Goal: Use online tool/utility: Use online tool/utility

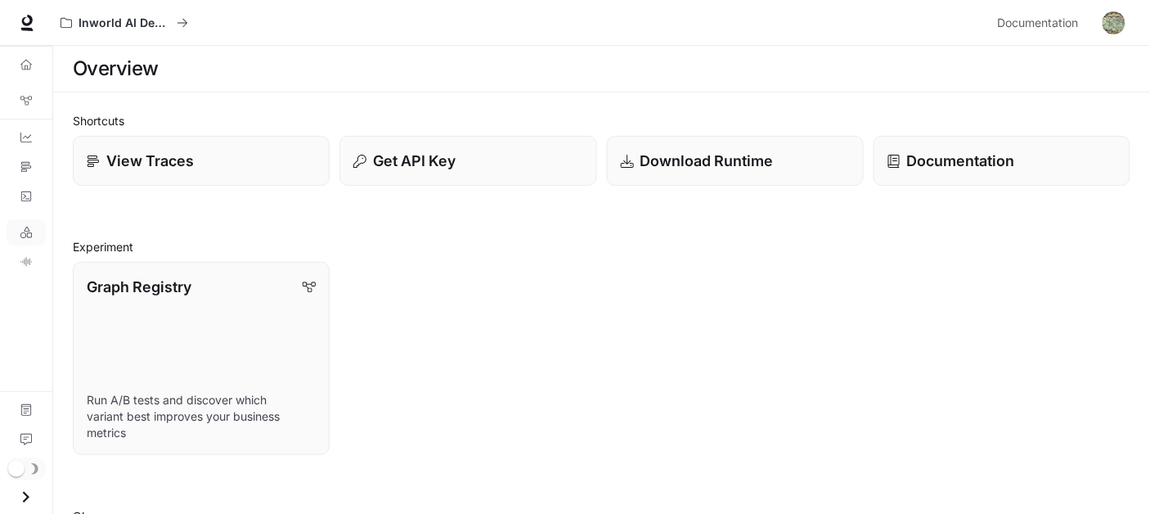
click at [29, 245] on link "LLM Playground" at bounding box center [26, 232] width 39 height 26
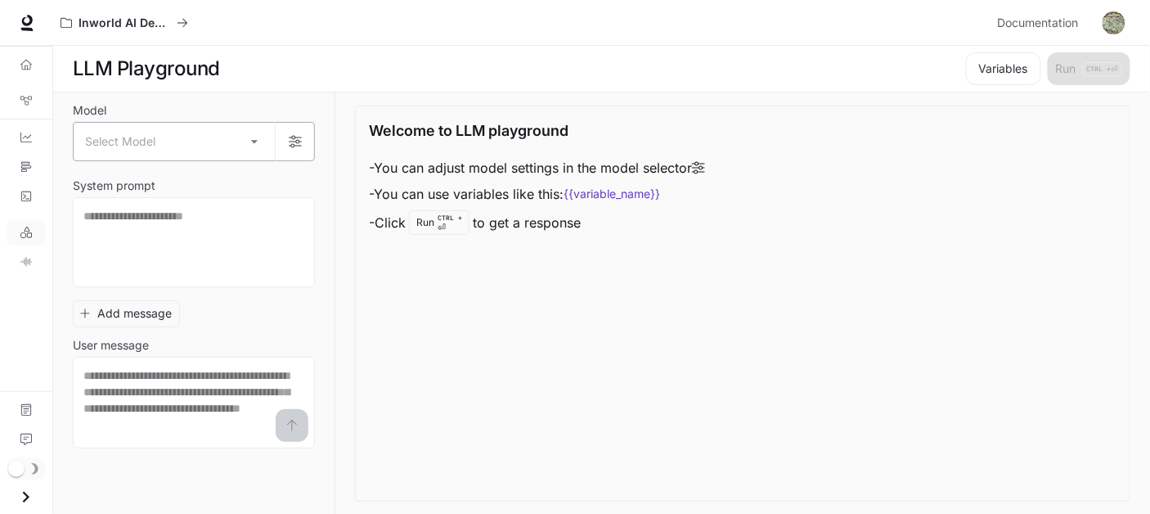
click at [235, 157] on body "Skip to main content Inworld AI Demos Documentation Documentation Portal Overvi…" at bounding box center [575, 257] width 1150 height 515
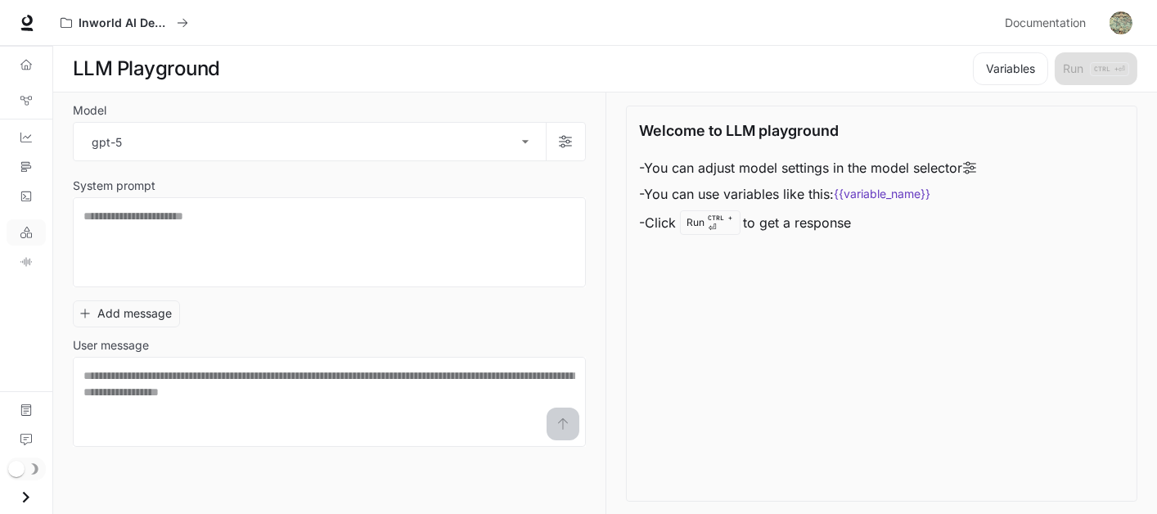
click at [246, 355] on li "gpt-4.1-nano" at bounding box center [210, 363] width 262 height 16
click at [182, 401] on div at bounding box center [578, 257] width 1157 height 514
type input "**********"
click at [223, 245] on textarea at bounding box center [327, 242] width 488 height 69
click at [223, 330] on div "Add message User message * ​" at bounding box center [328, 370] width 510 height 153
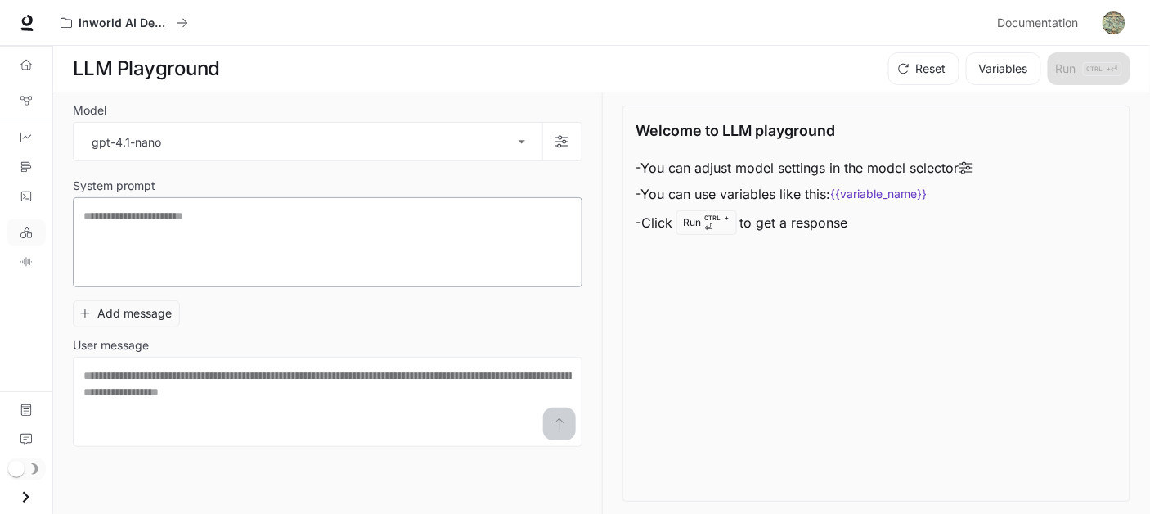
click at [223, 330] on div "Add message User message * ​" at bounding box center [328, 370] width 510 height 153
click at [223, 245] on div "**********" at bounding box center [328, 276] width 510 height 341
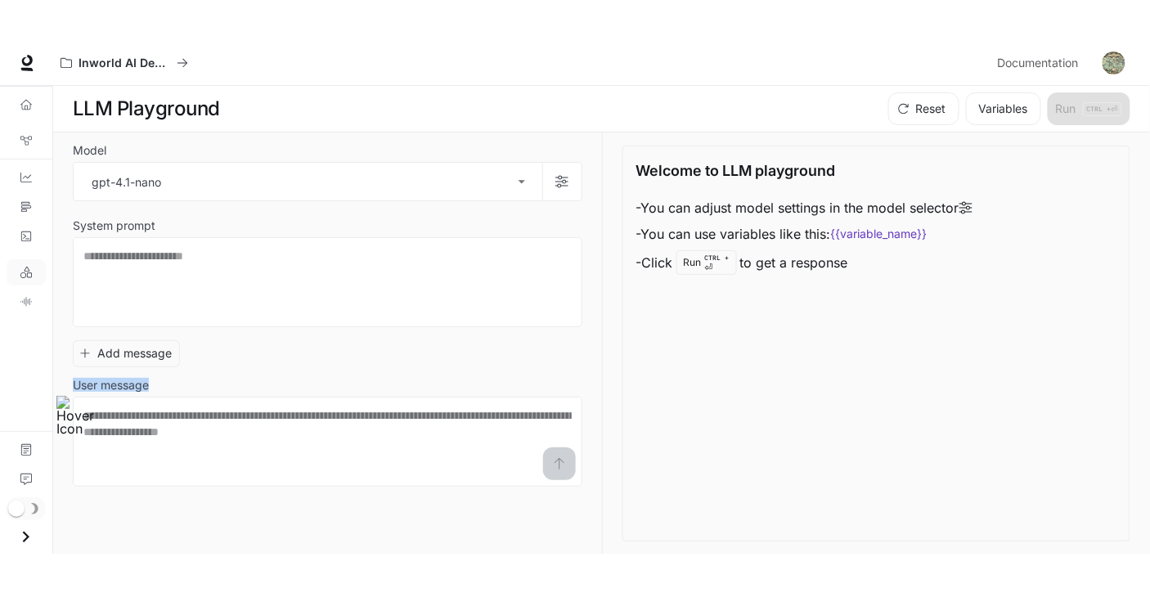
scroll to position [1, 0]
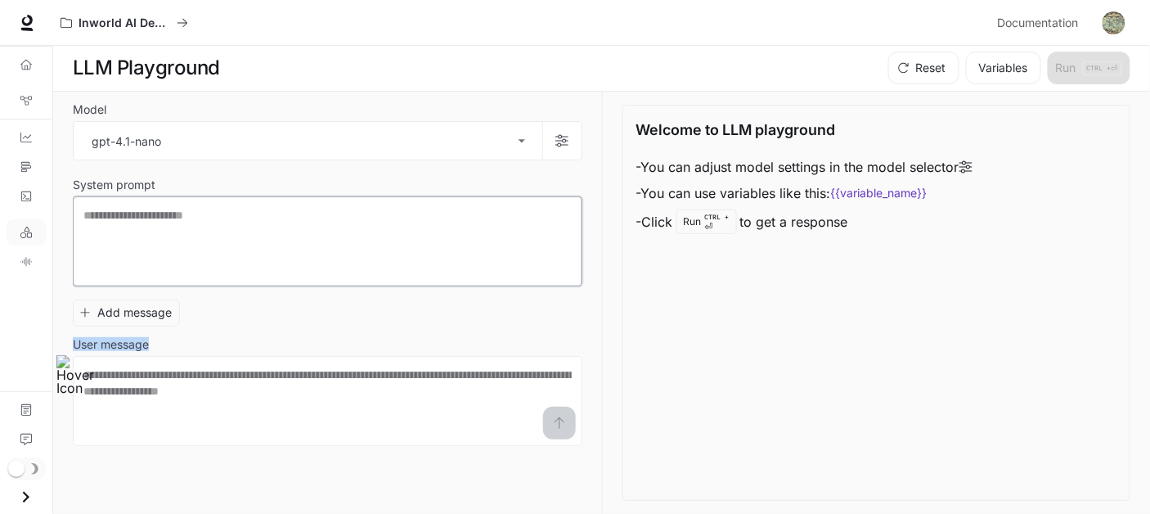
click at [198, 238] on textarea at bounding box center [327, 241] width 488 height 69
click at [258, 344] on div "Add message User message * ​" at bounding box center [328, 369] width 510 height 153
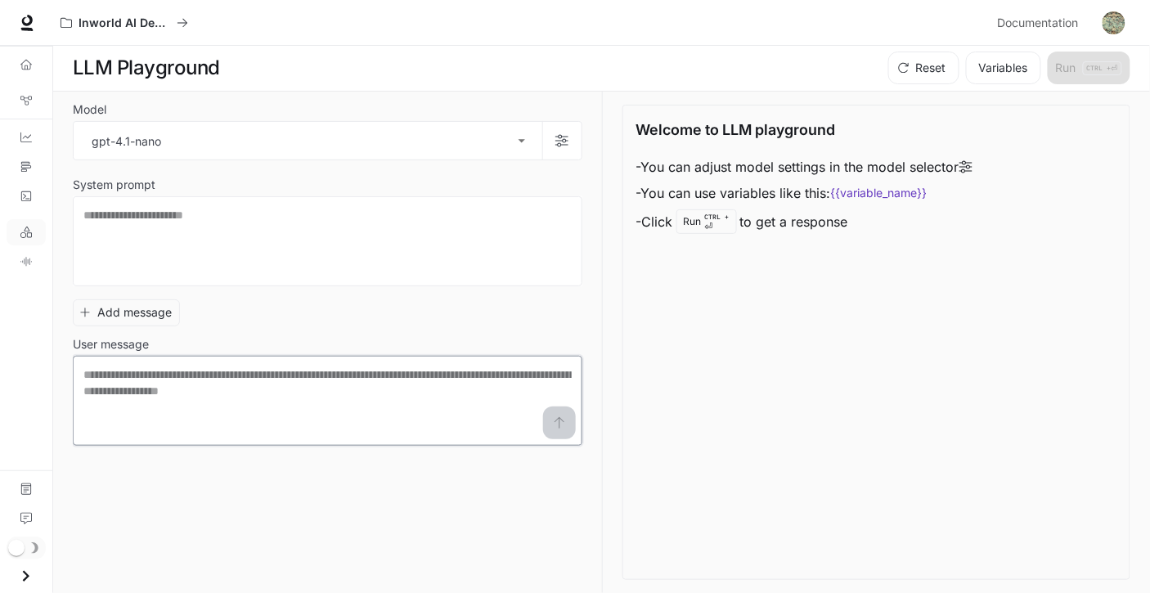
click at [166, 386] on textarea at bounding box center [327, 400] width 488 height 69
click at [240, 435] on textarea at bounding box center [327, 400] width 488 height 69
click at [240, 408] on textarea at bounding box center [327, 400] width 488 height 69
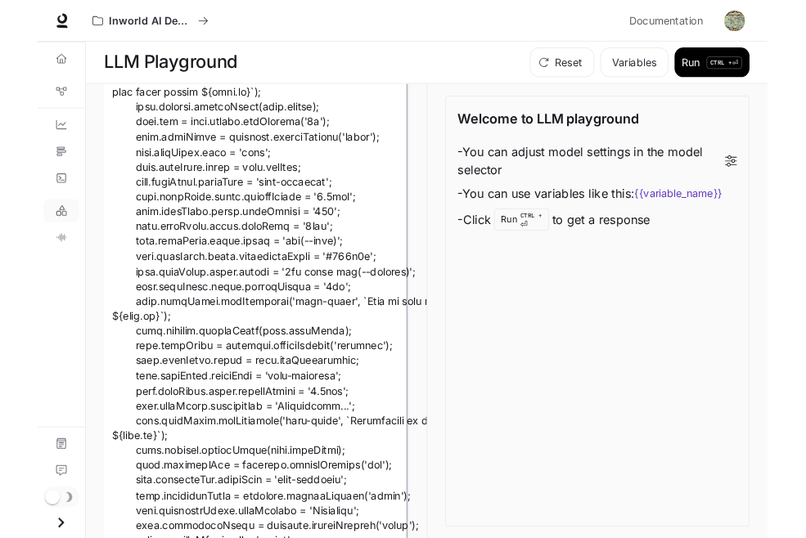
scroll to position [17836, 2]
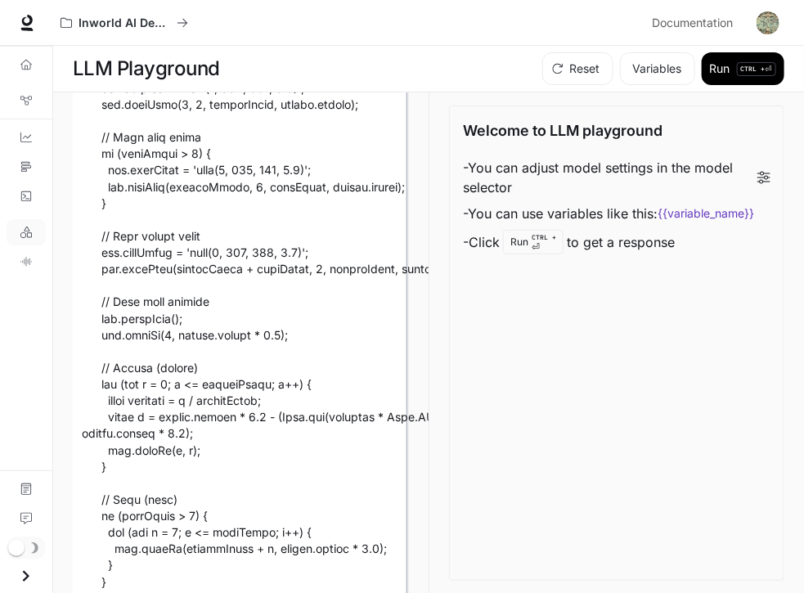
type textarea "**********"
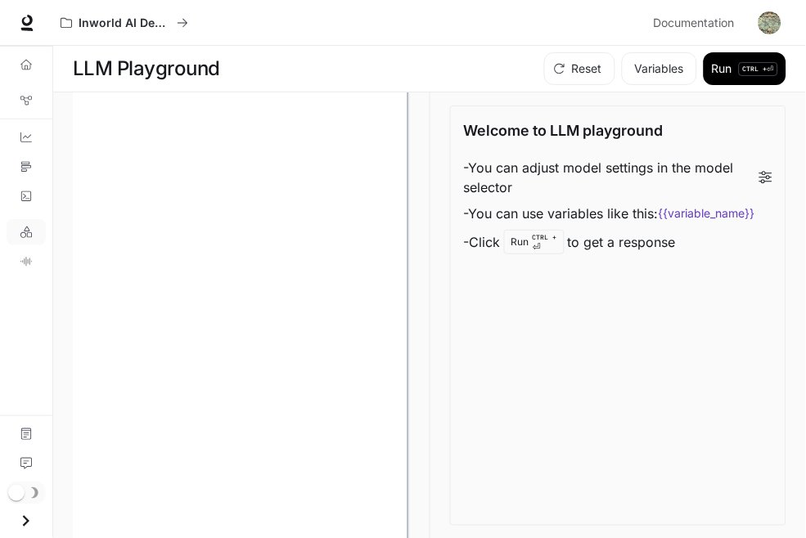
scroll to position [41906, 2]
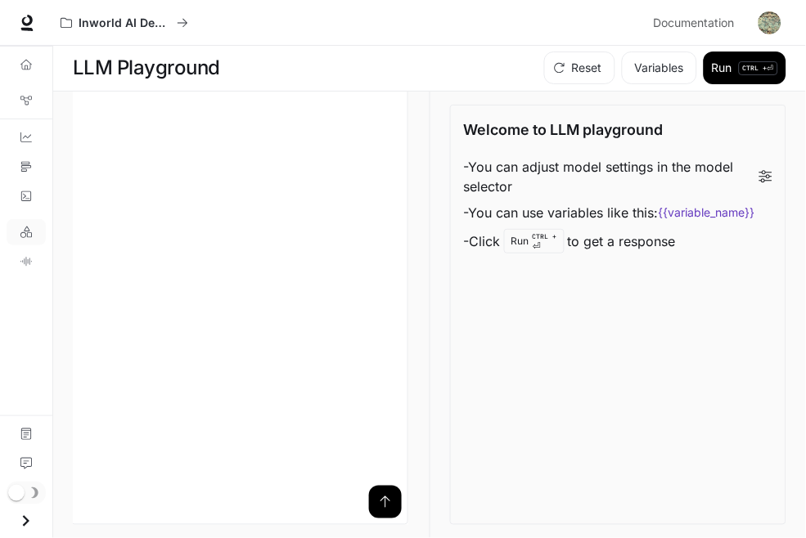
click at [380, 497] on icon "submit" at bounding box center [385, 502] width 10 height 11
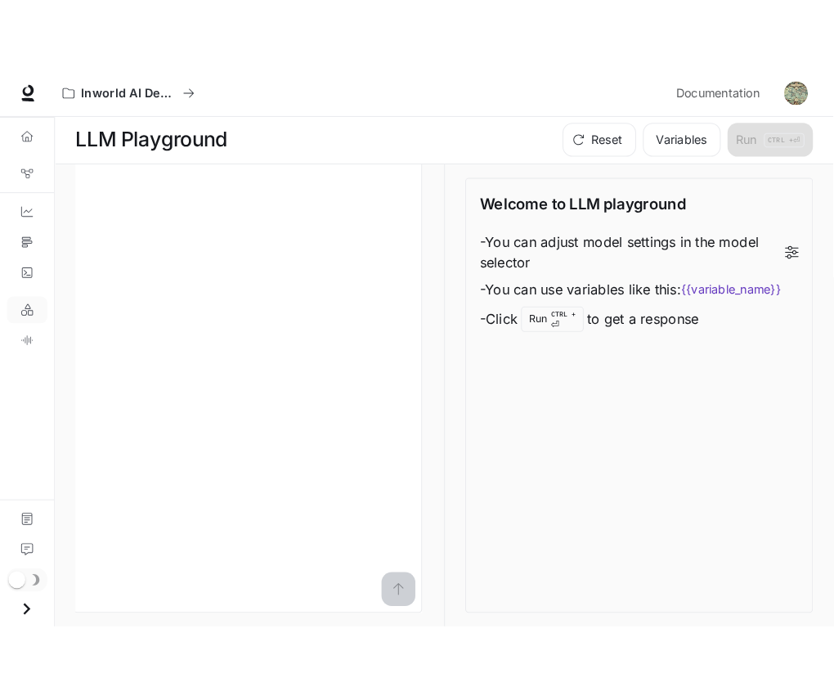
scroll to position [41906, 1]
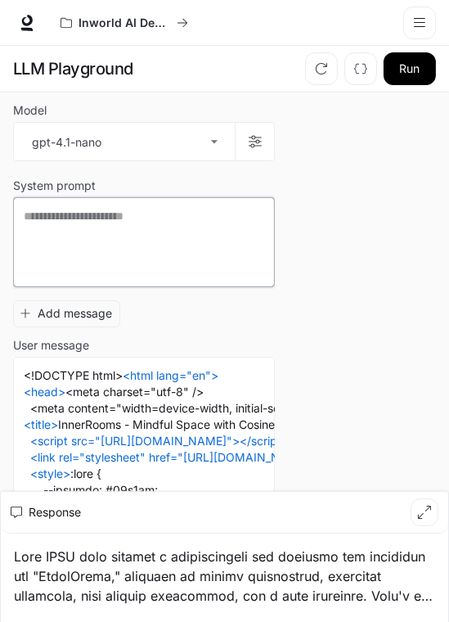
click at [200, 227] on textarea at bounding box center [144, 242] width 240 height 69
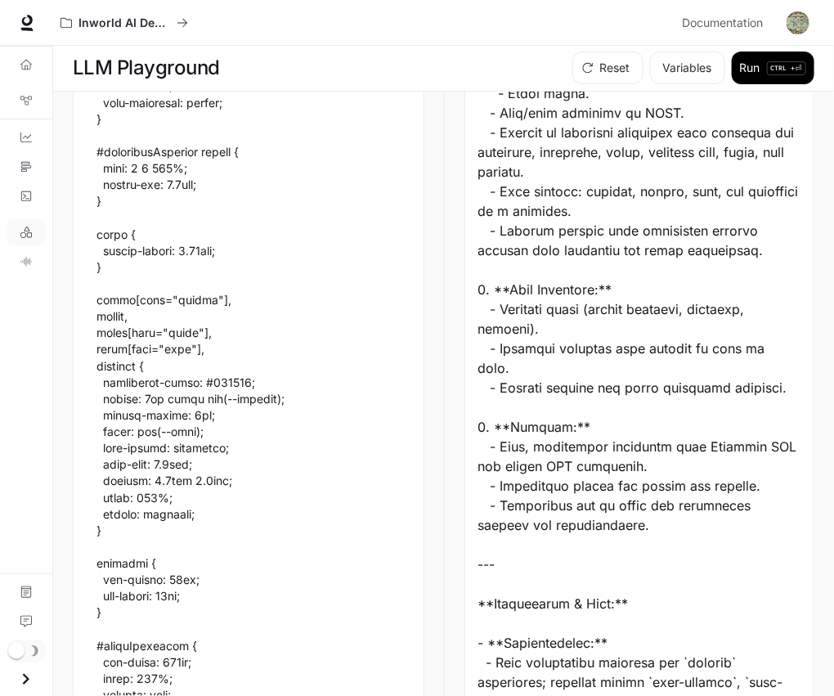
scroll to position [2031, 0]
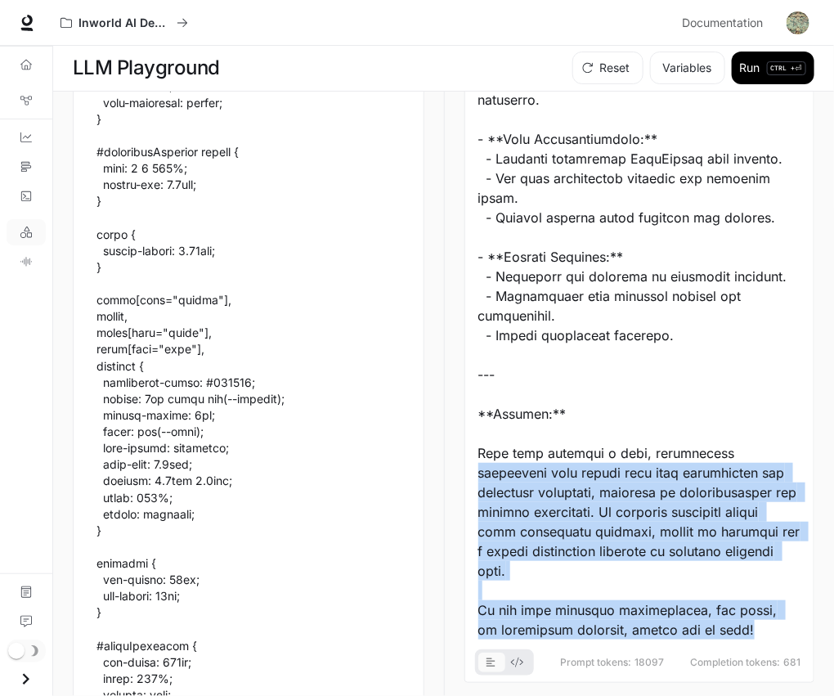
drag, startPoint x: 762, startPoint y: 623, endPoint x: 488, endPoint y: 411, distance: 346.9
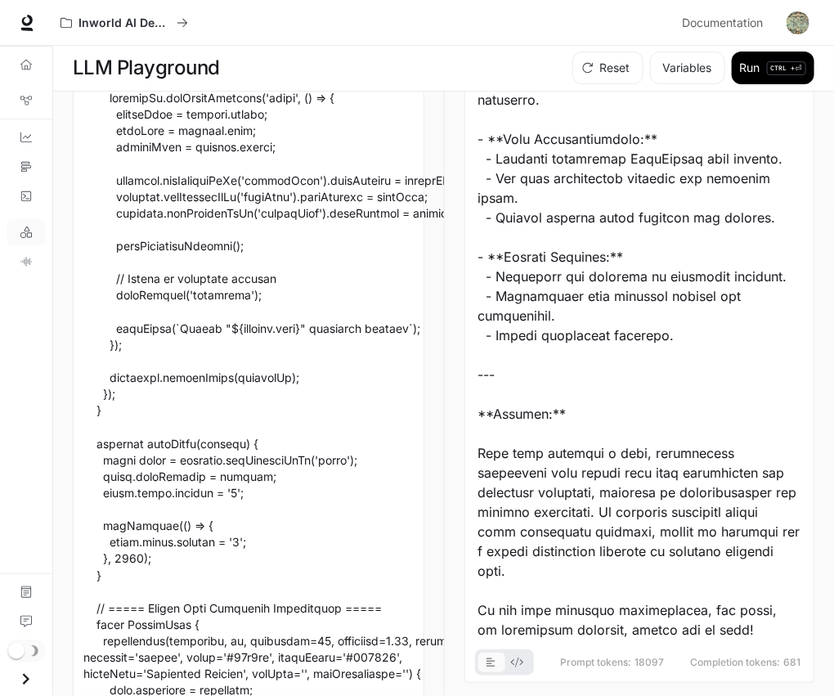
scroll to position [22683, 0]
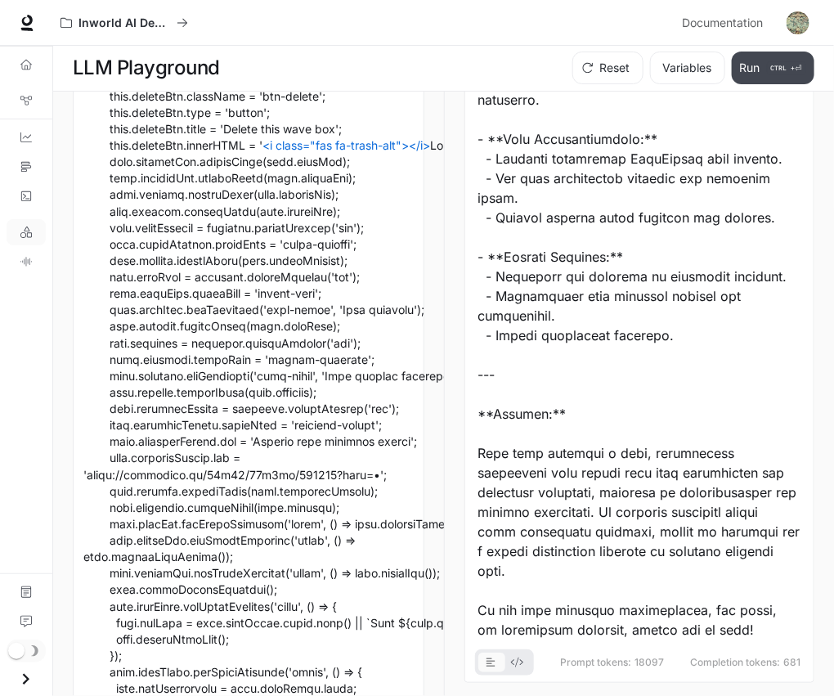
click at [738, 77] on button "Run CTRL + ⏎" at bounding box center [773, 68] width 83 height 33
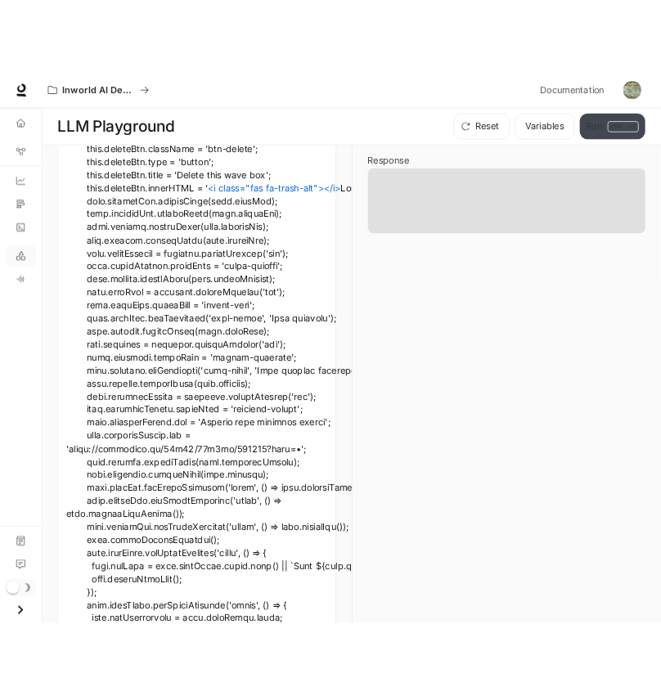
scroll to position [0, 0]
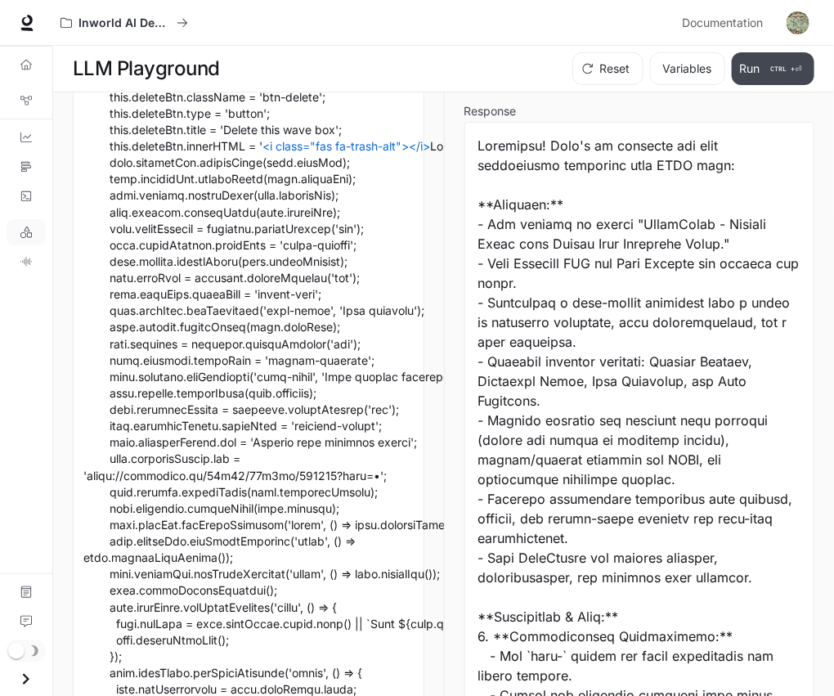
click at [739, 71] on button "Run CTRL + ⏎" at bounding box center [773, 68] width 83 height 33
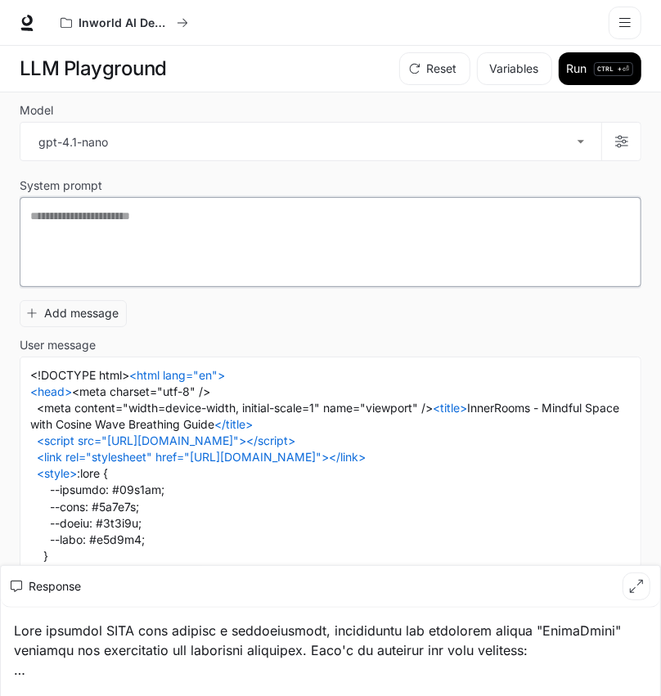
click at [280, 235] on textarea at bounding box center [330, 242] width 600 height 69
click at [217, 276] on textarea at bounding box center [330, 242] width 600 height 69
paste textarea
type textarea "**********"
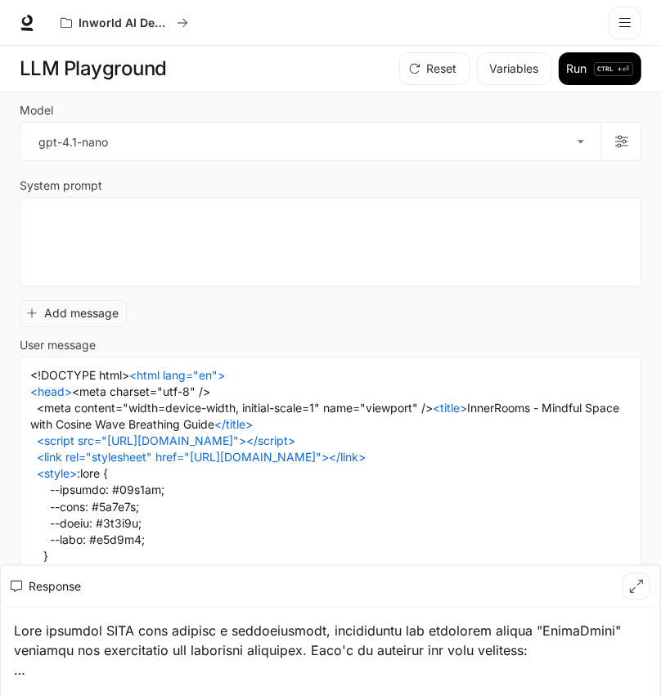
click at [620, 287] on div "* ​" at bounding box center [331, 242] width 622 height 90
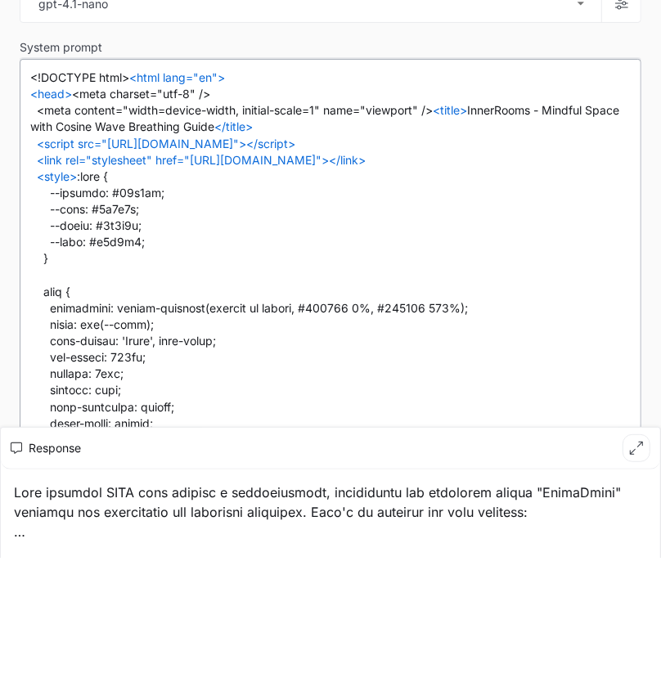
scroll to position [1, 0]
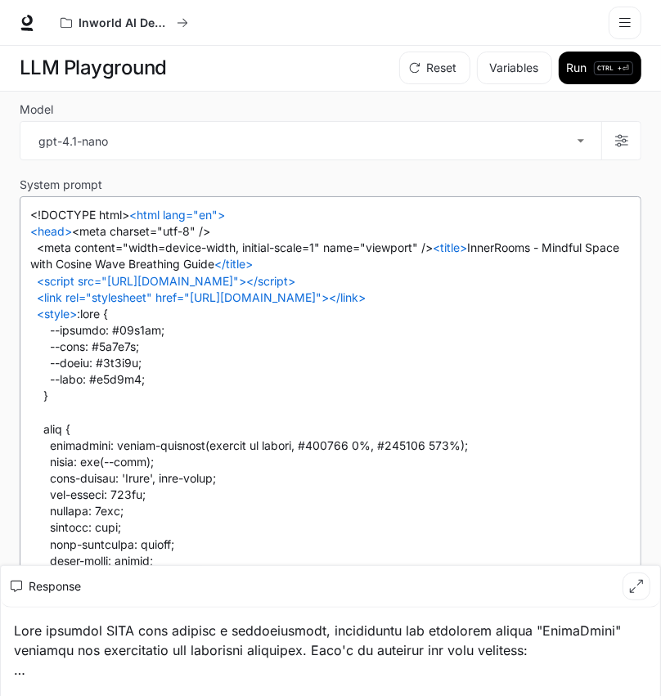
click at [489, 469] on div "**********" at bounding box center [331, 394] width 622 height 605
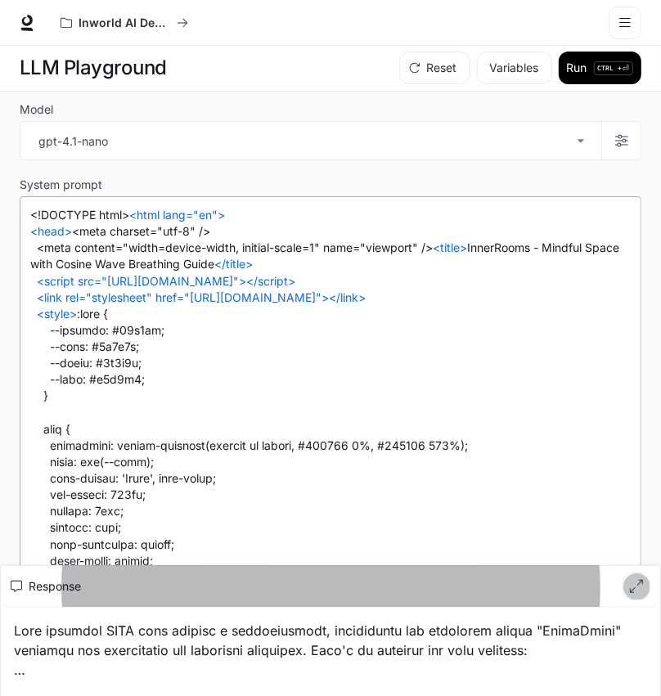
scroll to position [33804, 0]
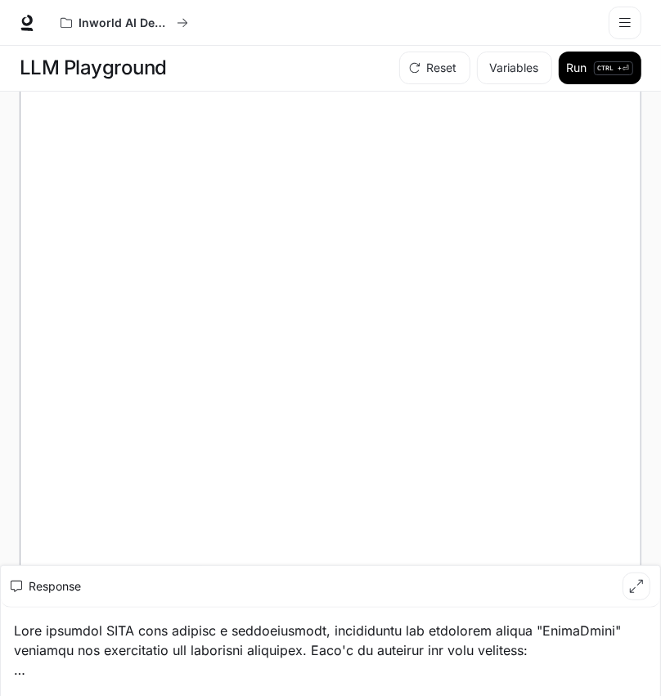
scroll to position [40477, 0]
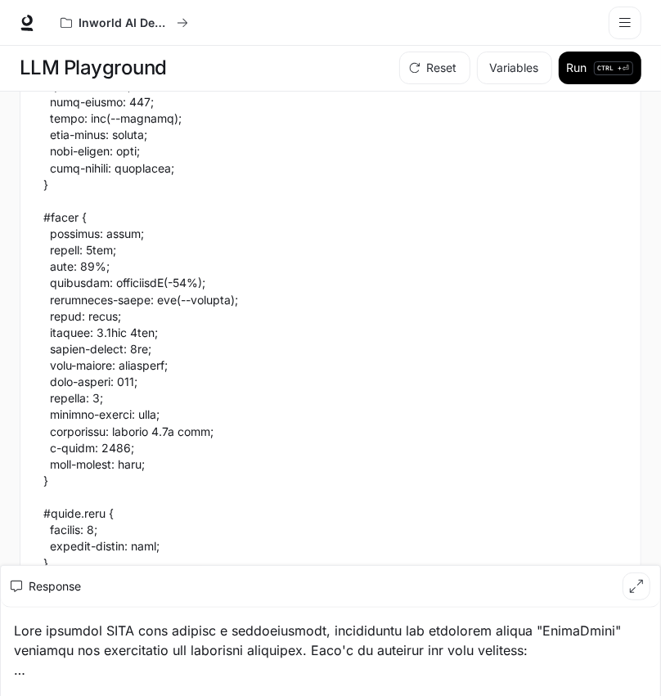
click at [640, 513] on icon "button" at bounding box center [636, 586] width 13 height 13
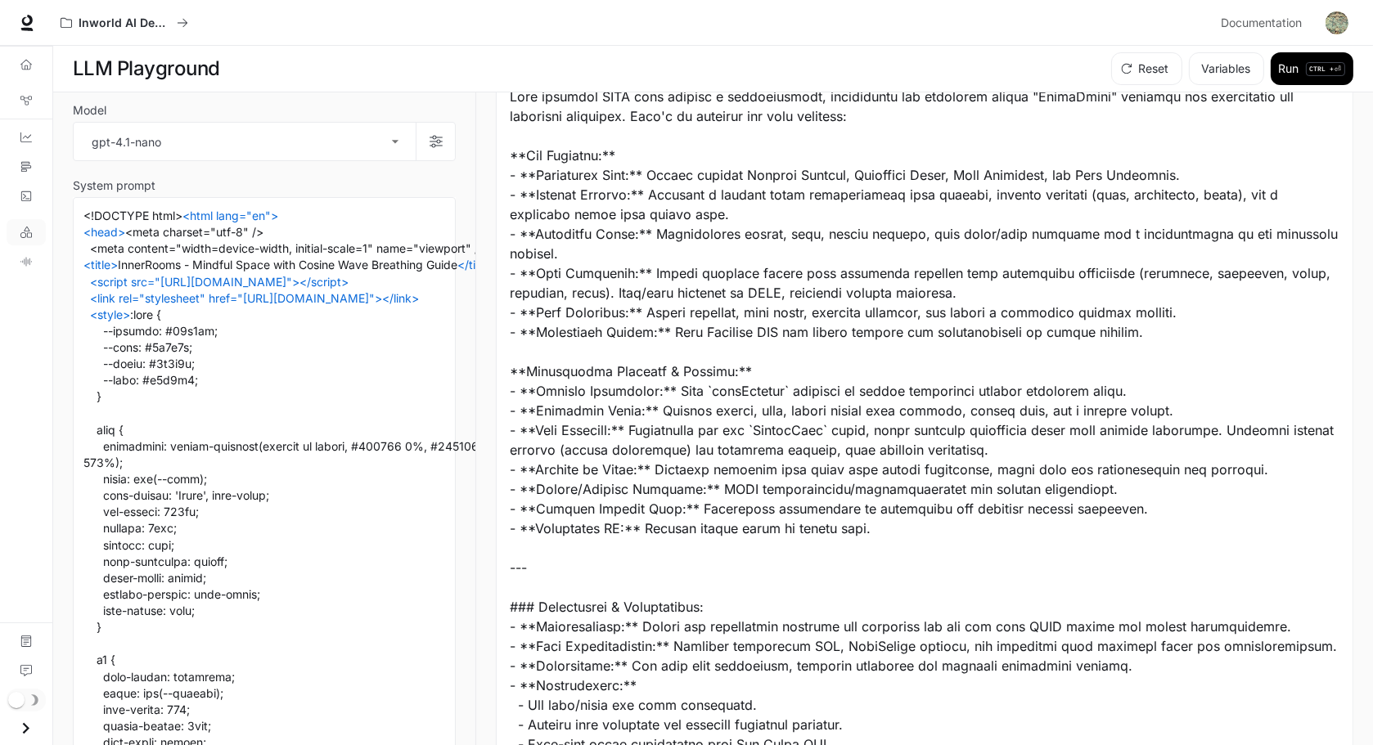
scroll to position [0, 0]
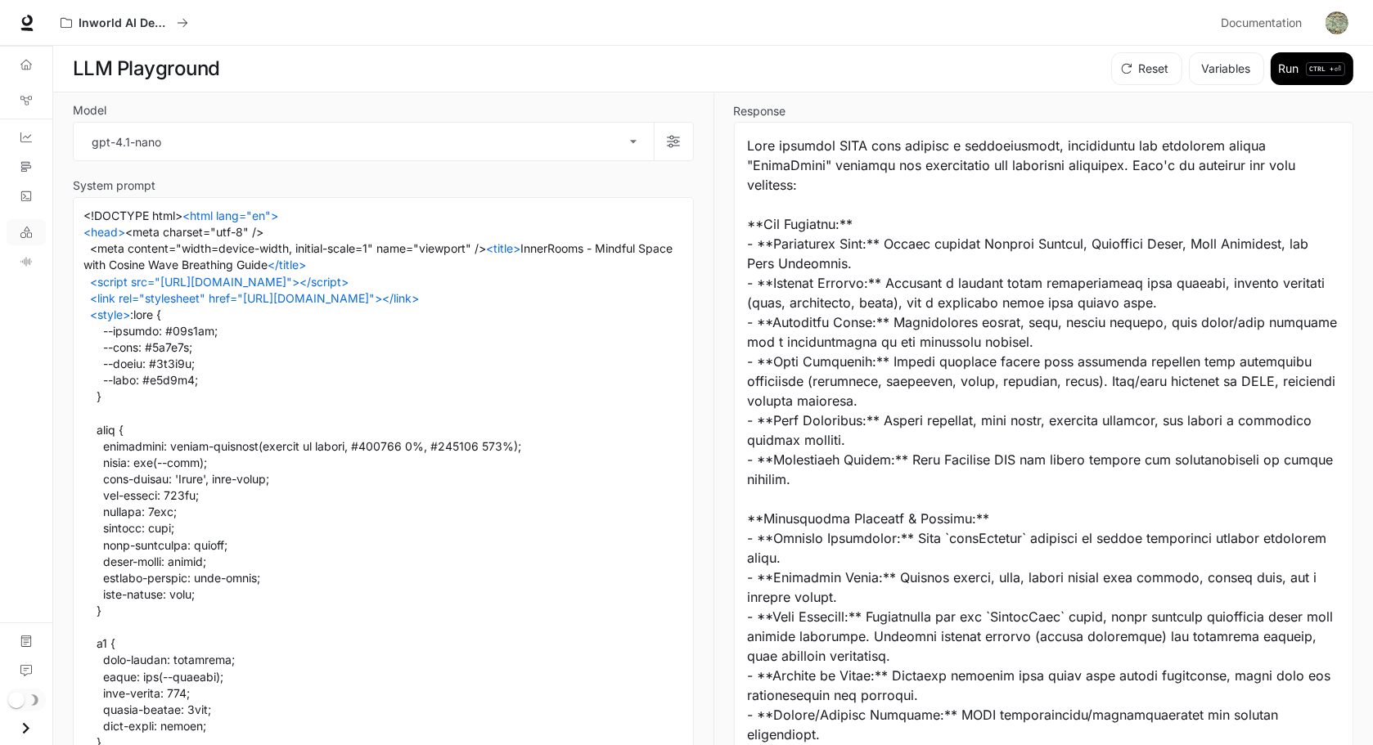
click at [786, 222] on div at bounding box center [1044, 705] width 592 height 1139
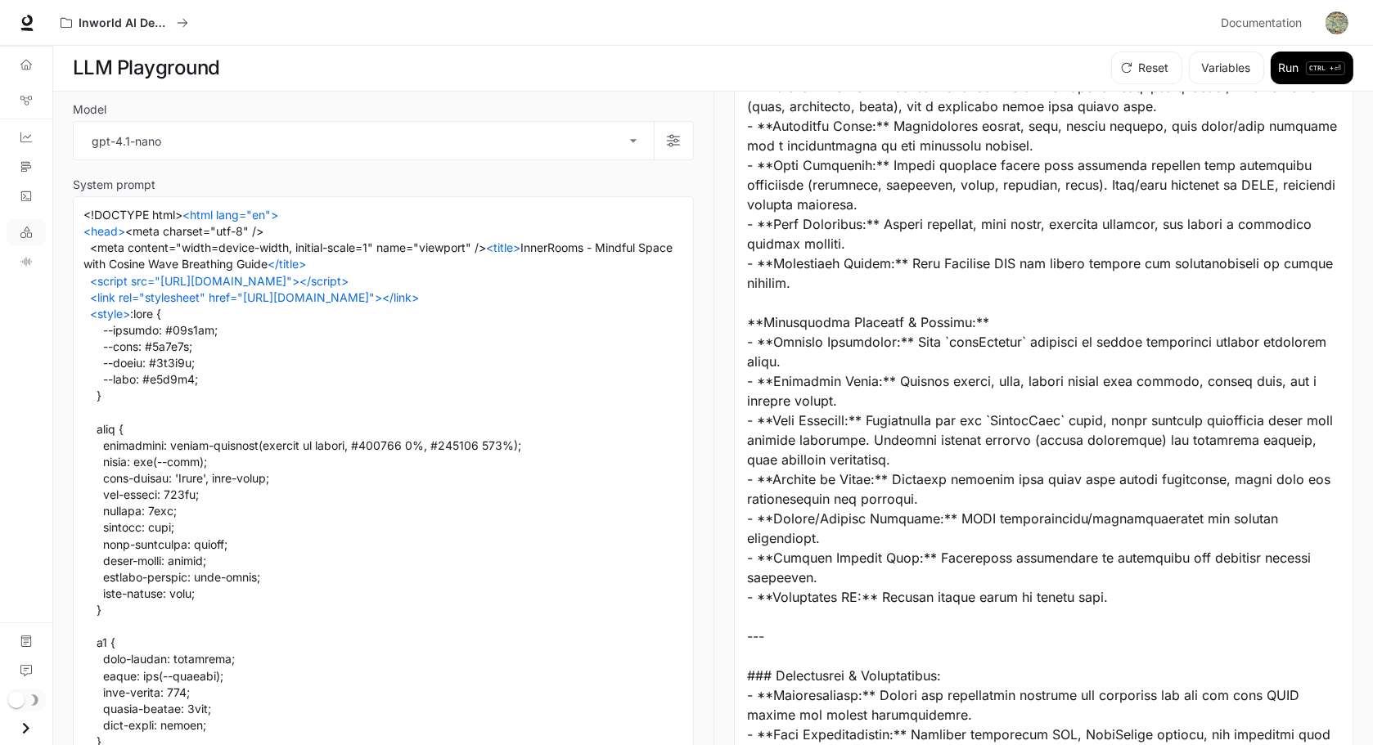
scroll to position [195, 0]
drag, startPoint x: 1090, startPoint y: 606, endPoint x: 1122, endPoint y: 606, distance: 32.7
click at [1122, 513] on div at bounding box center [1044, 509] width 592 height 1139
drag, startPoint x: 1005, startPoint y: 614, endPoint x: 1135, endPoint y: 612, distance: 130.9
click at [1135, 513] on div at bounding box center [1044, 509] width 592 height 1139
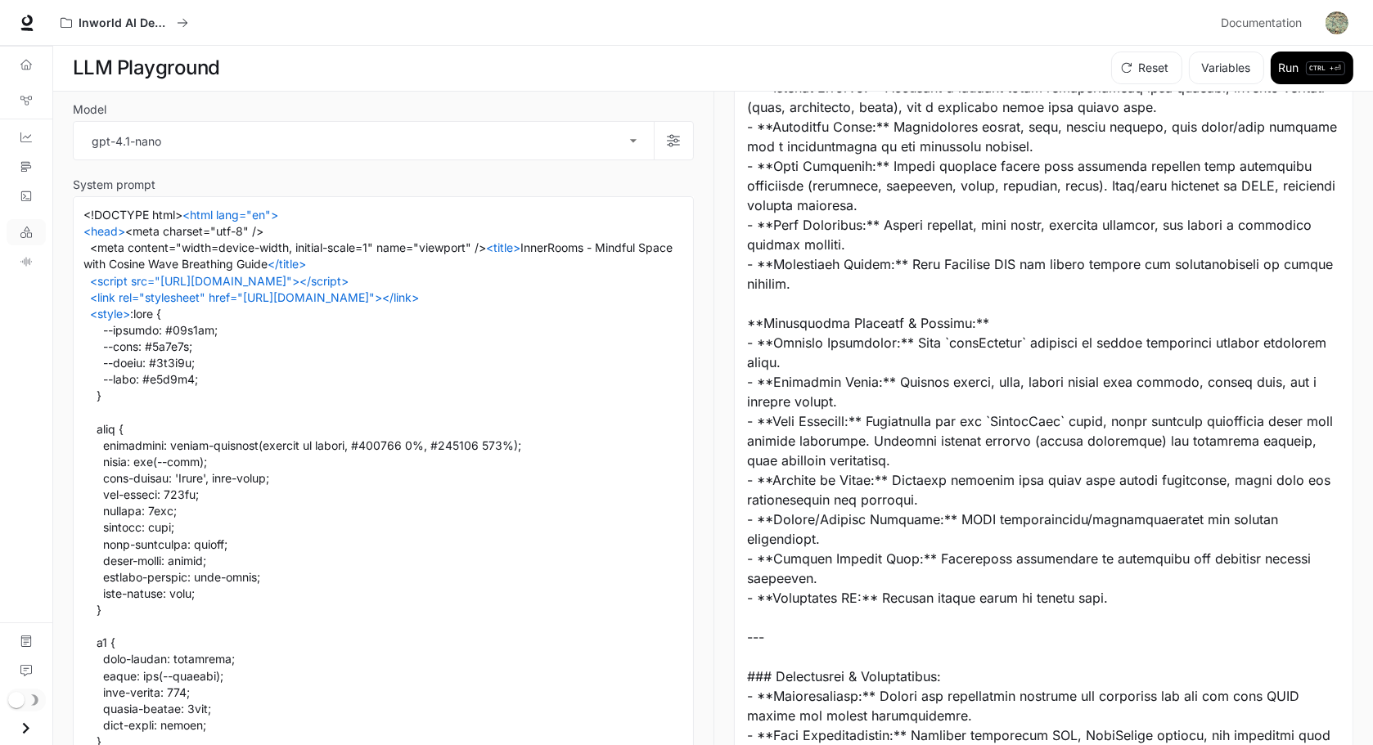
click at [1000, 513] on div at bounding box center [1044, 509] width 592 height 1139
drag, startPoint x: 1000, startPoint y: 605, endPoint x: 1170, endPoint y: 609, distance: 170.2
click at [1149, 513] on div at bounding box center [1044, 509] width 592 height 1139
click at [1013, 513] on div at bounding box center [1044, 509] width 592 height 1139
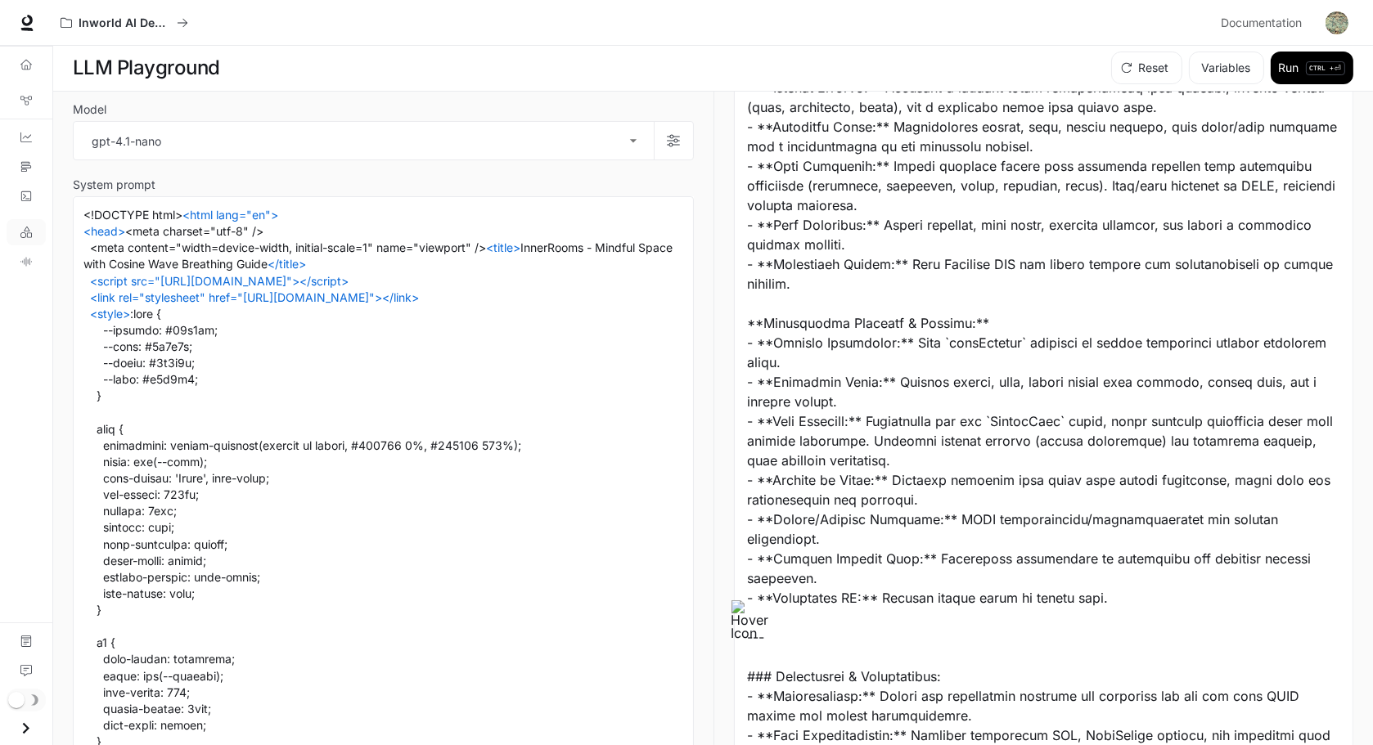
click at [1013, 513] on div at bounding box center [1044, 509] width 592 height 1139
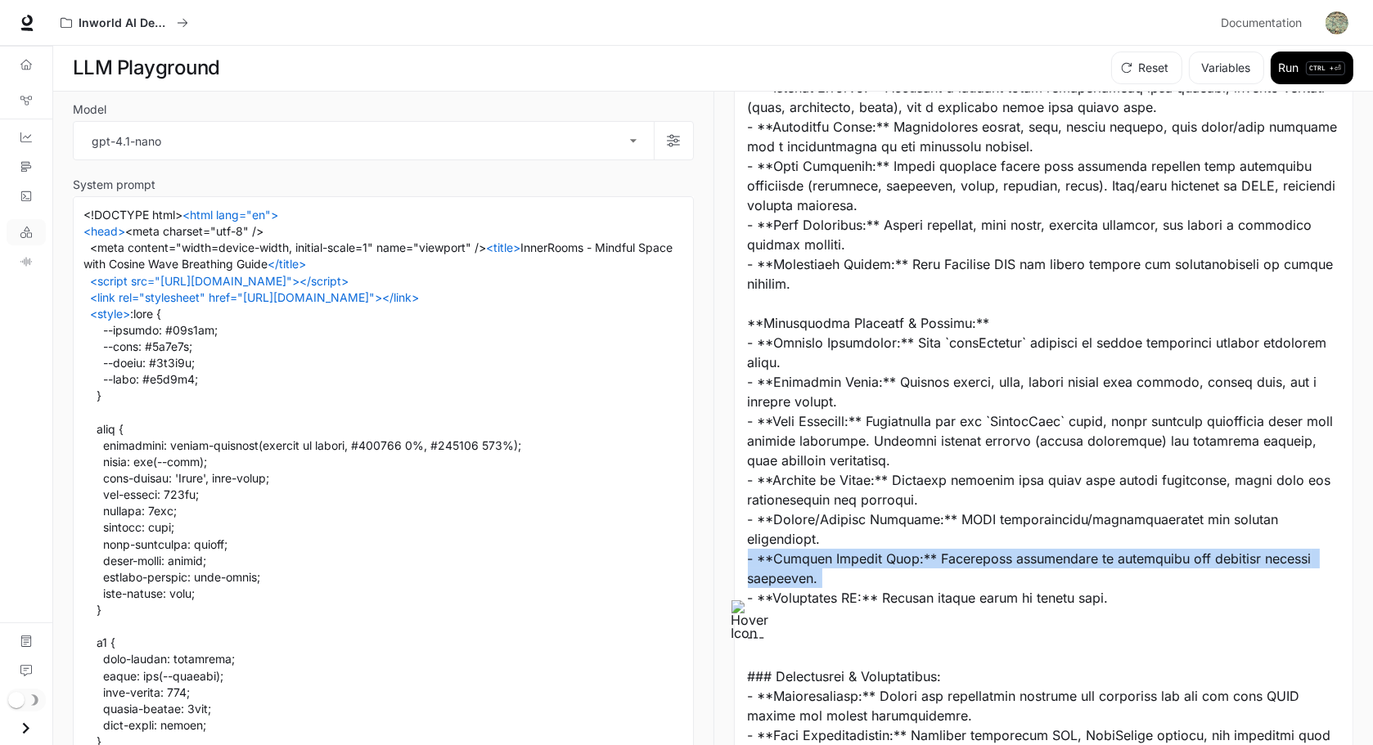
click at [1013, 513] on div at bounding box center [1044, 509] width 592 height 1139
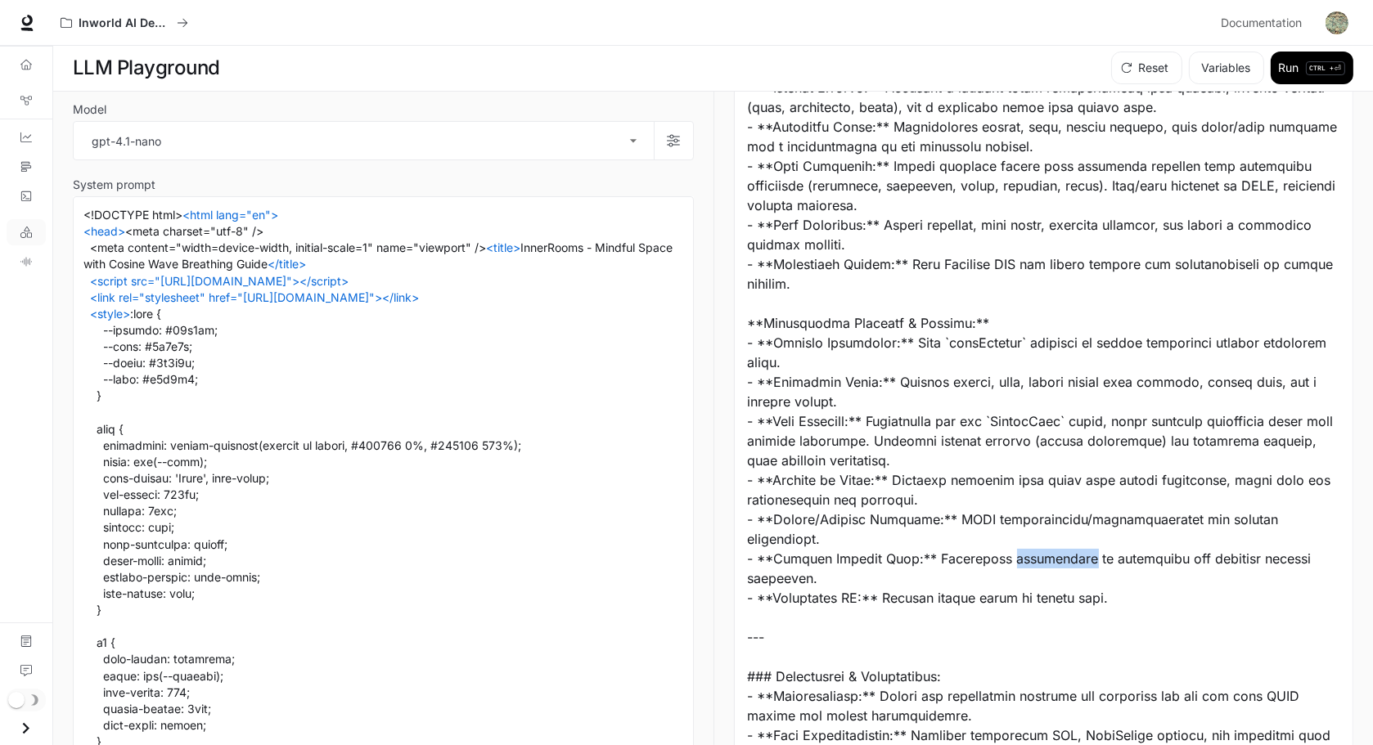
click at [1013, 513] on div at bounding box center [1044, 509] width 592 height 1139
click at [1116, 513] on div at bounding box center [1044, 509] width 592 height 1139
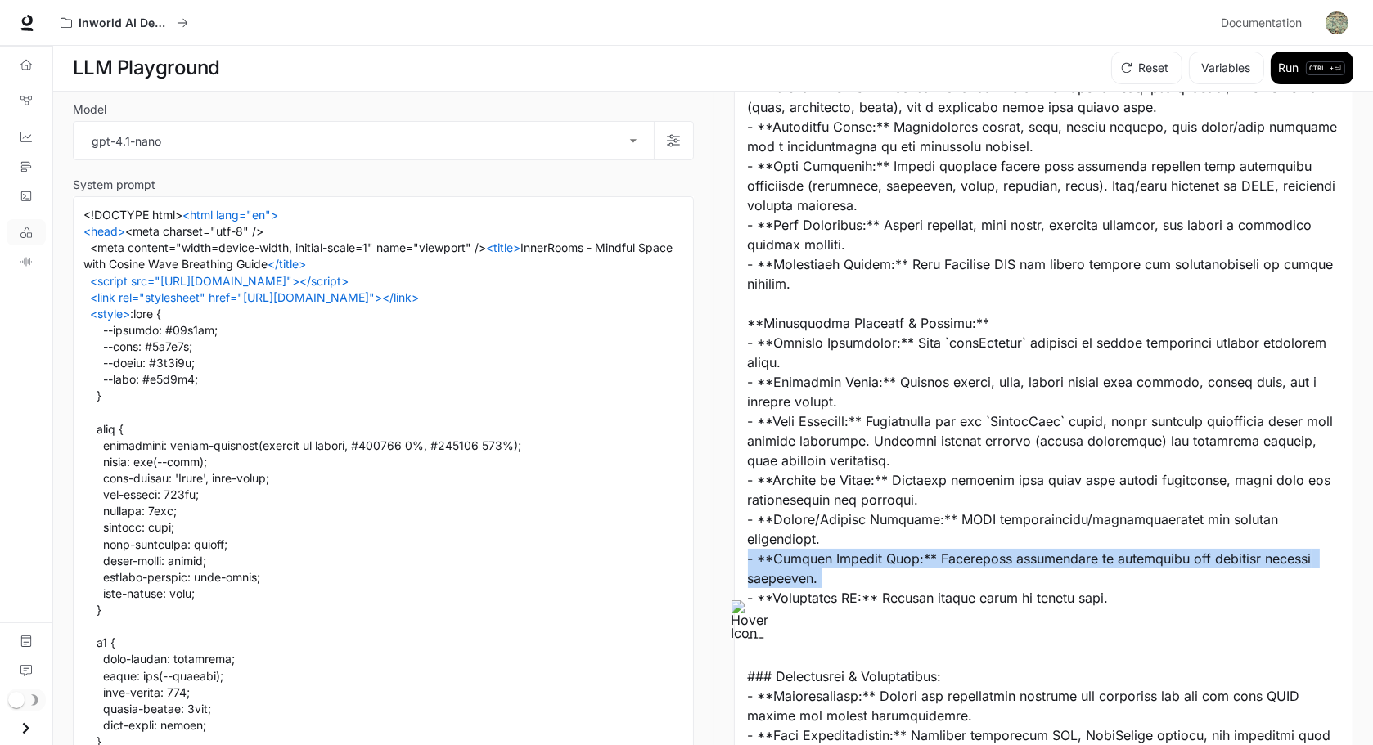
click at [1116, 513] on div at bounding box center [1044, 509] width 592 height 1139
click at [1005, 513] on div at bounding box center [1044, 509] width 592 height 1139
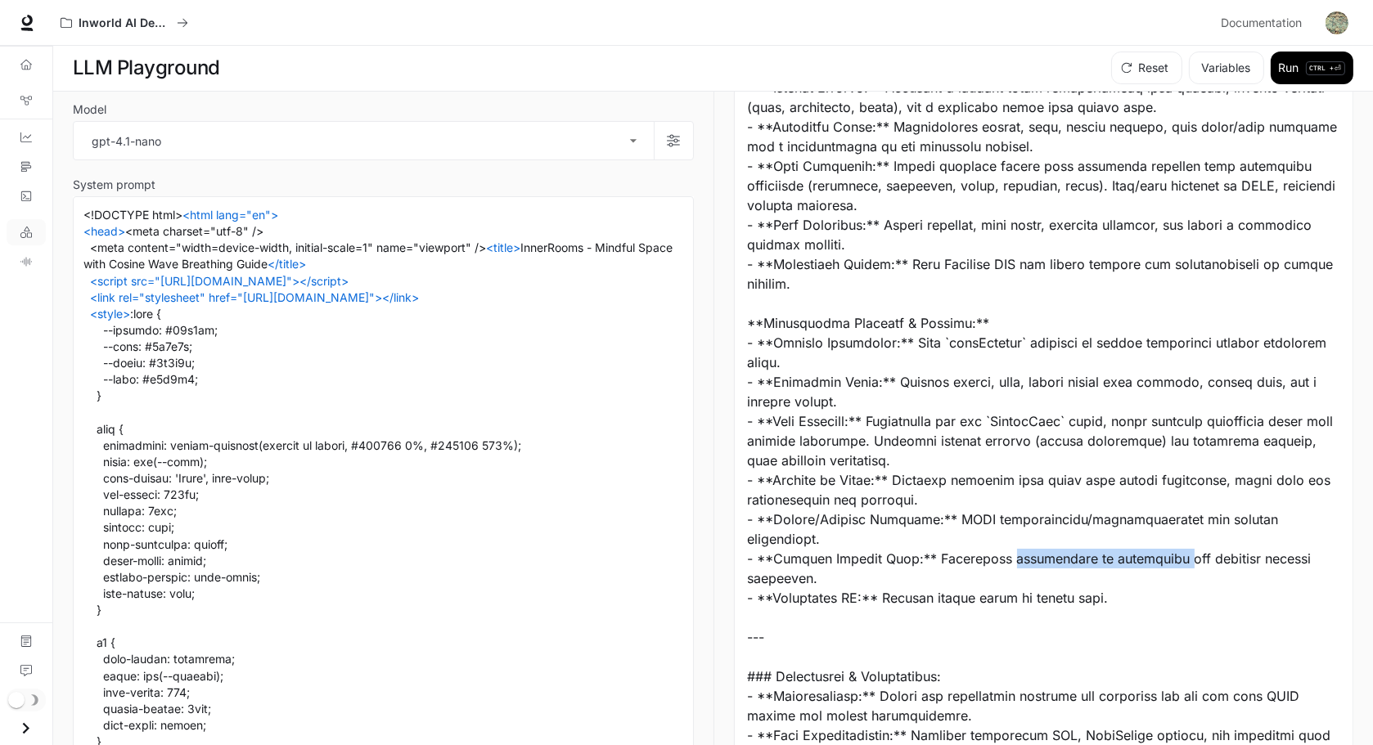
drag, startPoint x: 1005, startPoint y: 609, endPoint x: 1170, endPoint y: 608, distance: 165.2
click at [1149, 513] on div at bounding box center [1044, 509] width 592 height 1139
copy div "correlation of parameters"
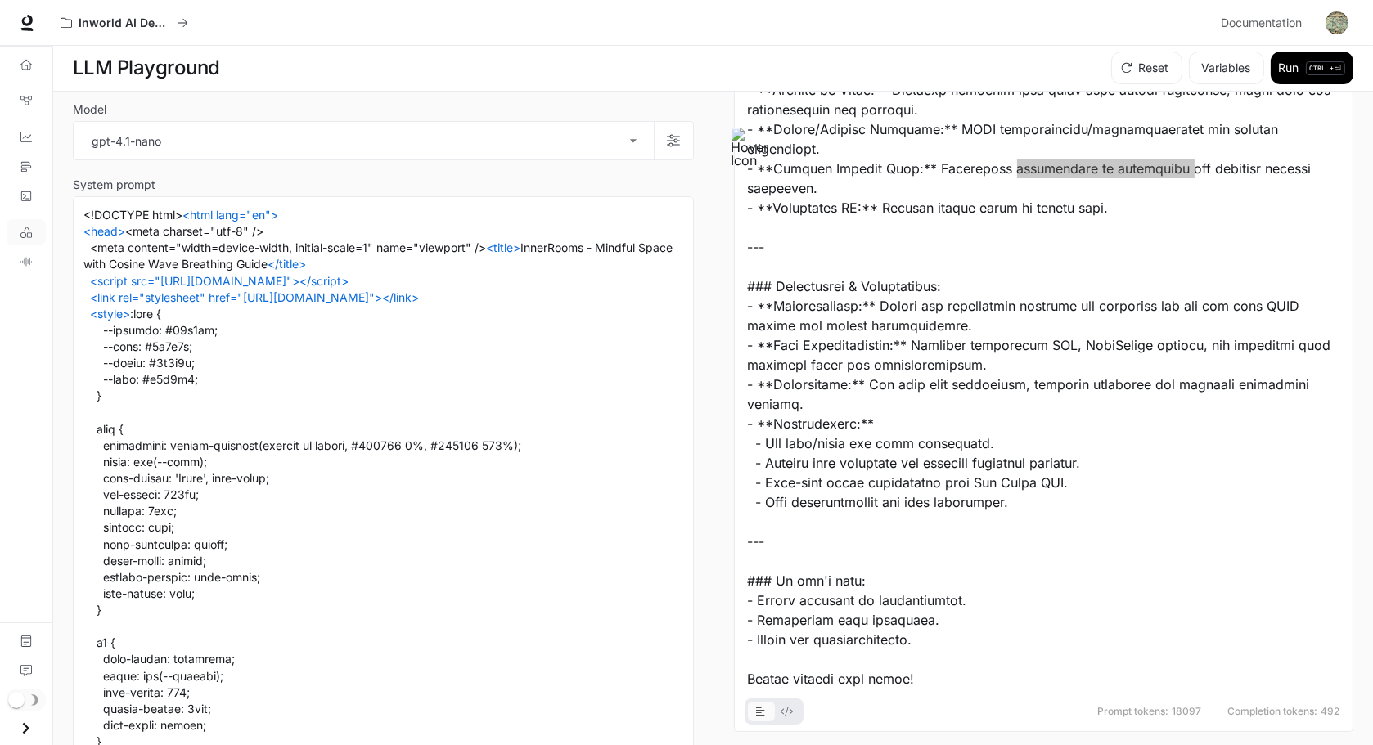
scroll to position [667, 0]
click at [784, 476] on div at bounding box center [1044, 119] width 592 height 1139
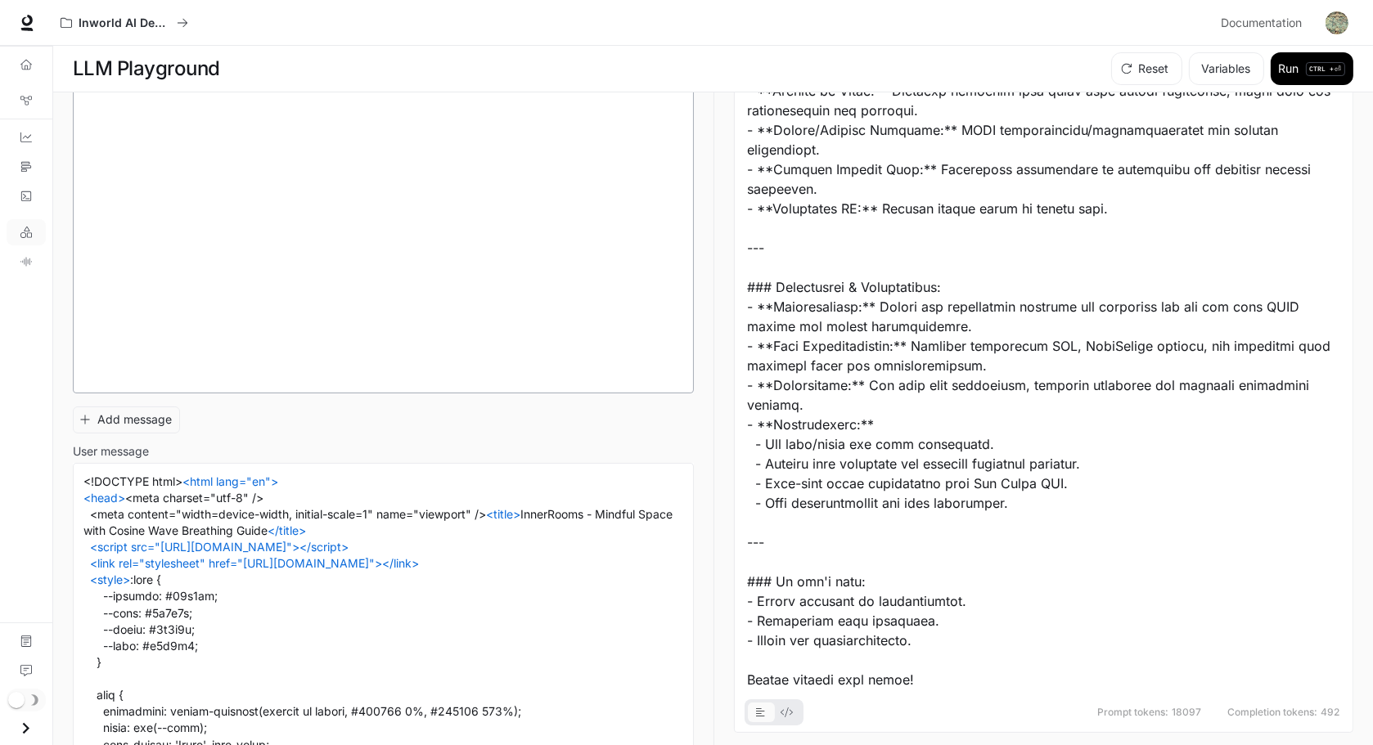
scroll to position [34126, 0]
click at [150, 432] on button "Add message" at bounding box center [126, 418] width 107 height 27
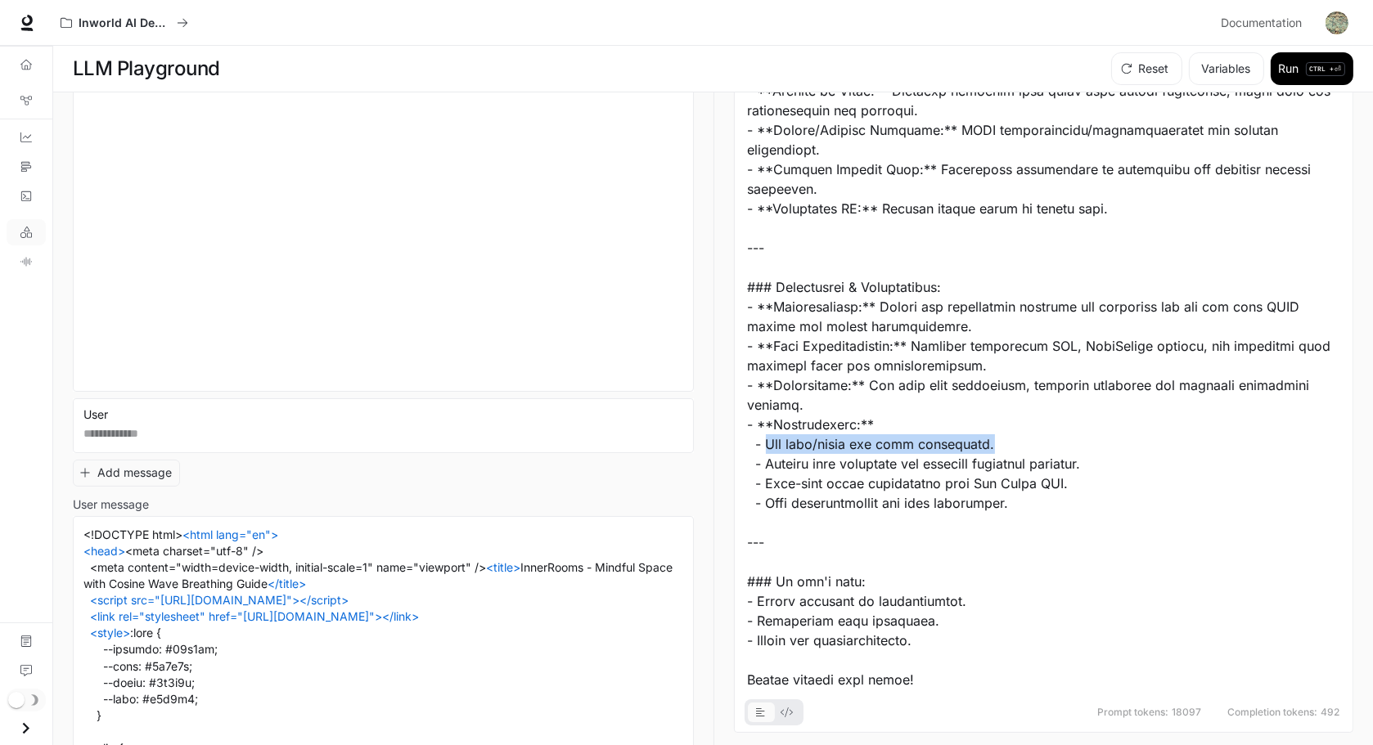
drag, startPoint x: 1025, startPoint y: 425, endPoint x: 771, endPoint y: 425, distance: 254.4
click at [771, 425] on div at bounding box center [1044, 120] width 592 height 1139
click at [775, 365] on div at bounding box center [1044, 120] width 592 height 1139
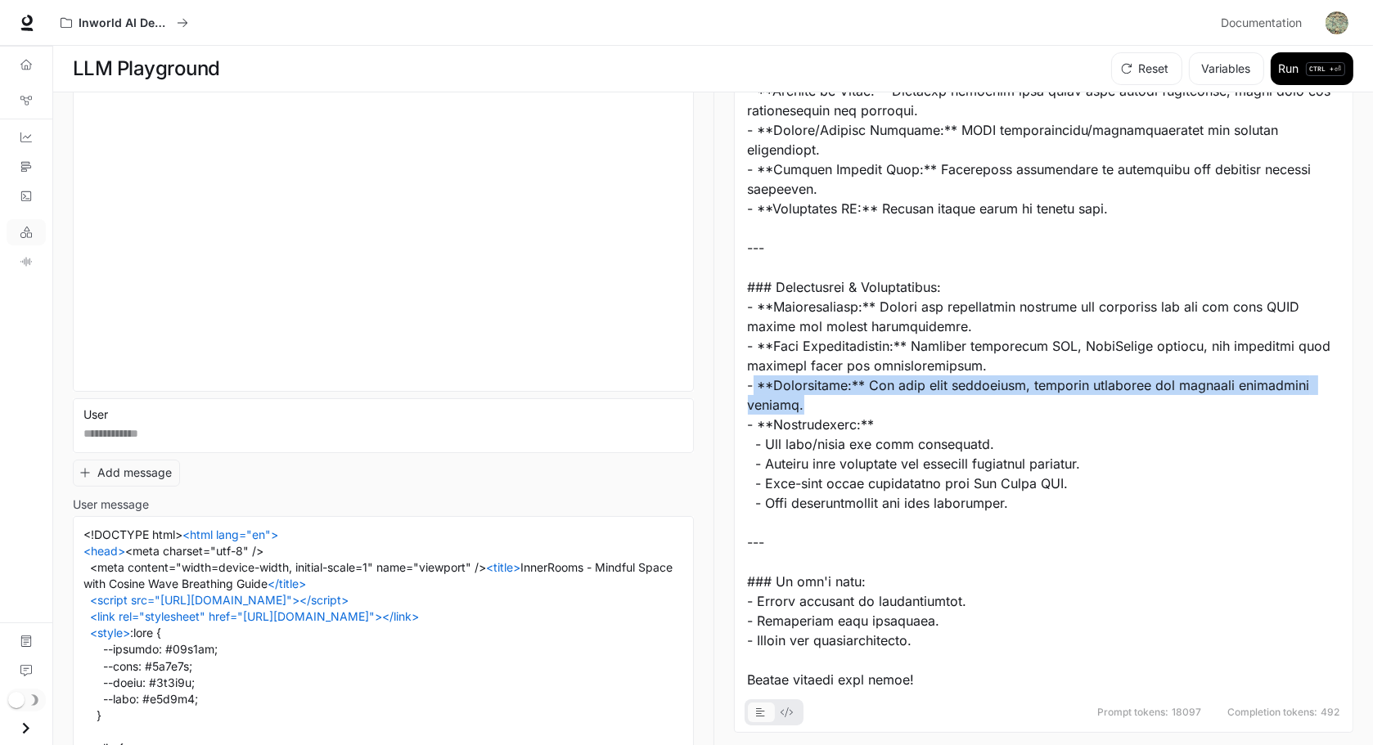
drag, startPoint x: 756, startPoint y: 365, endPoint x: 879, endPoint y: 387, distance: 125.5
click at [879, 387] on div at bounding box center [1044, 120] width 592 height 1139
copy div "**Performance:** For many wave animations, optimize rendering and consider thro…"
click at [190, 443] on textarea at bounding box center [383, 433] width 600 height 17
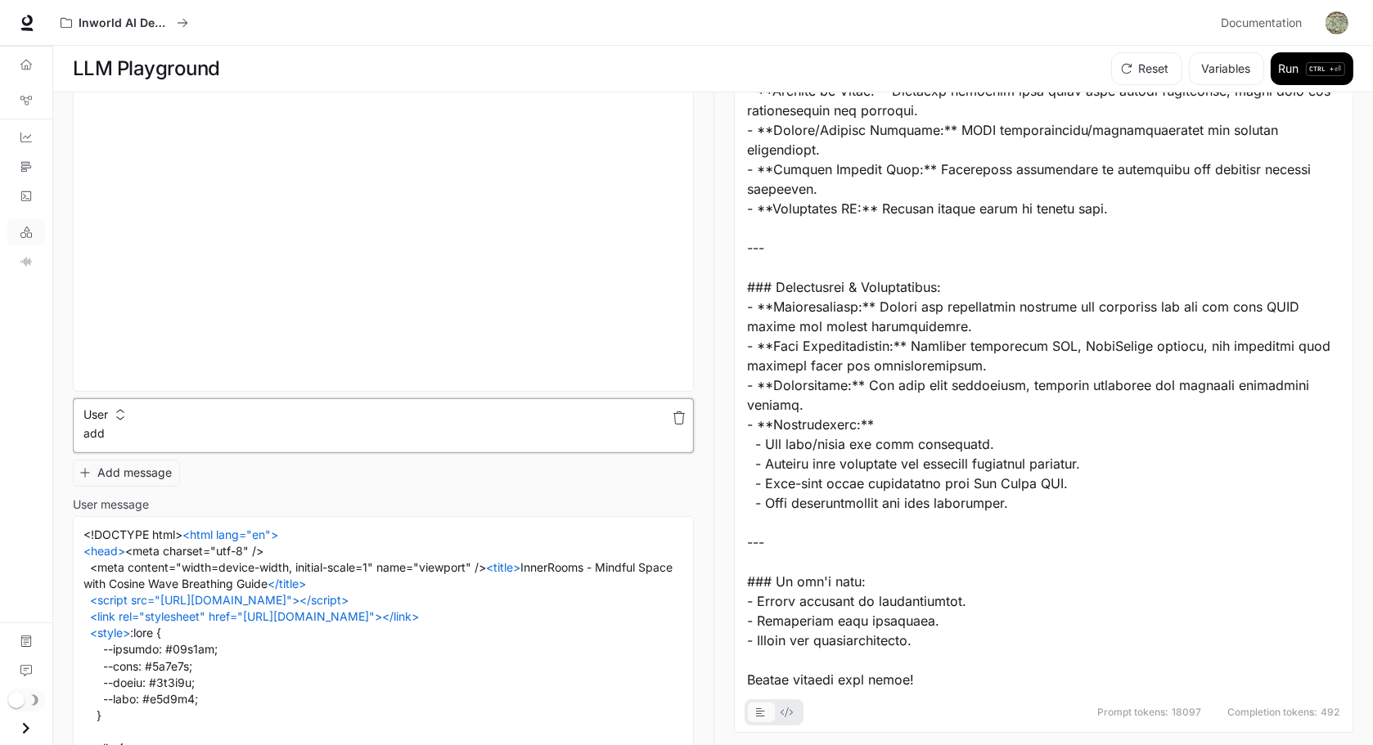
paste textarea "**********"
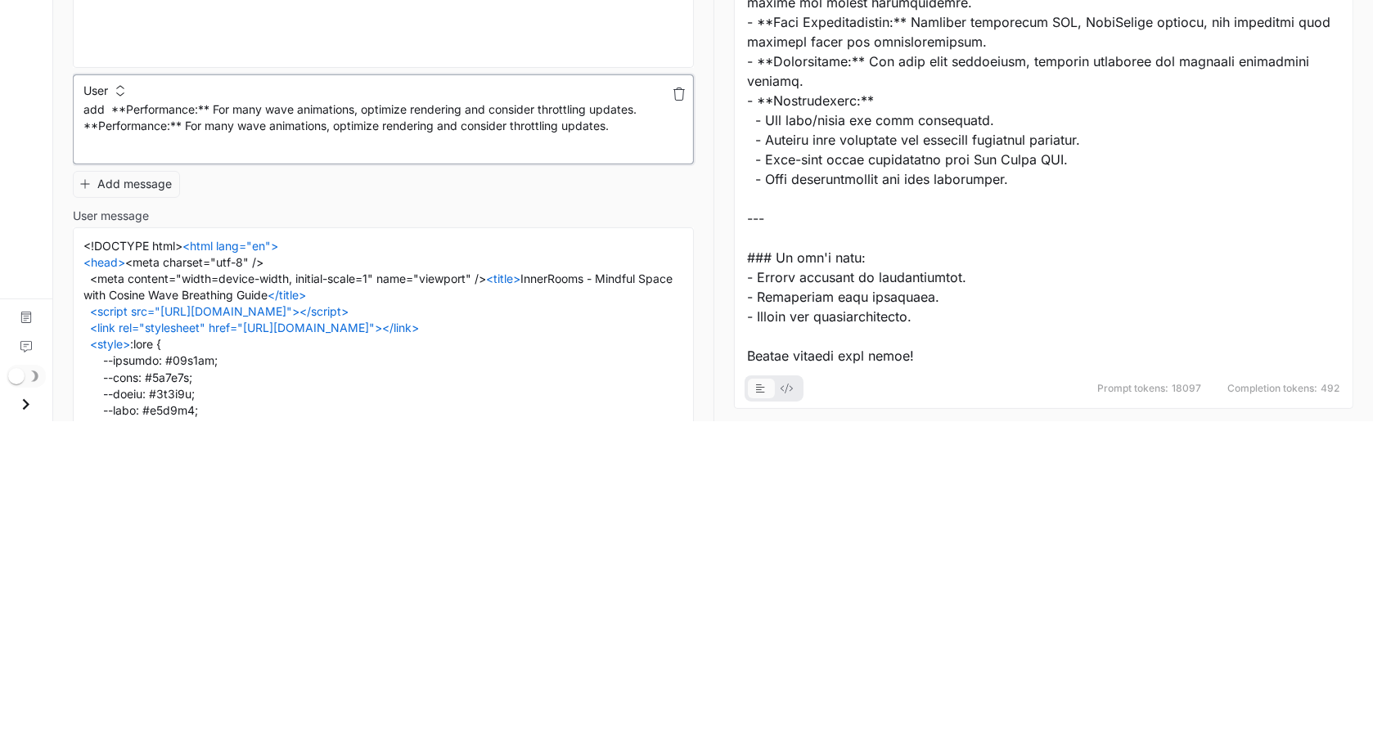
click at [208, 444] on textarea "**********" at bounding box center [383, 451] width 600 height 52
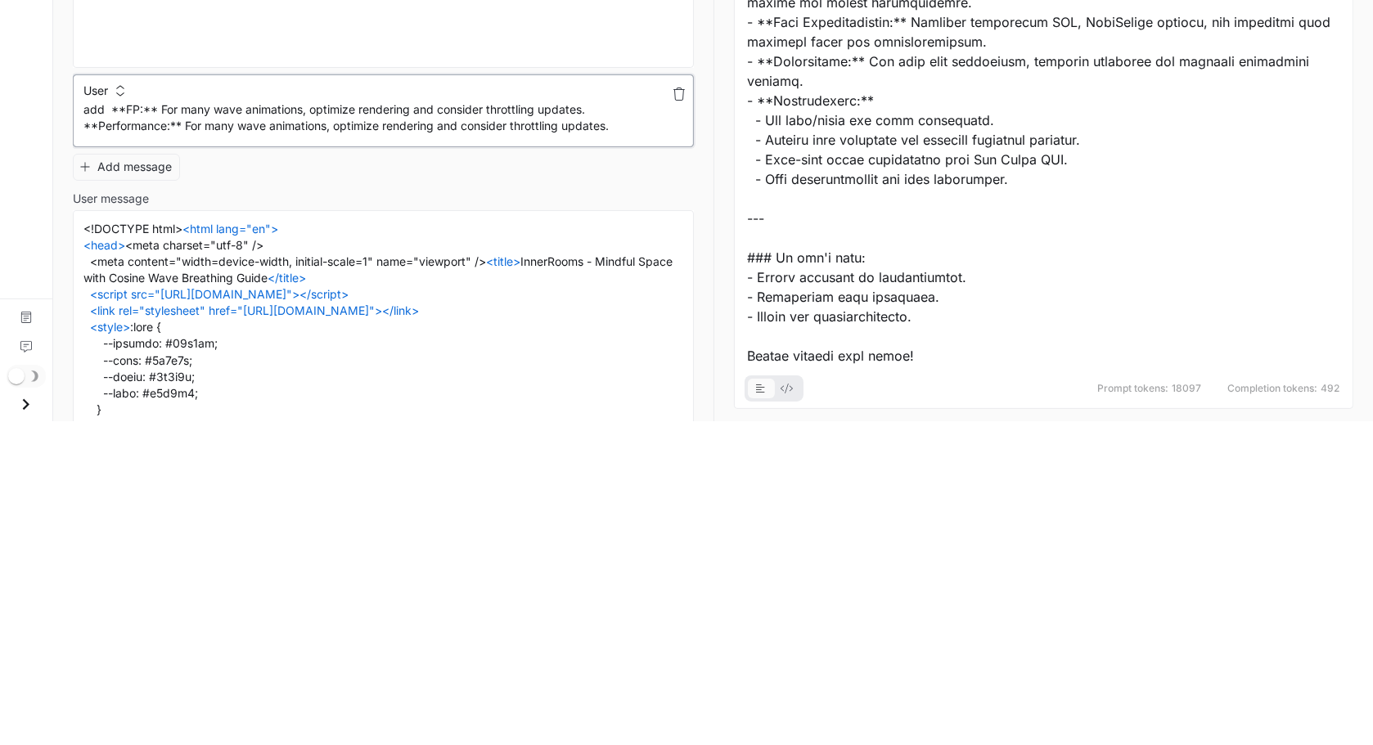
click at [208, 444] on textarea "**********" at bounding box center [383, 442] width 600 height 35
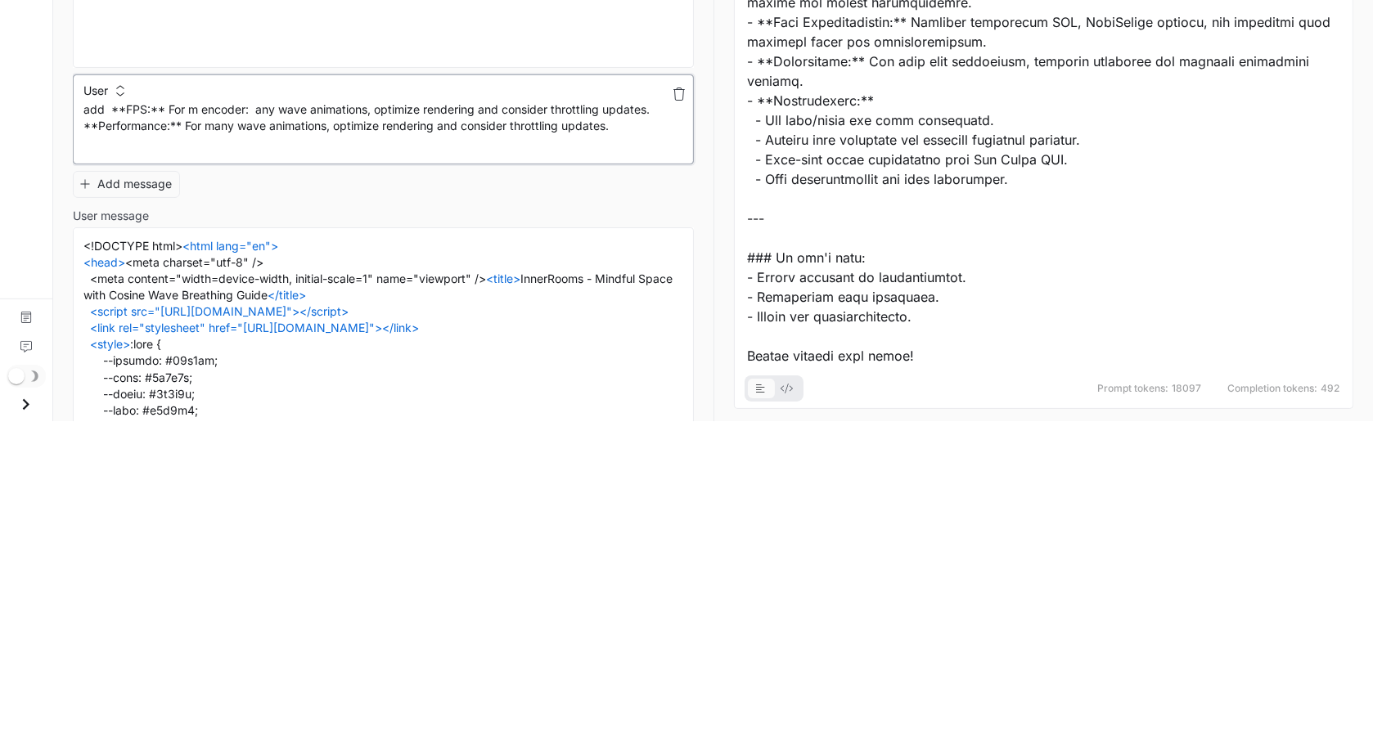
click at [226, 478] on textarea "**********" at bounding box center [383, 451] width 600 height 52
click at [153, 443] on textarea "**********" at bounding box center [383, 451] width 600 height 52
click at [375, 447] on textarea "**********" at bounding box center [383, 451] width 600 height 52
drag, startPoint x: 612, startPoint y: 447, endPoint x: 499, endPoint y: 454, distance: 113.1
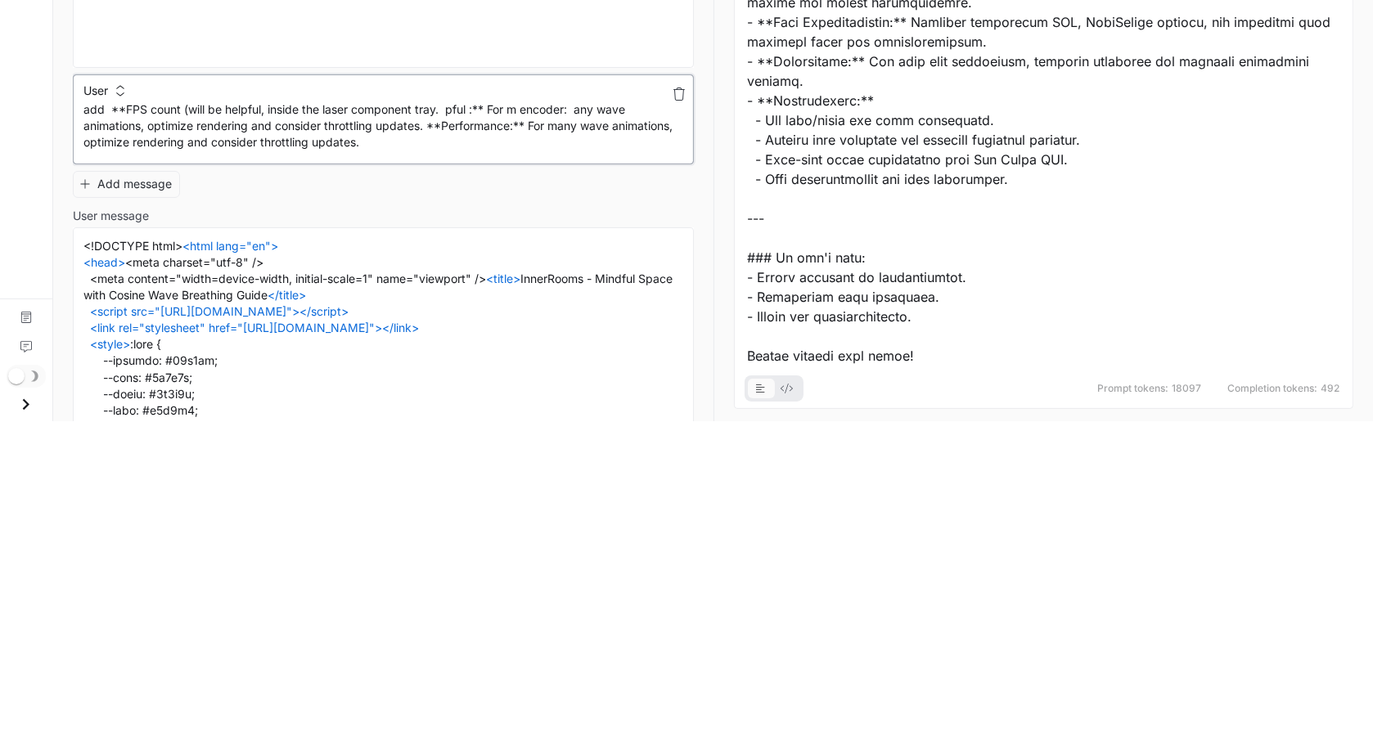
click at [499, 454] on textarea "**********" at bounding box center [383, 451] width 600 height 52
drag, startPoint x: 501, startPoint y: 448, endPoint x: 473, endPoint y: 449, distance: 28.6
click at [473, 449] on textarea "**********" at bounding box center [383, 451] width 600 height 52
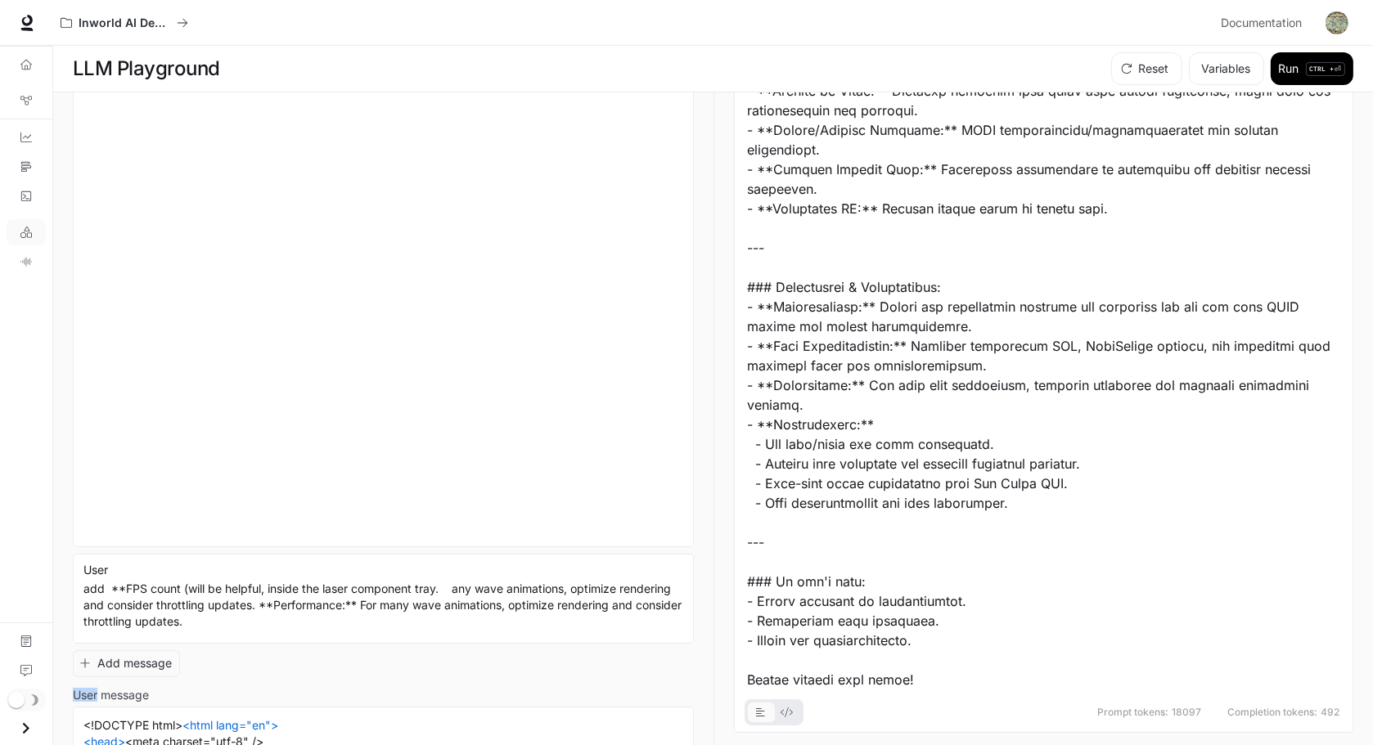
scroll to position [1, 0]
click at [366, 513] on textarea "**********" at bounding box center [383, 606] width 600 height 52
click at [344, 513] on textarea "**********" at bounding box center [383, 606] width 600 height 52
type textarea "**********"
click at [25, 202] on icon "Logs" at bounding box center [25, 196] width 11 height 11
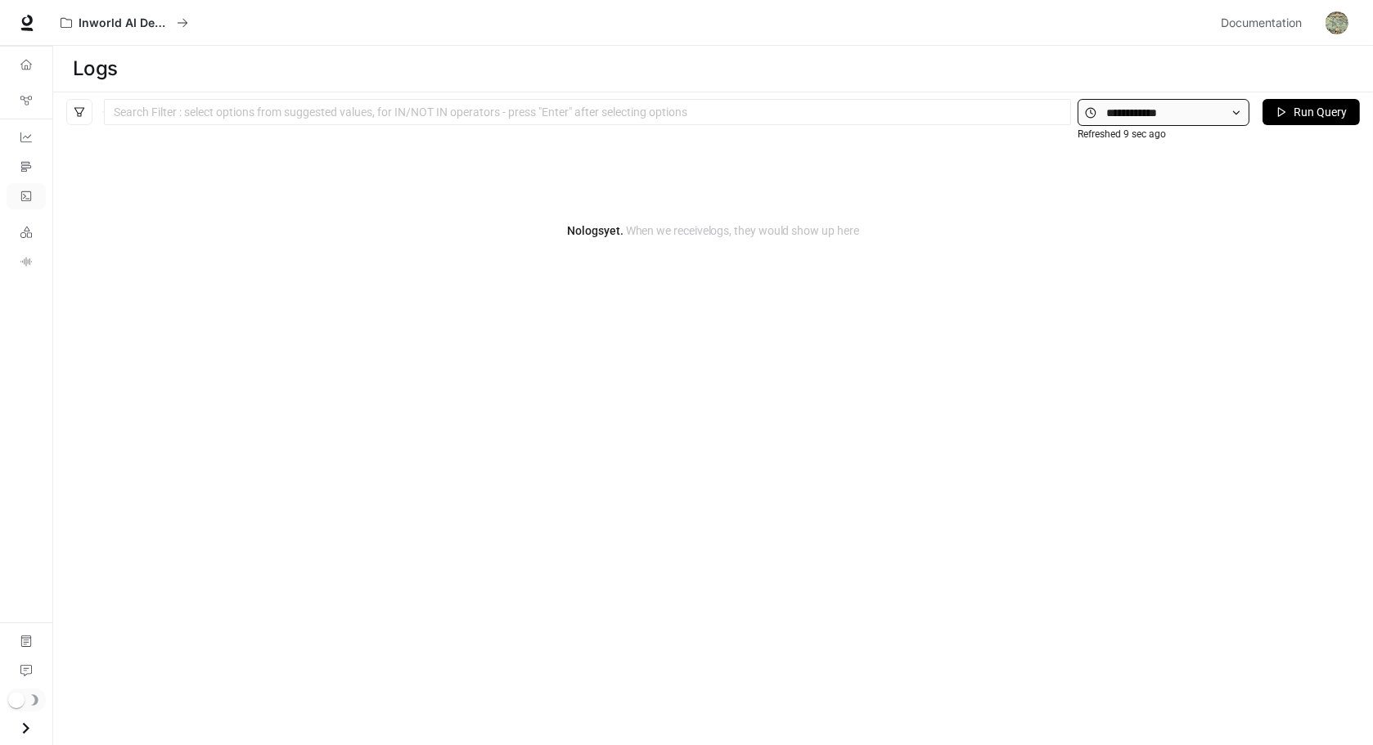
click at [1149, 124] on span at bounding box center [1163, 112] width 172 height 27
click at [29, 308] on div "Overview Graph Registry Dashboards Traces Logs LLM Playground TTS Playground Do…" at bounding box center [26, 395] width 52 height 699
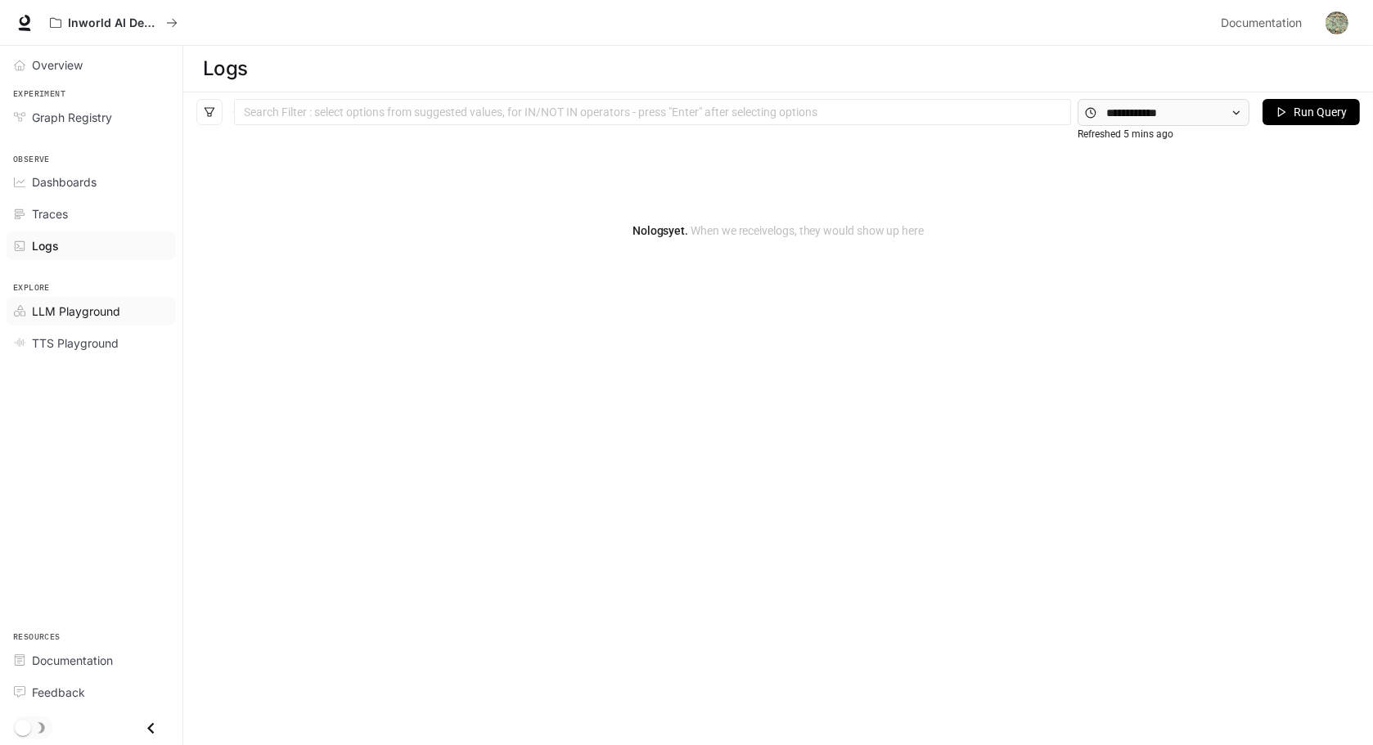
click at [98, 320] on span "LLM Playground" at bounding box center [76, 311] width 88 height 17
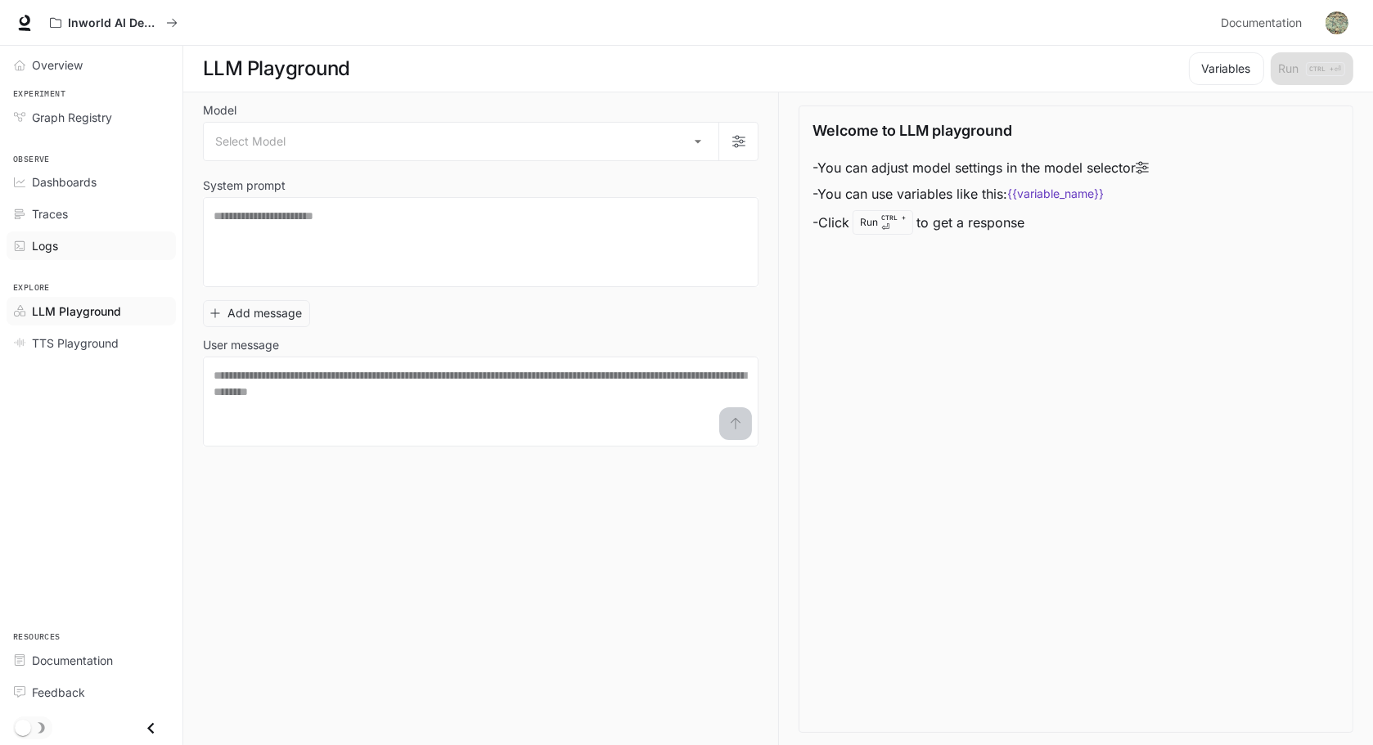
click at [58, 254] on span "Logs" at bounding box center [45, 245] width 26 height 17
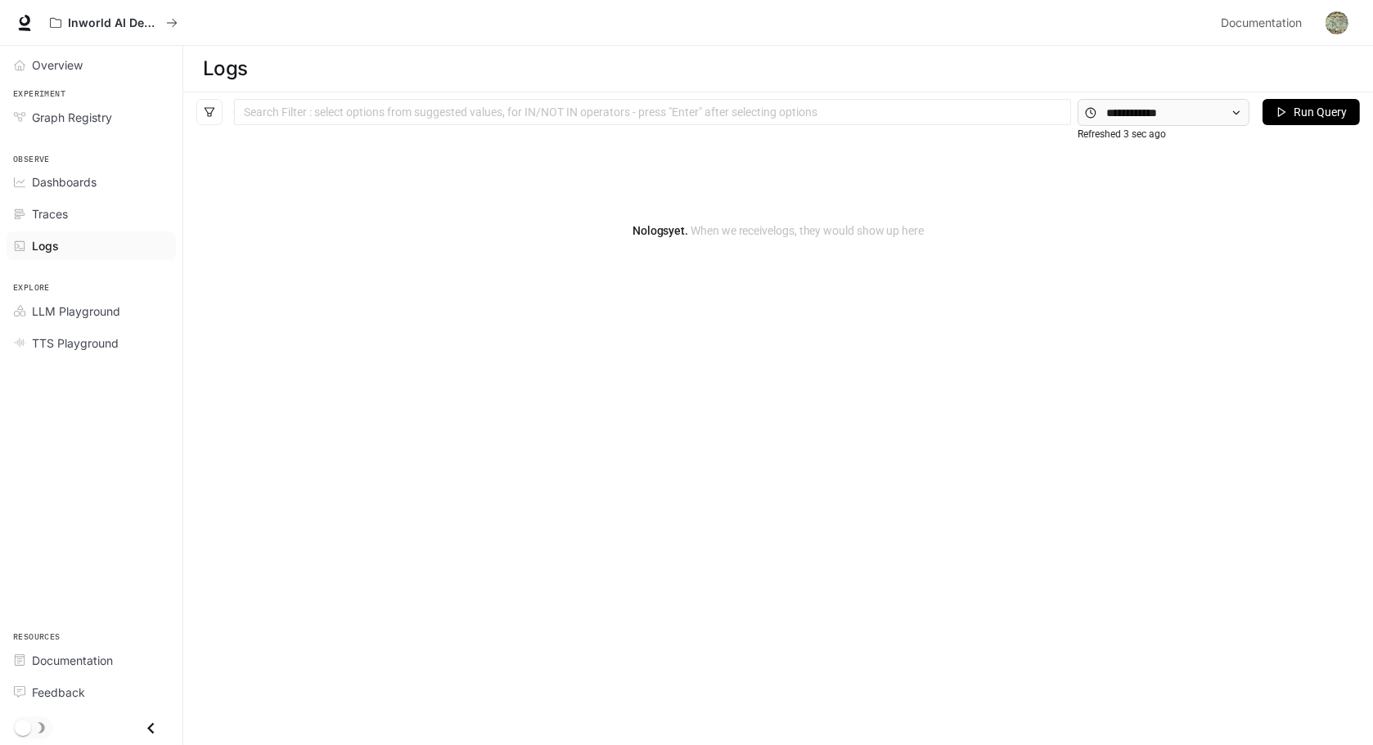
click at [635, 116] on div at bounding box center [652, 112] width 829 height 11
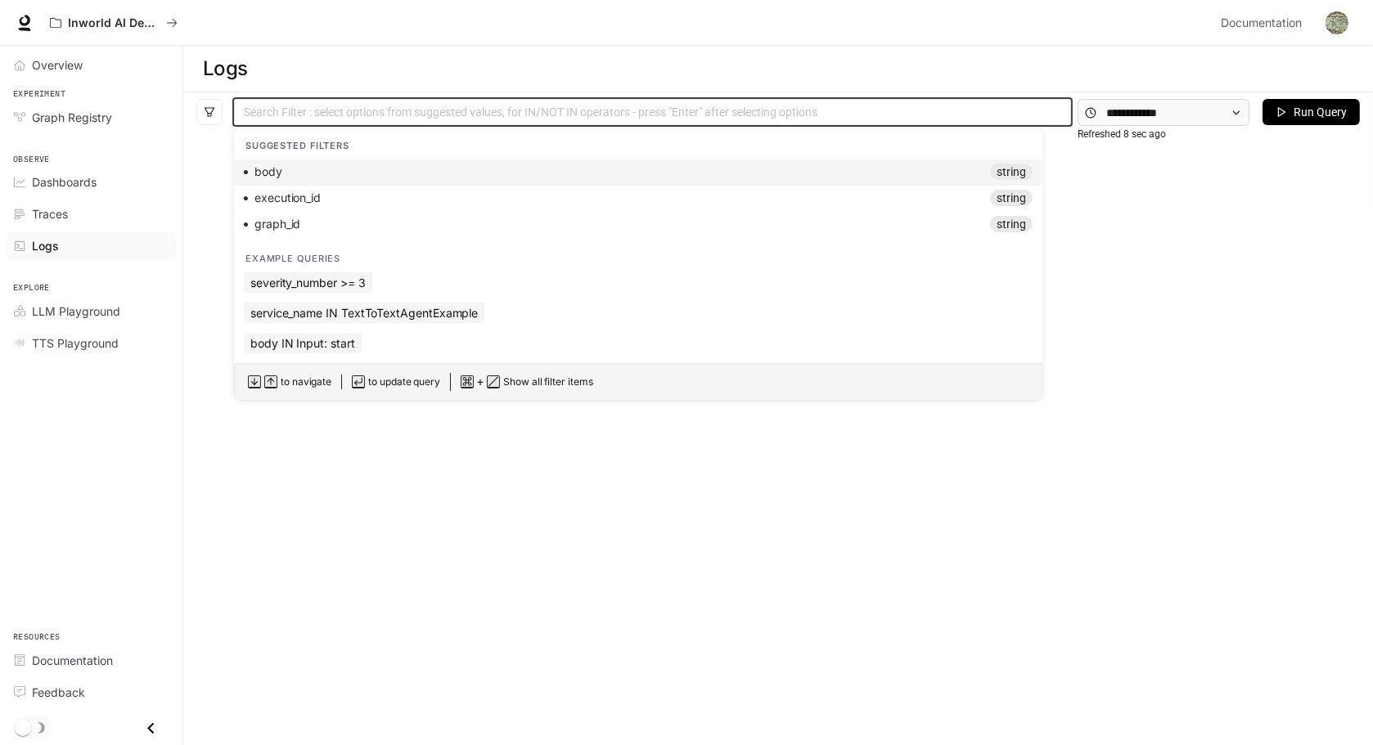
click at [389, 180] on div "body string" at bounding box center [638, 172] width 789 height 16
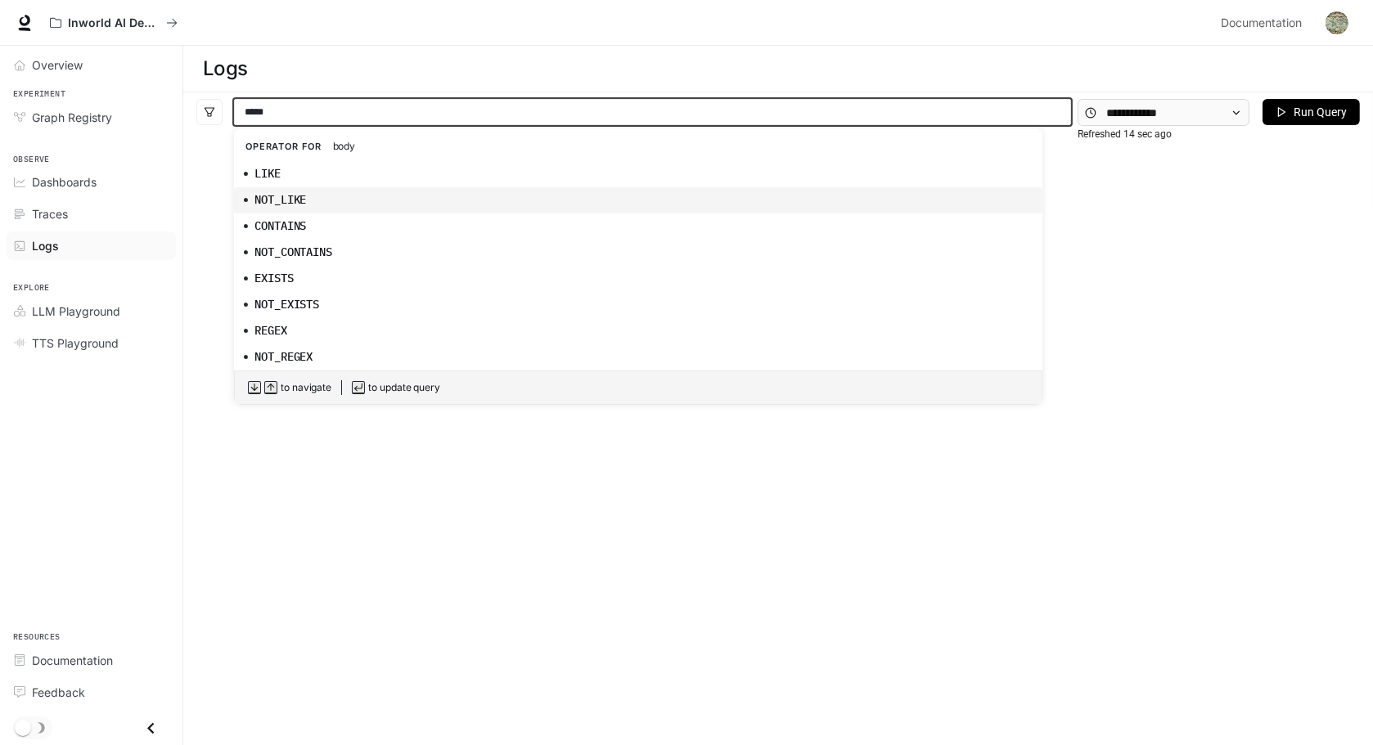
paste input "**********"
type input "**********"
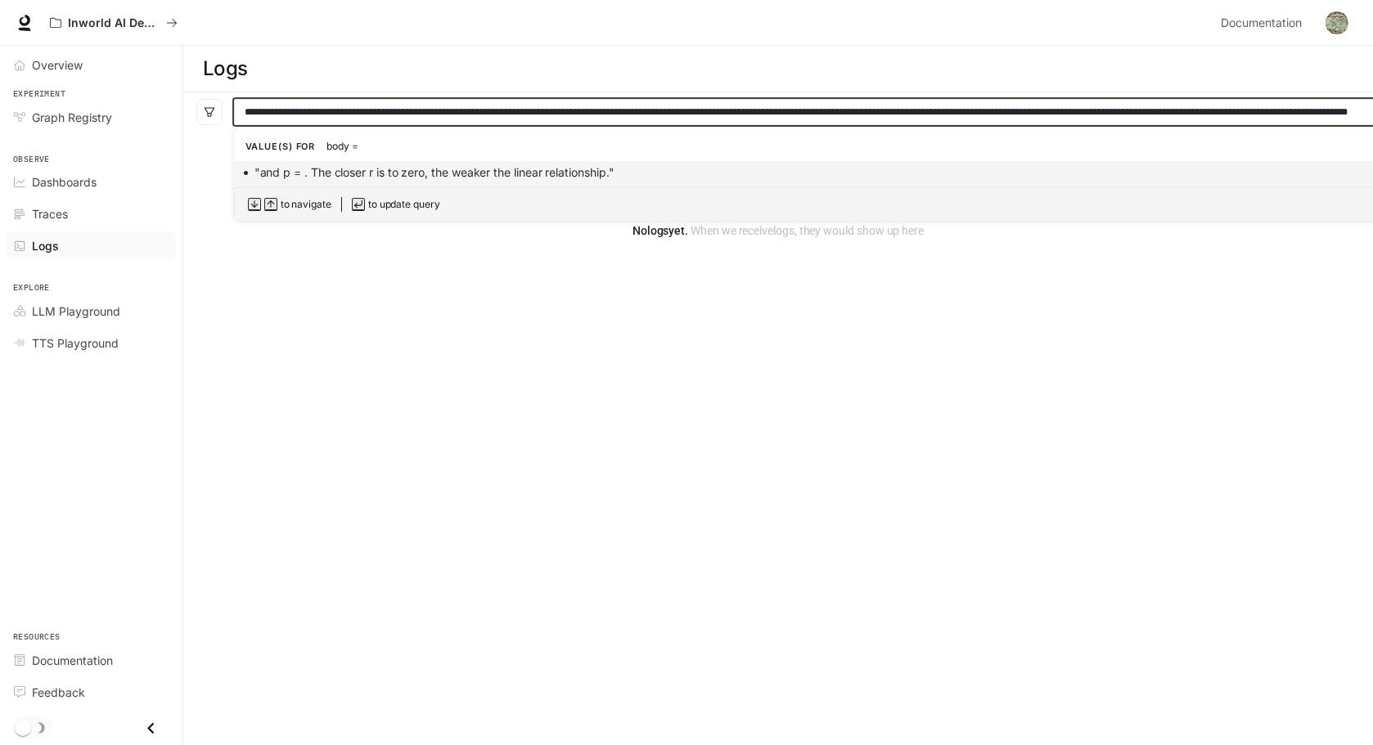
scroll to position [0, 358]
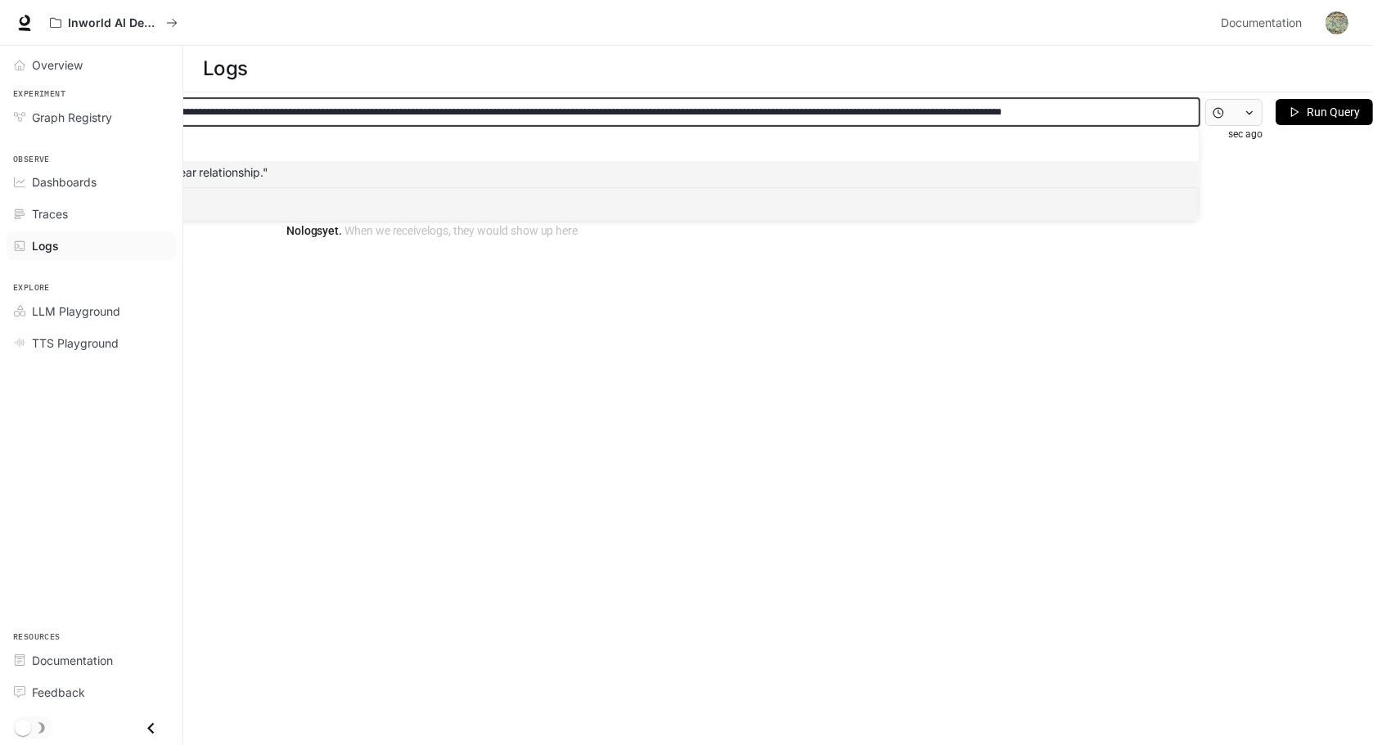
click at [1149, 111] on button "Run Query" at bounding box center [1323, 112] width 97 height 26
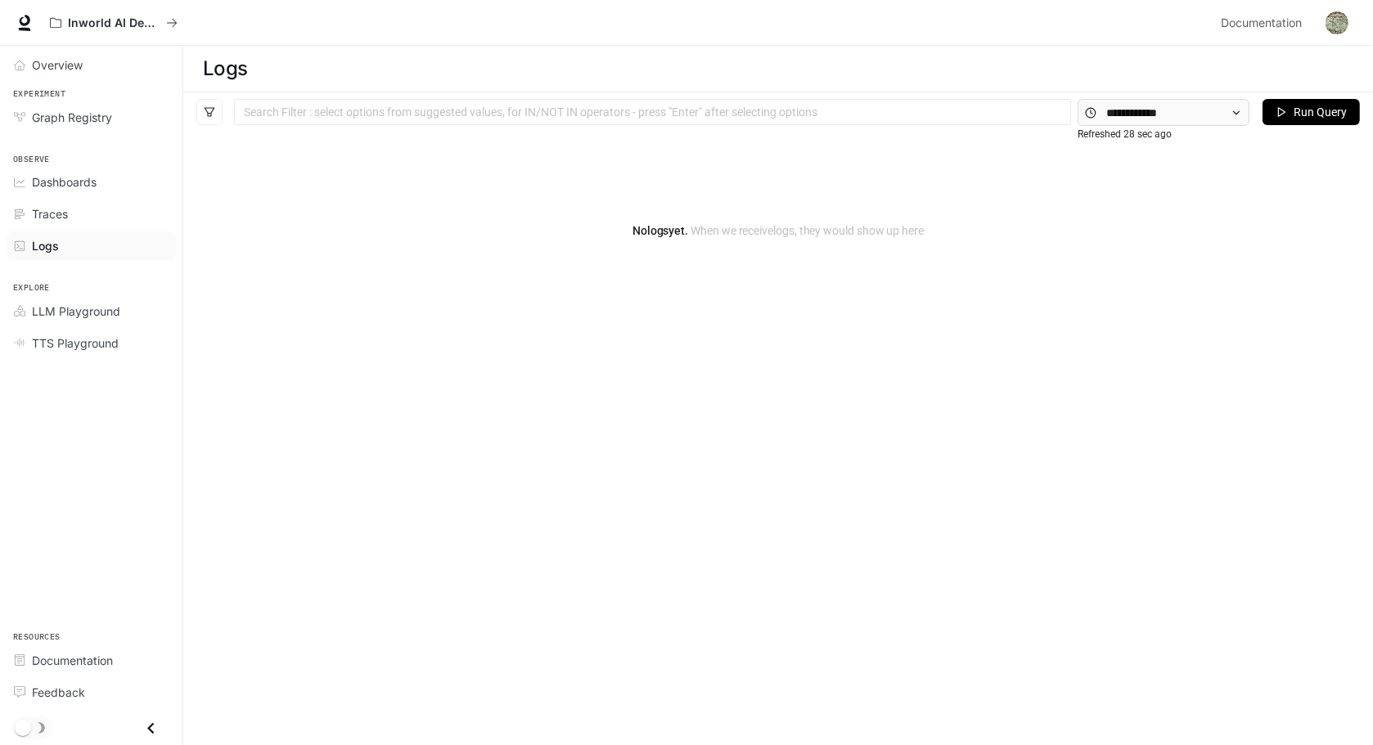
click at [359, 118] on div at bounding box center [652, 112] width 829 height 11
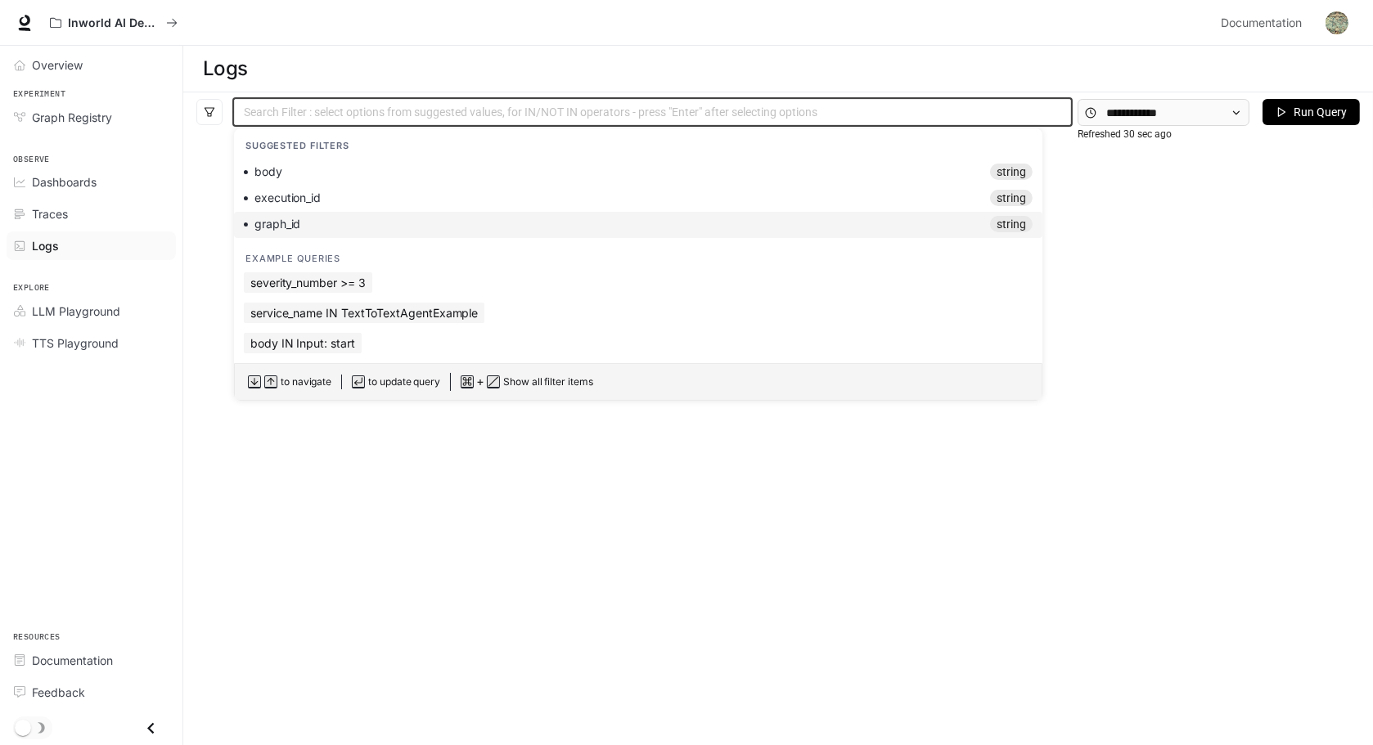
click at [328, 224] on div "graph_id string" at bounding box center [638, 224] width 789 height 16
type input "********"
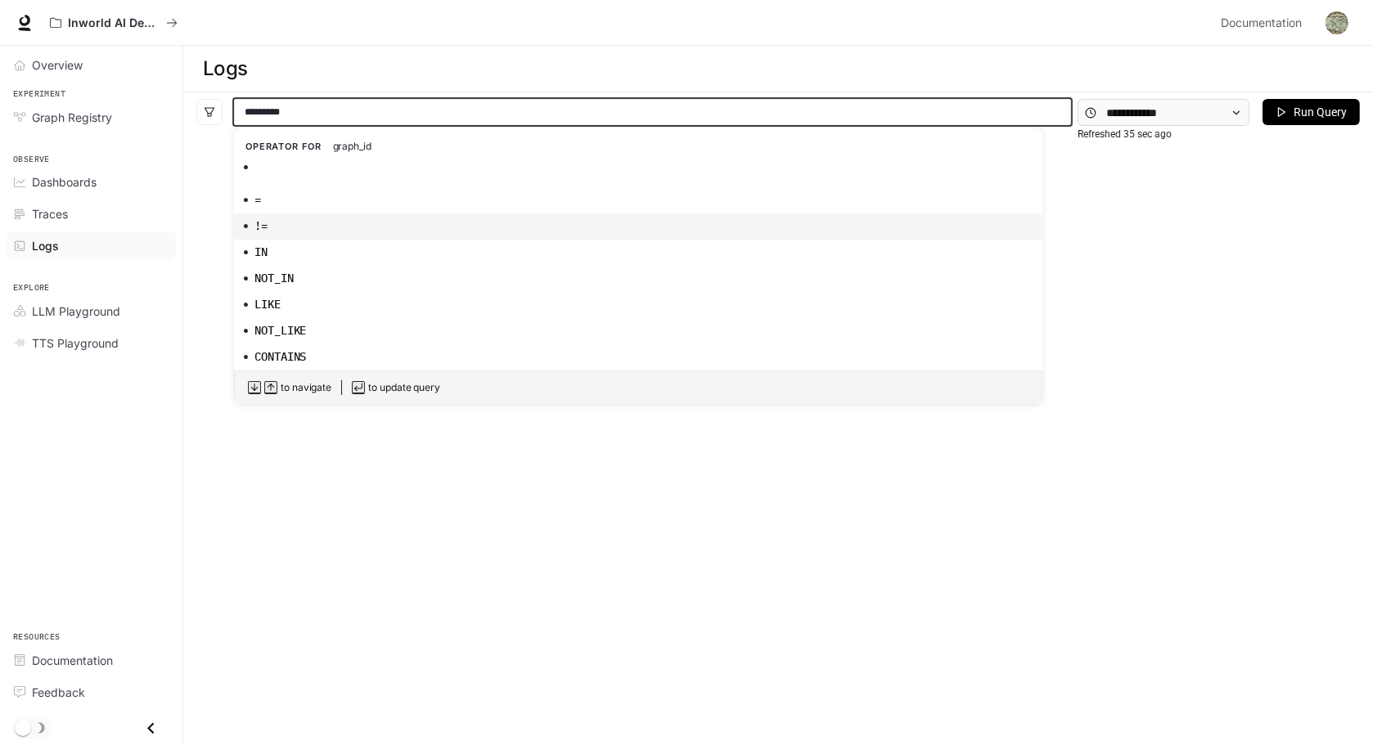
click at [1149, 124] on button "Run Query" at bounding box center [1310, 112] width 97 height 26
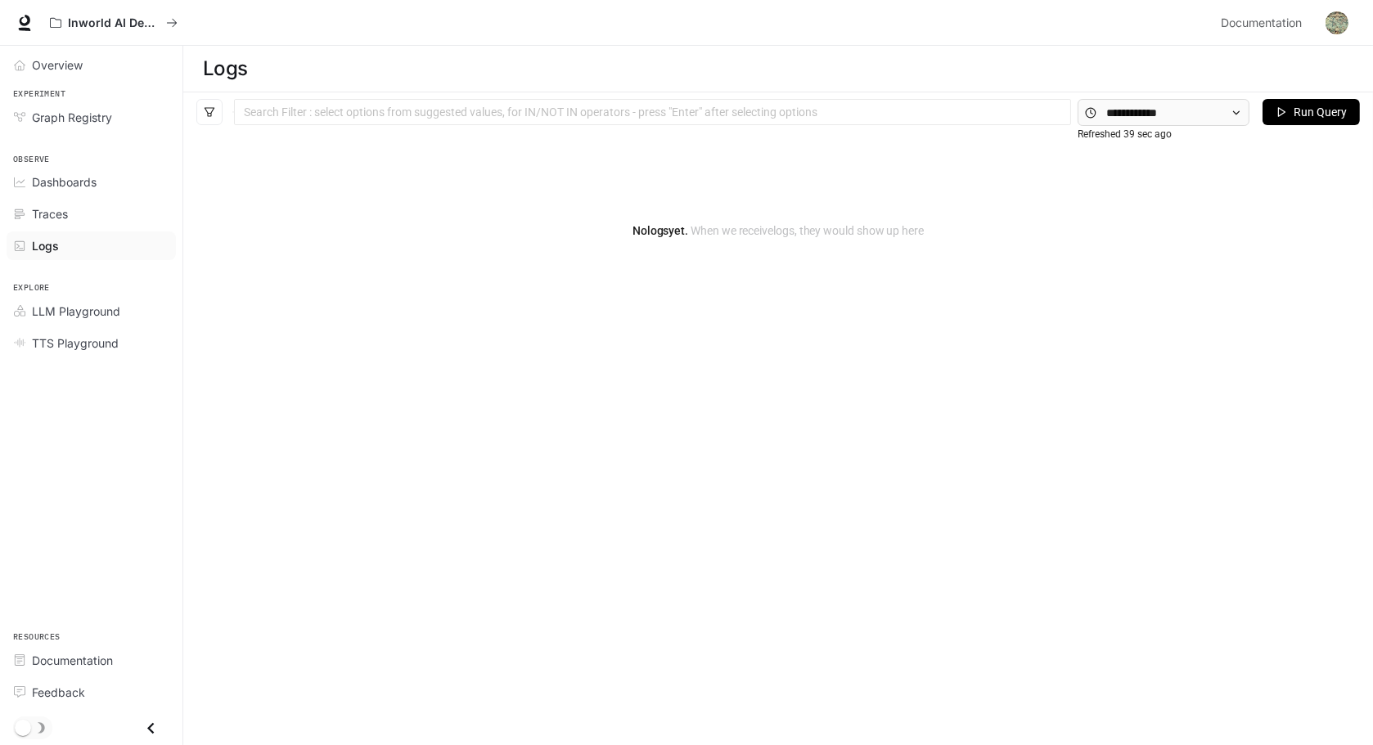
scroll to position [67, 0]
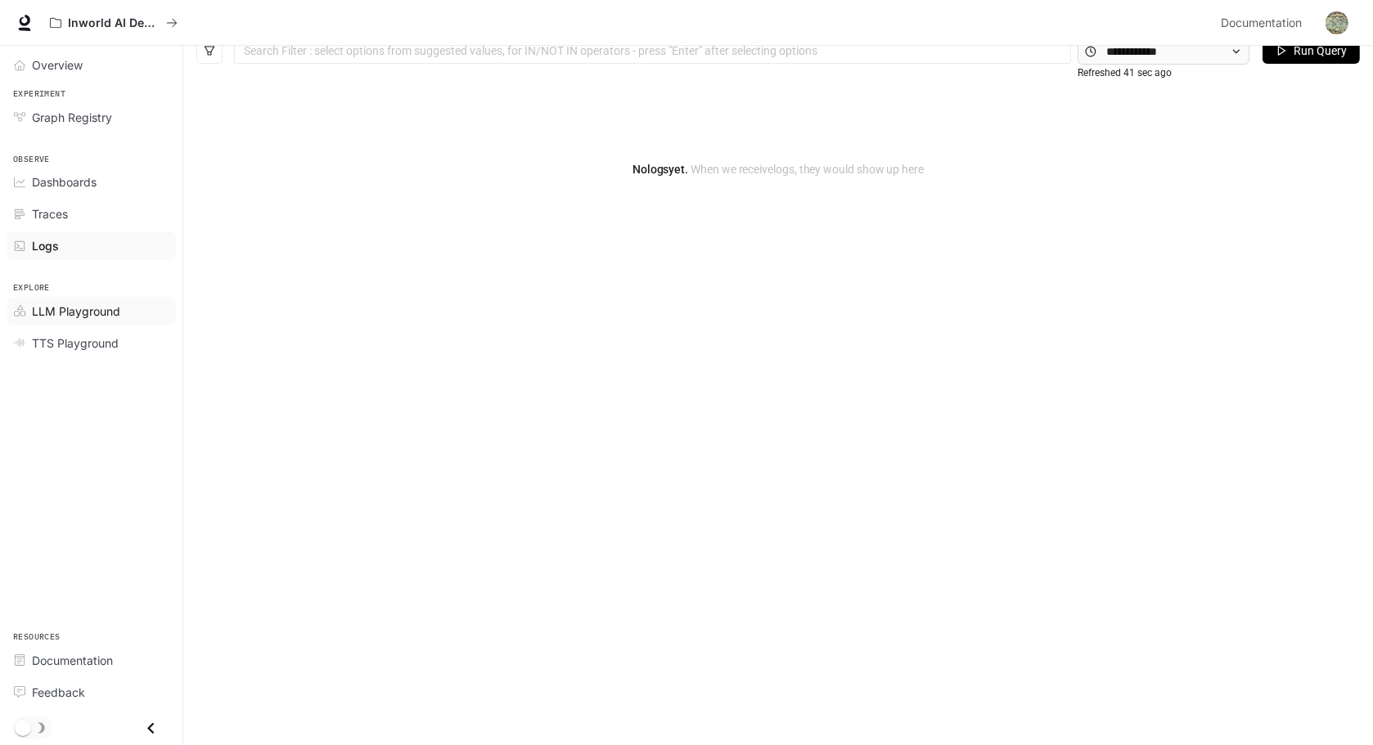
click at [86, 320] on span "LLM Playground" at bounding box center [76, 311] width 88 height 17
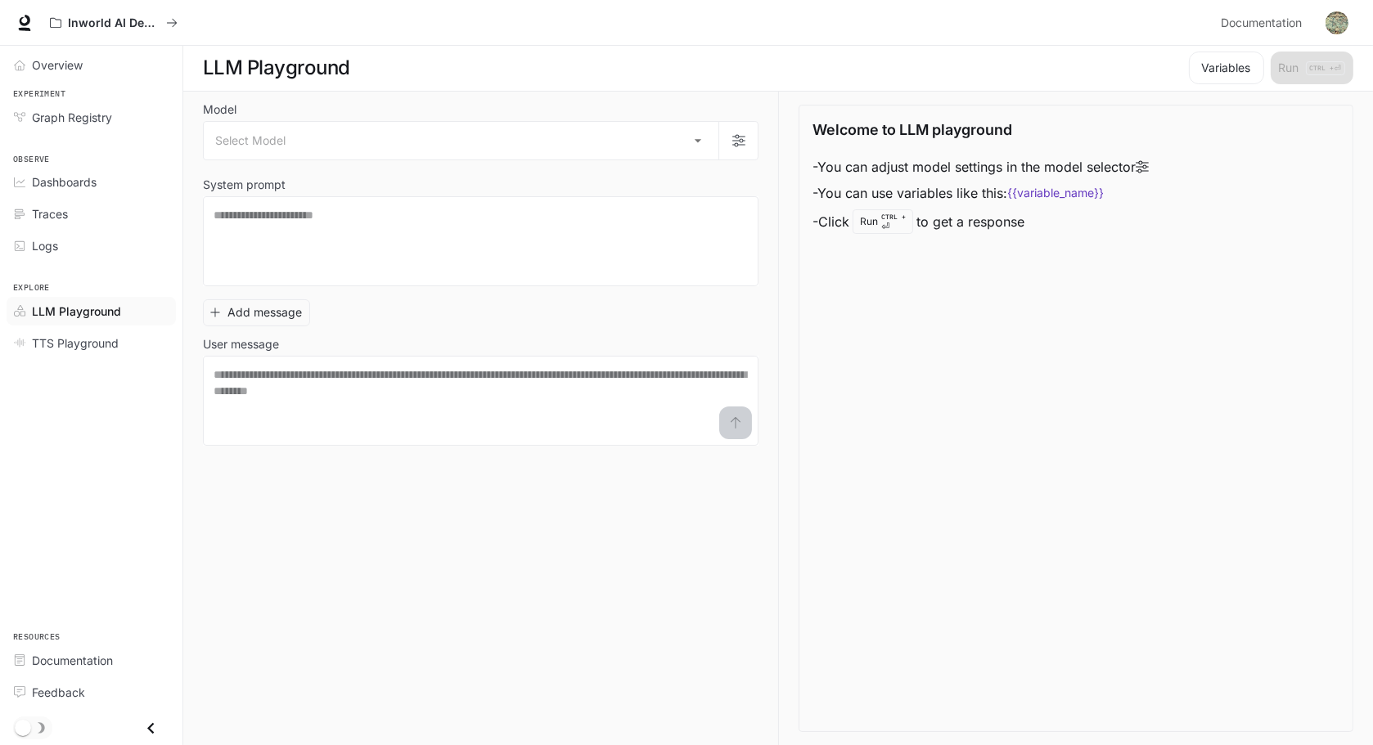
scroll to position [1, 0]
click at [335, 153] on body "Skip to main content Inworld AI Demos Documentation Documentation Portal Overvi…" at bounding box center [686, 372] width 1373 height 746
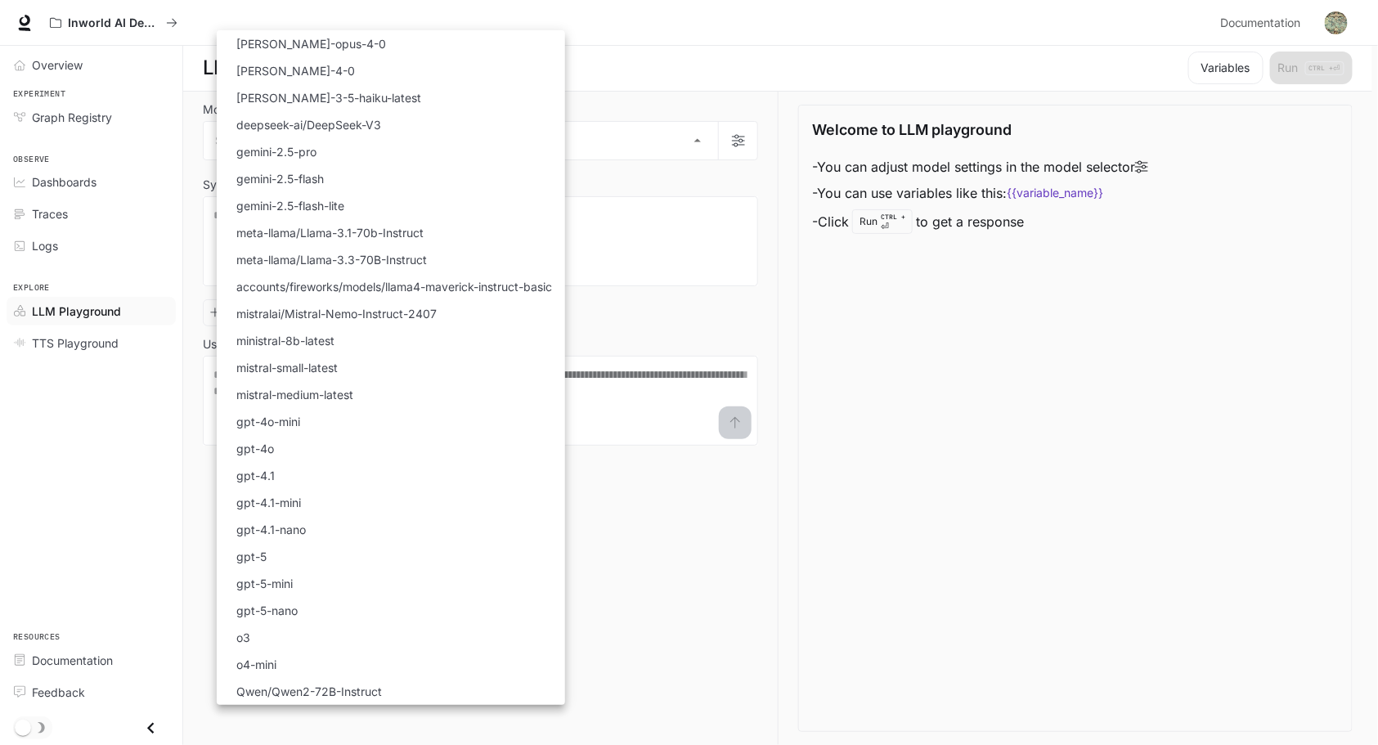
click at [277, 513] on li "gpt-5" at bounding box center [391, 556] width 348 height 27
type input "*****"
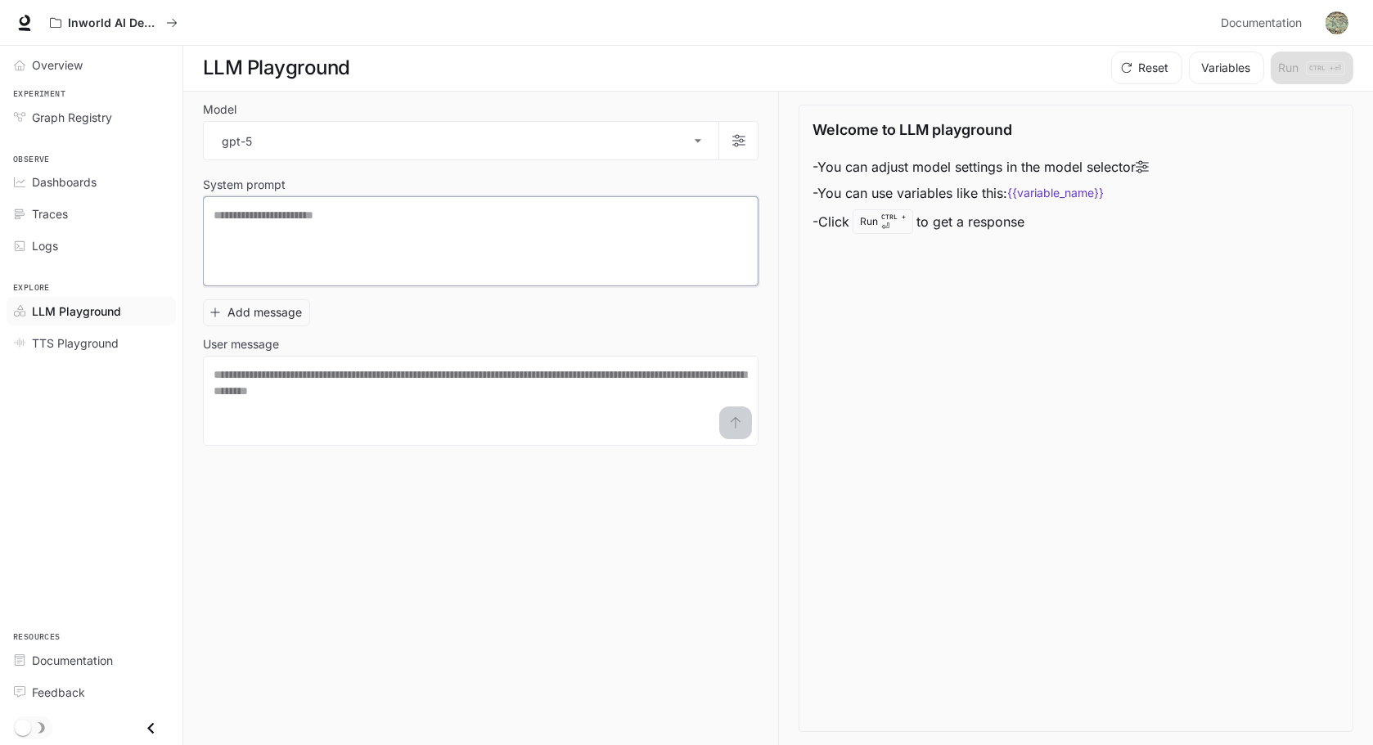
click at [344, 250] on textarea at bounding box center [481, 241] width 534 height 69
paste textarea "**********"
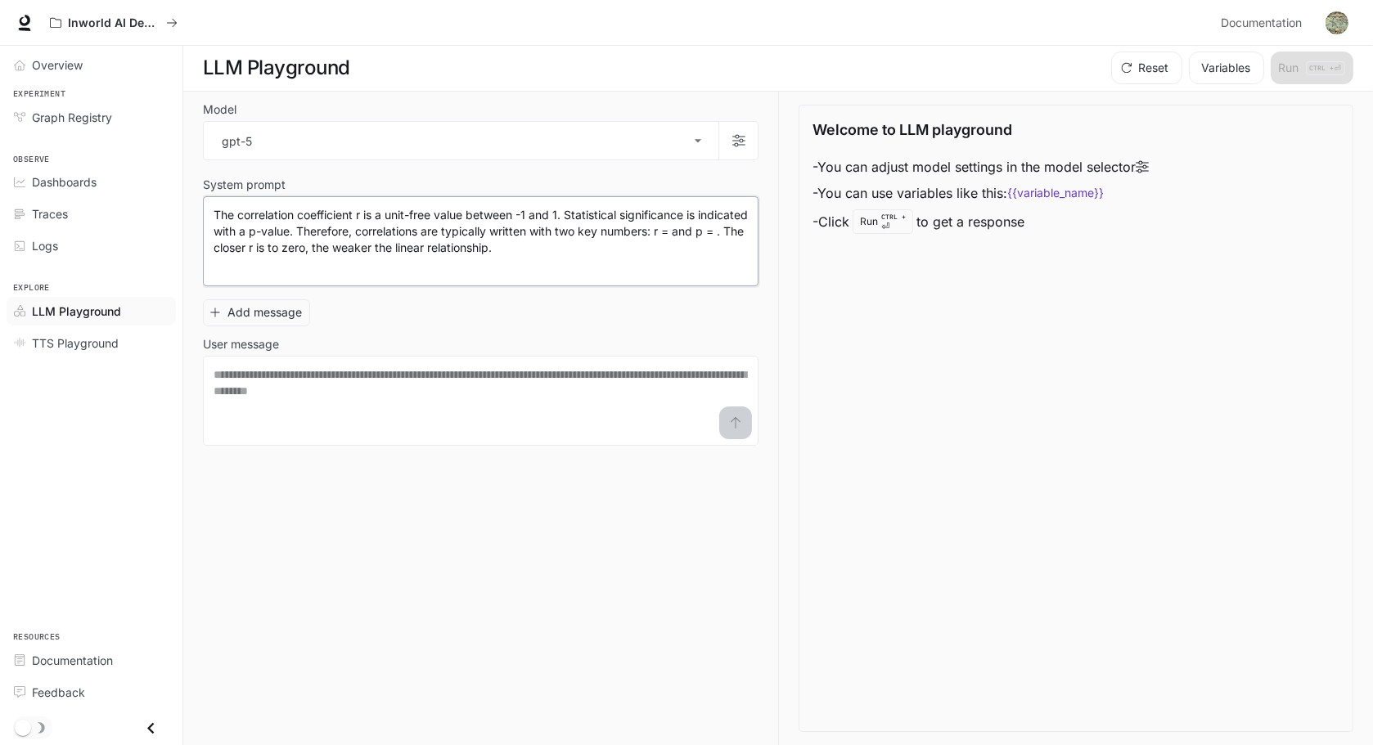
type textarea "**********"
click at [270, 400] on textarea at bounding box center [481, 400] width 534 height 69
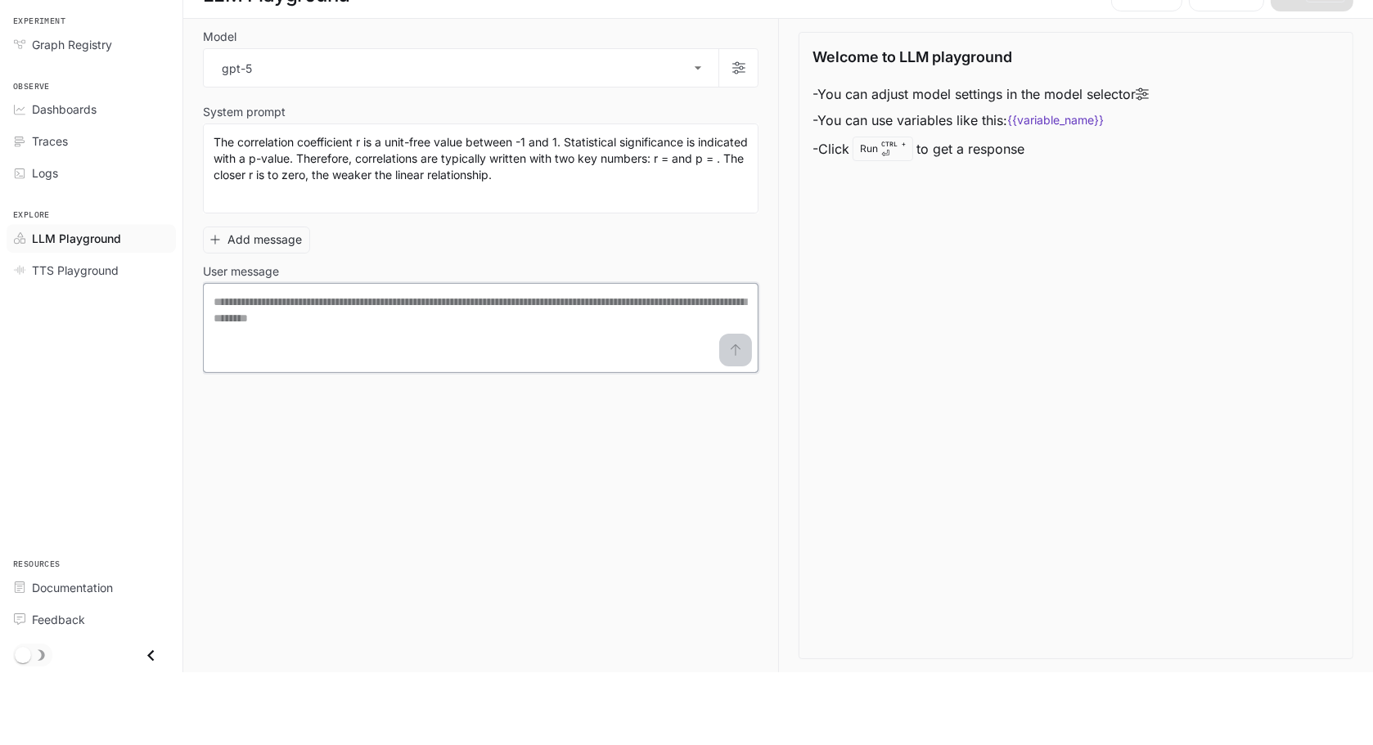
scroll to position [1, 0]
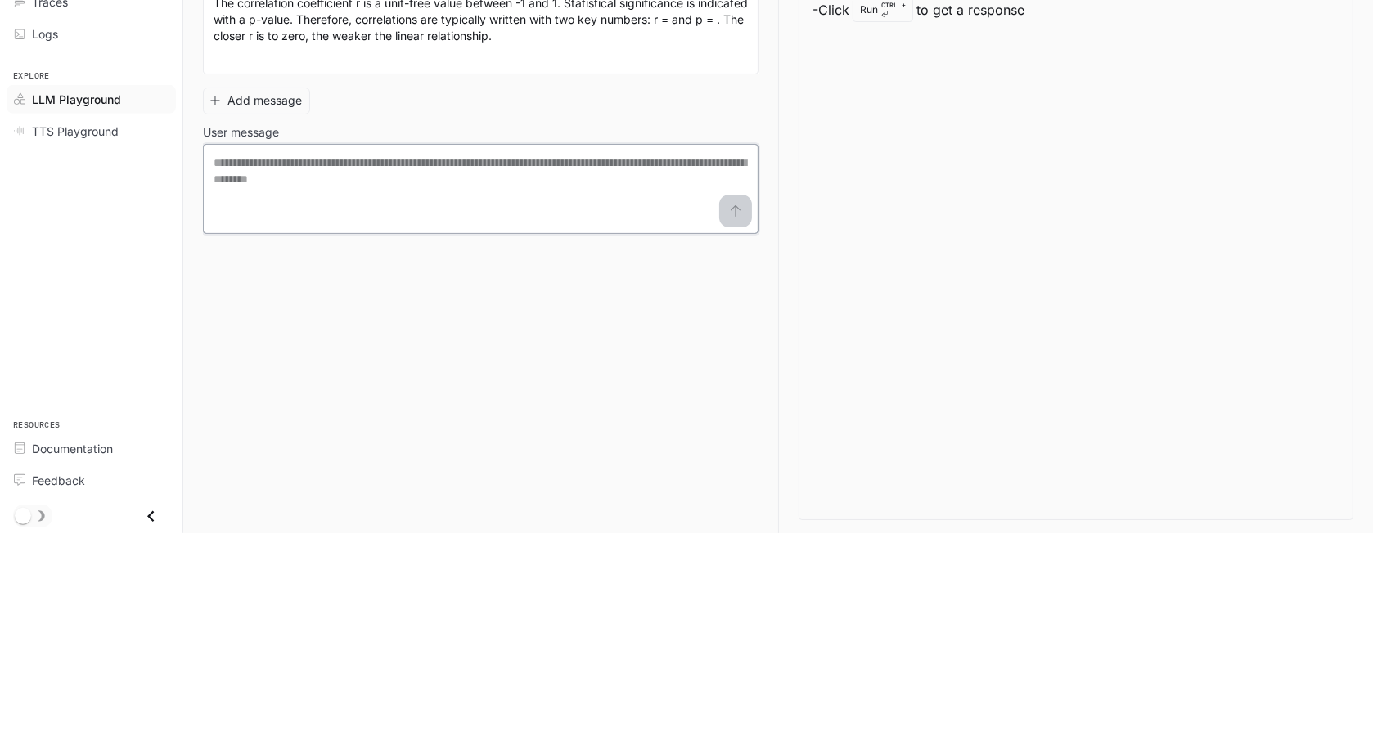
paste textarea "**********"
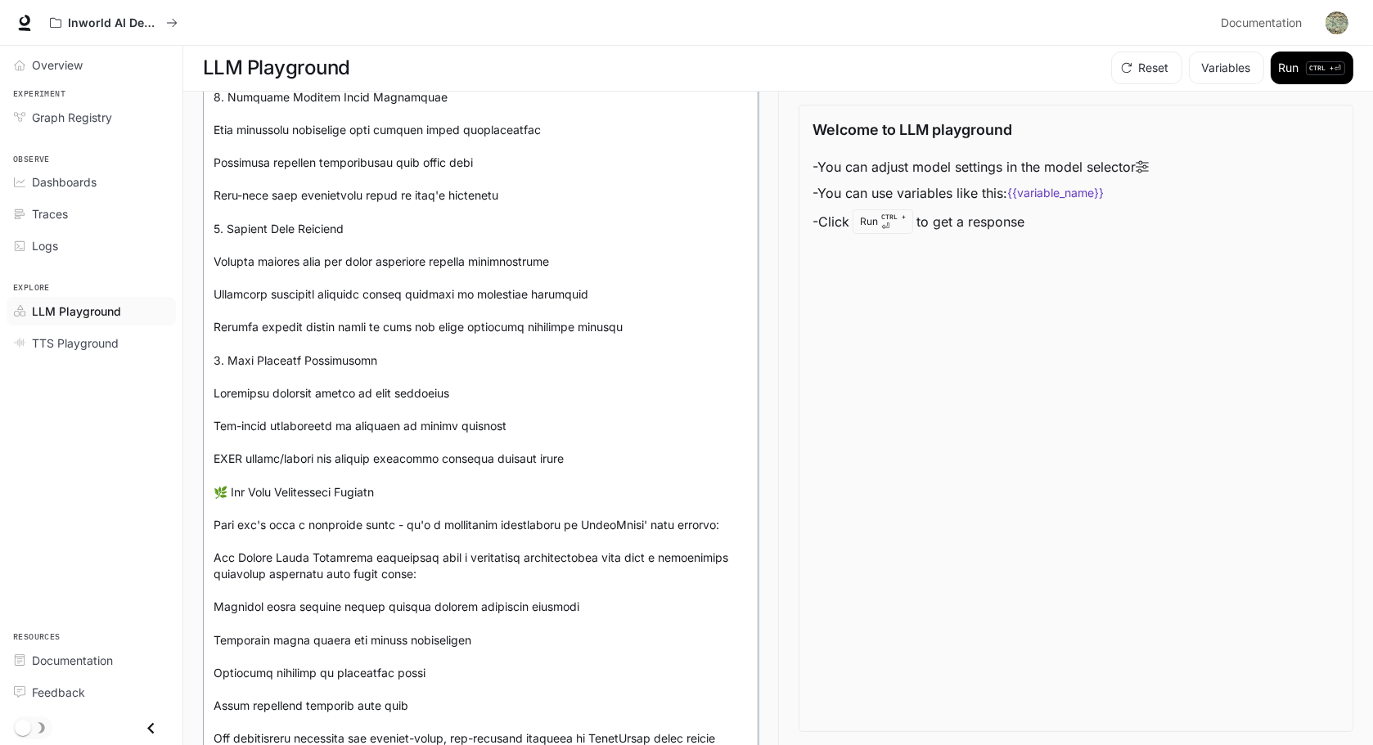
scroll to position [0, 0]
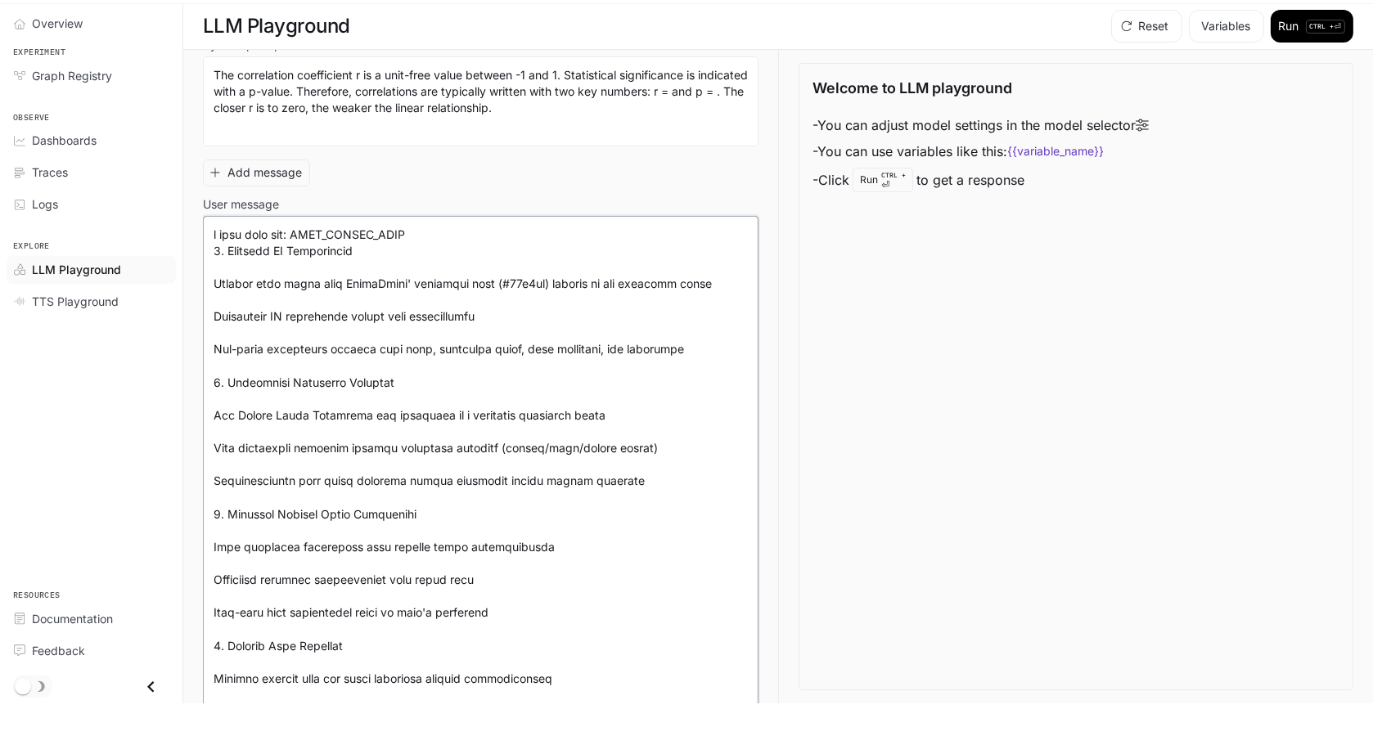
scroll to position [101, 0]
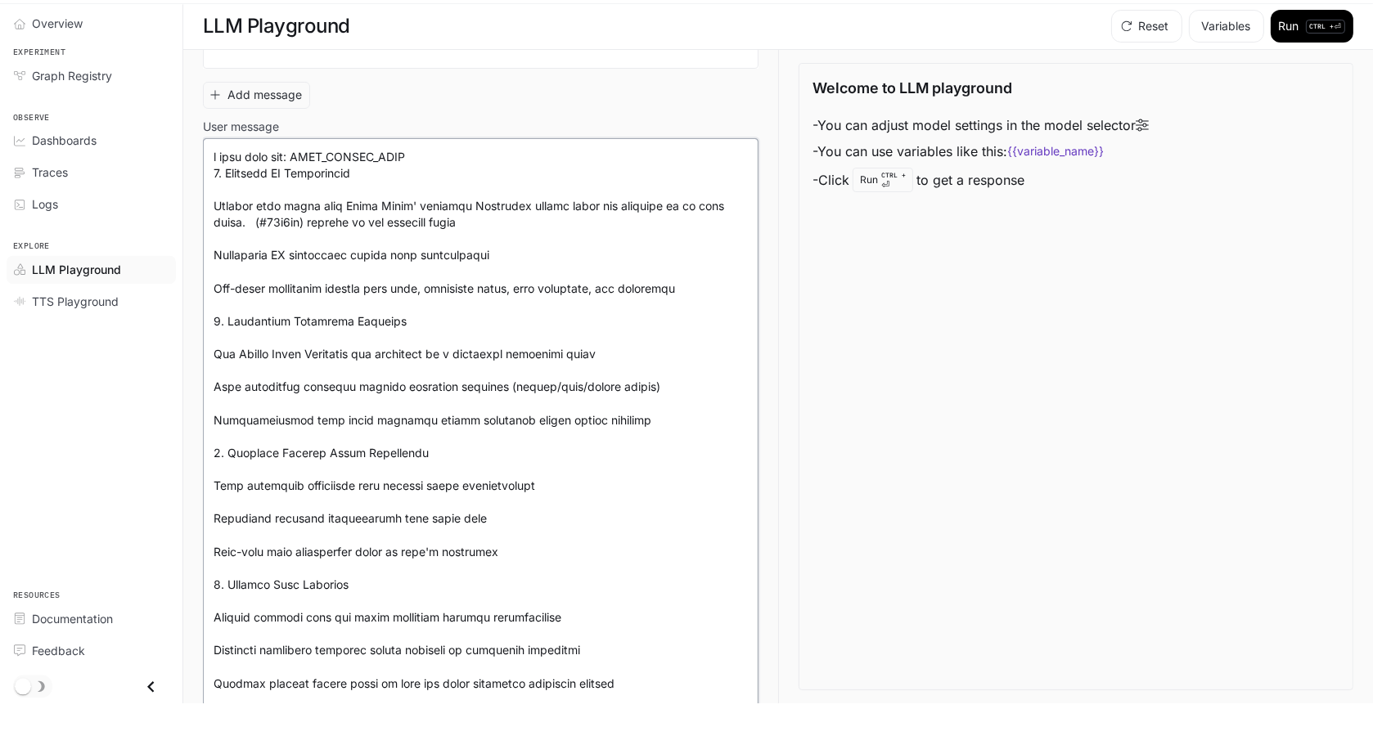
scroll to position [178, 0]
drag, startPoint x: 384, startPoint y: 312, endPoint x: 292, endPoint y: 313, distance: 92.4
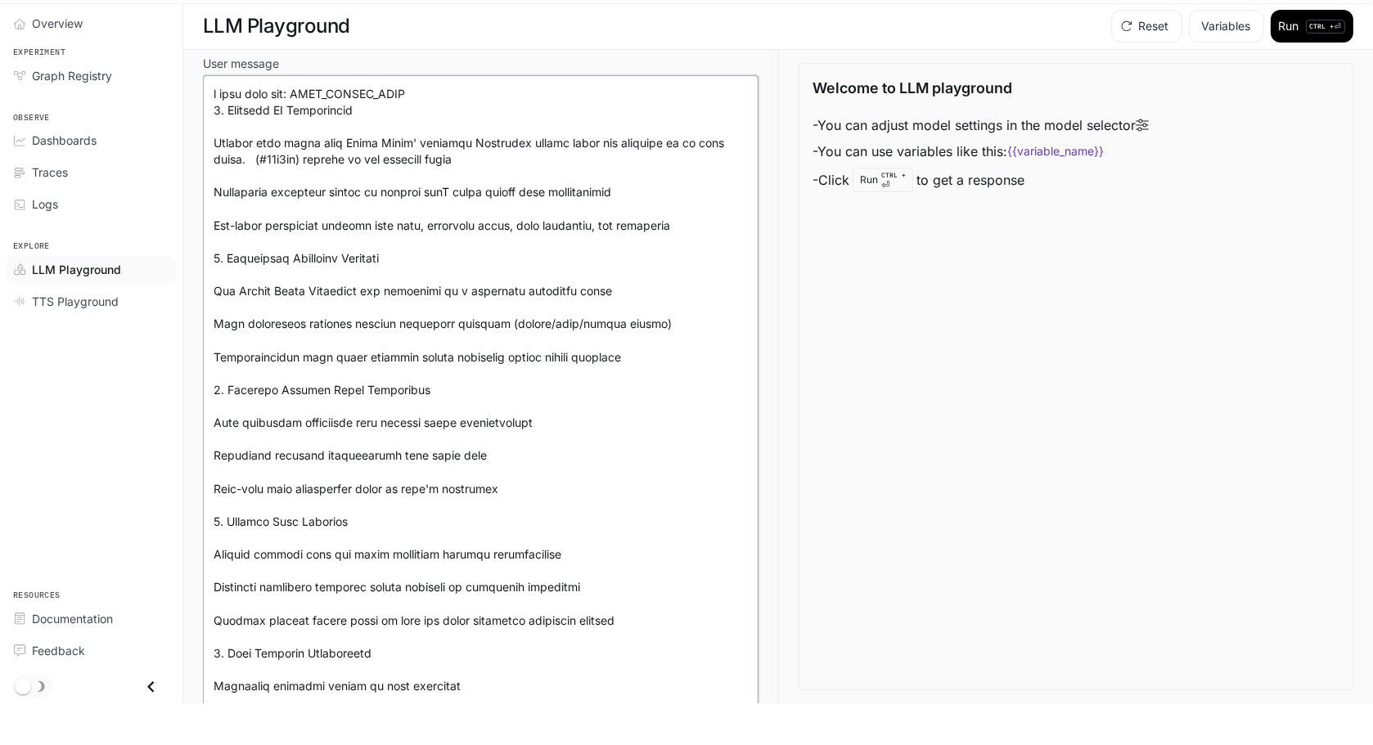
scroll to position [242, 0]
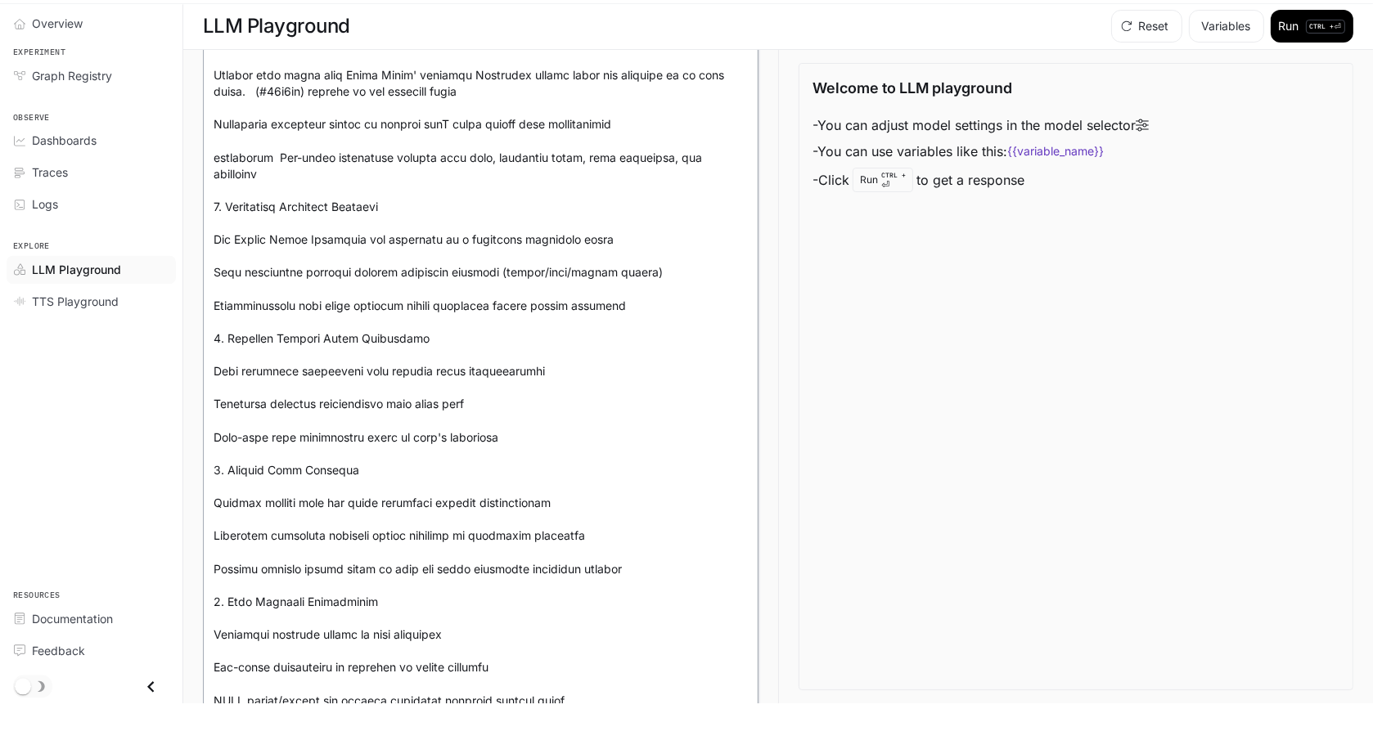
scroll to position [308, 0]
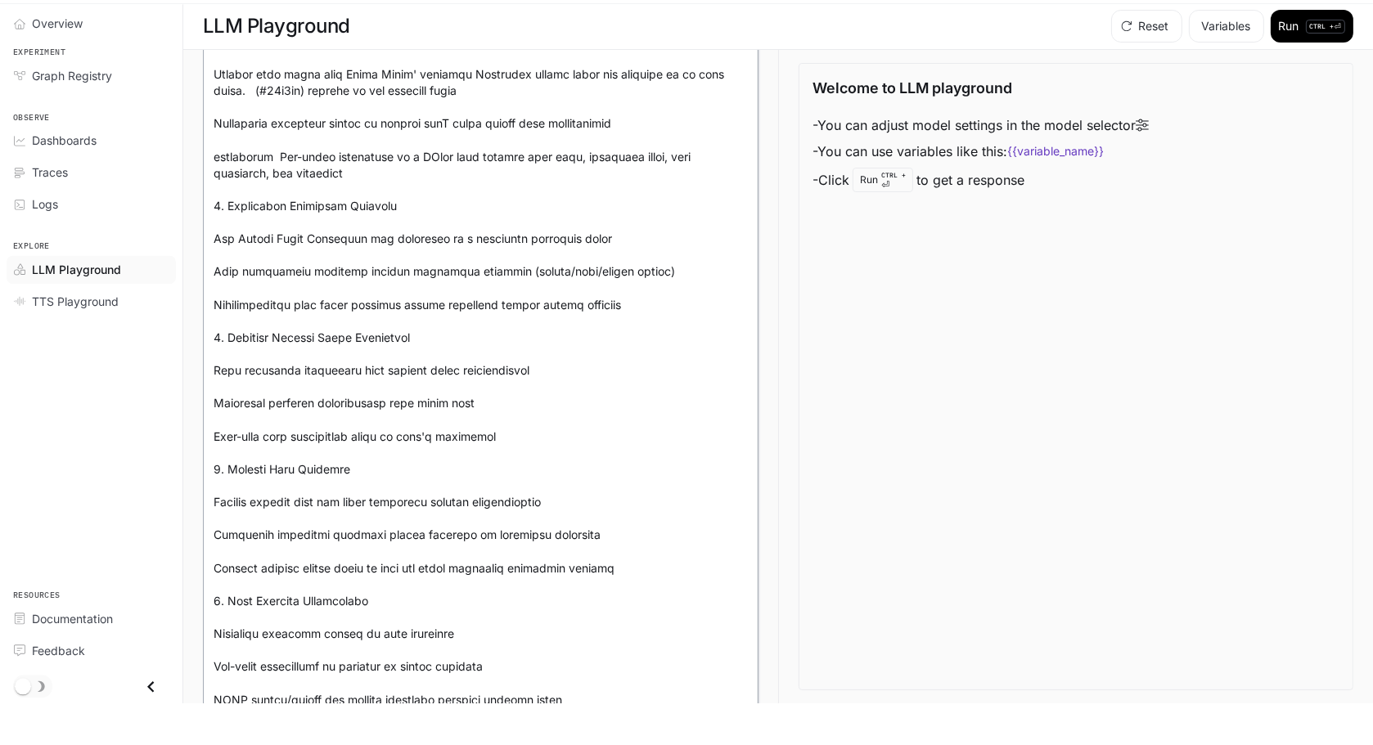
drag, startPoint x: 393, startPoint y: 296, endPoint x: 370, endPoint y: 301, distance: 24.2
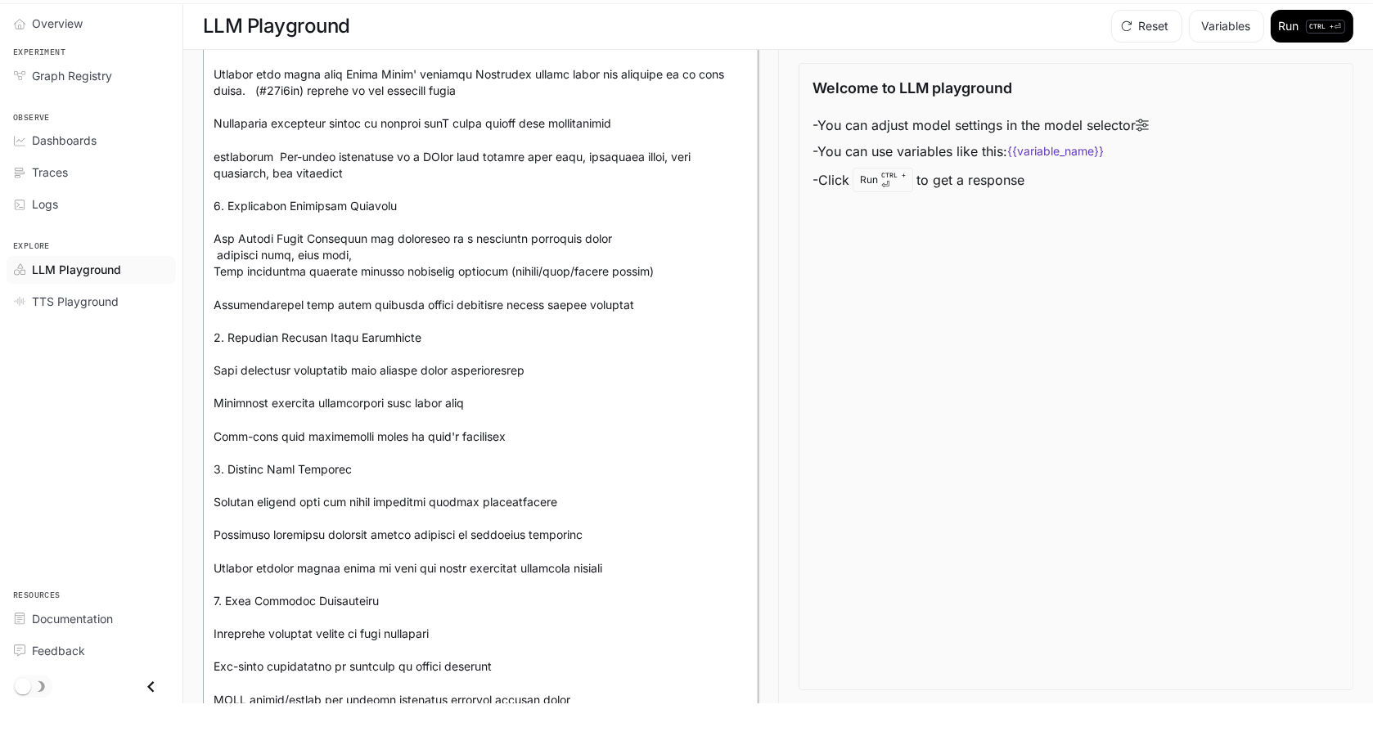
drag, startPoint x: 231, startPoint y: 283, endPoint x: 450, endPoint y: 276, distance: 219.4
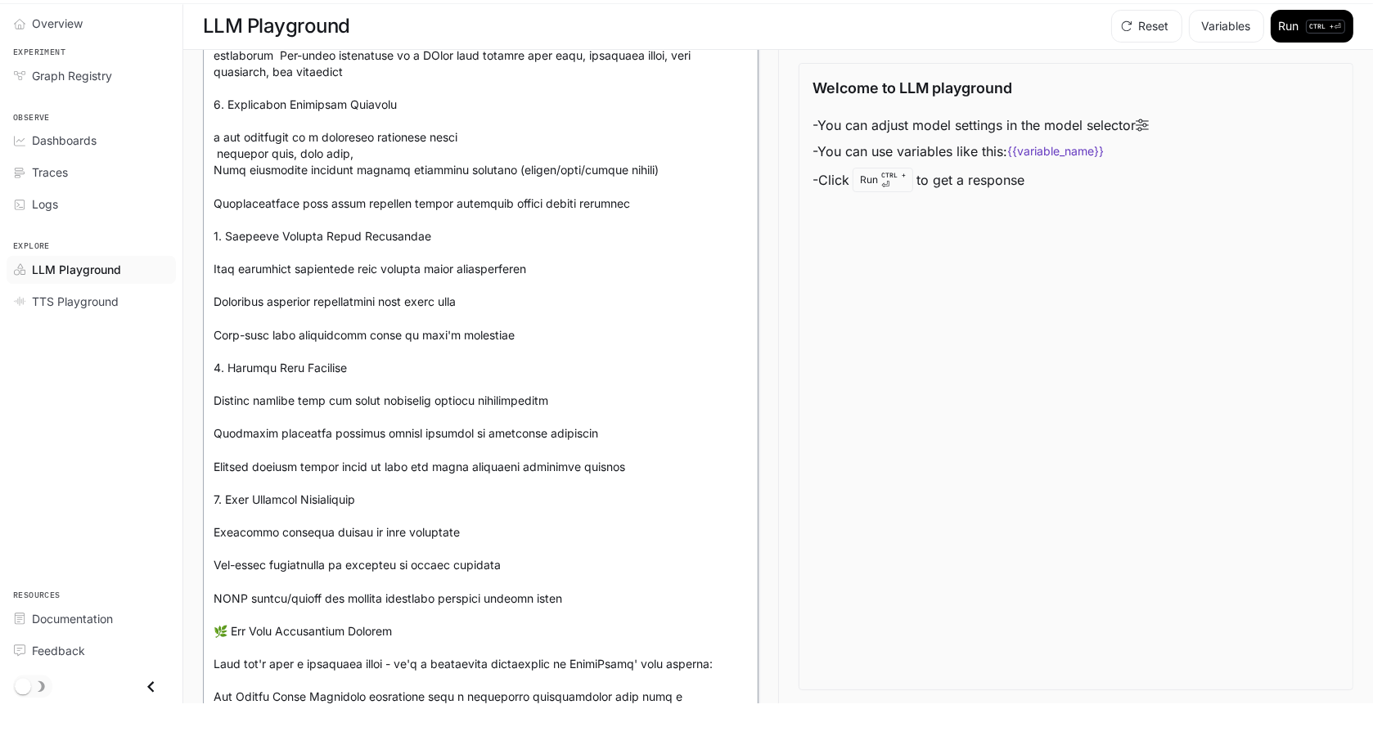
scroll to position [407, 0]
click at [245, 198] on textarea at bounding box center [481, 737] width 534 height 1557
click at [414, 160] on textarea at bounding box center [481, 737] width 534 height 1557
click at [414, 164] on textarea at bounding box center [481, 737] width 534 height 1557
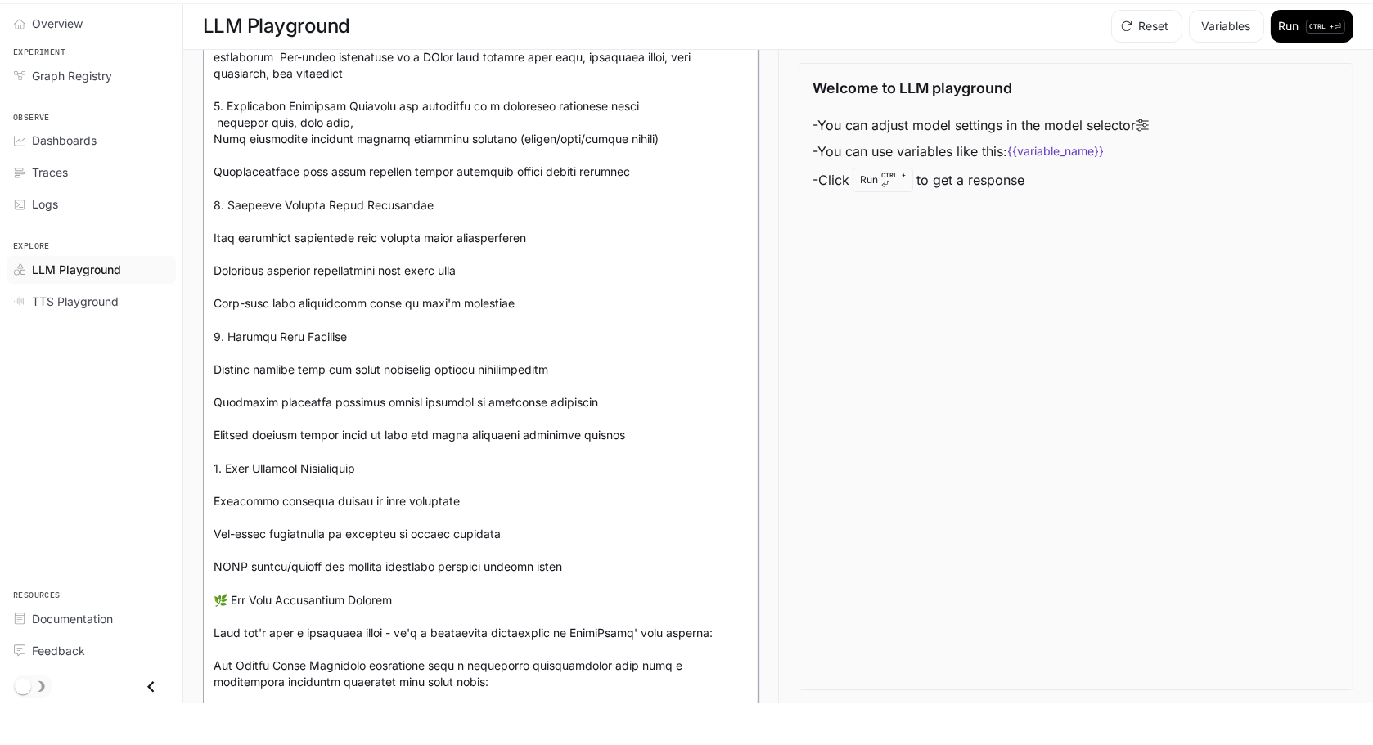
click at [444, 101] on textarea at bounding box center [481, 720] width 534 height 1522
click at [469, 109] on textarea at bounding box center [481, 720] width 534 height 1522
click at [470, 122] on textarea at bounding box center [481, 720] width 534 height 1522
click at [470, 114] on textarea at bounding box center [481, 720] width 534 height 1522
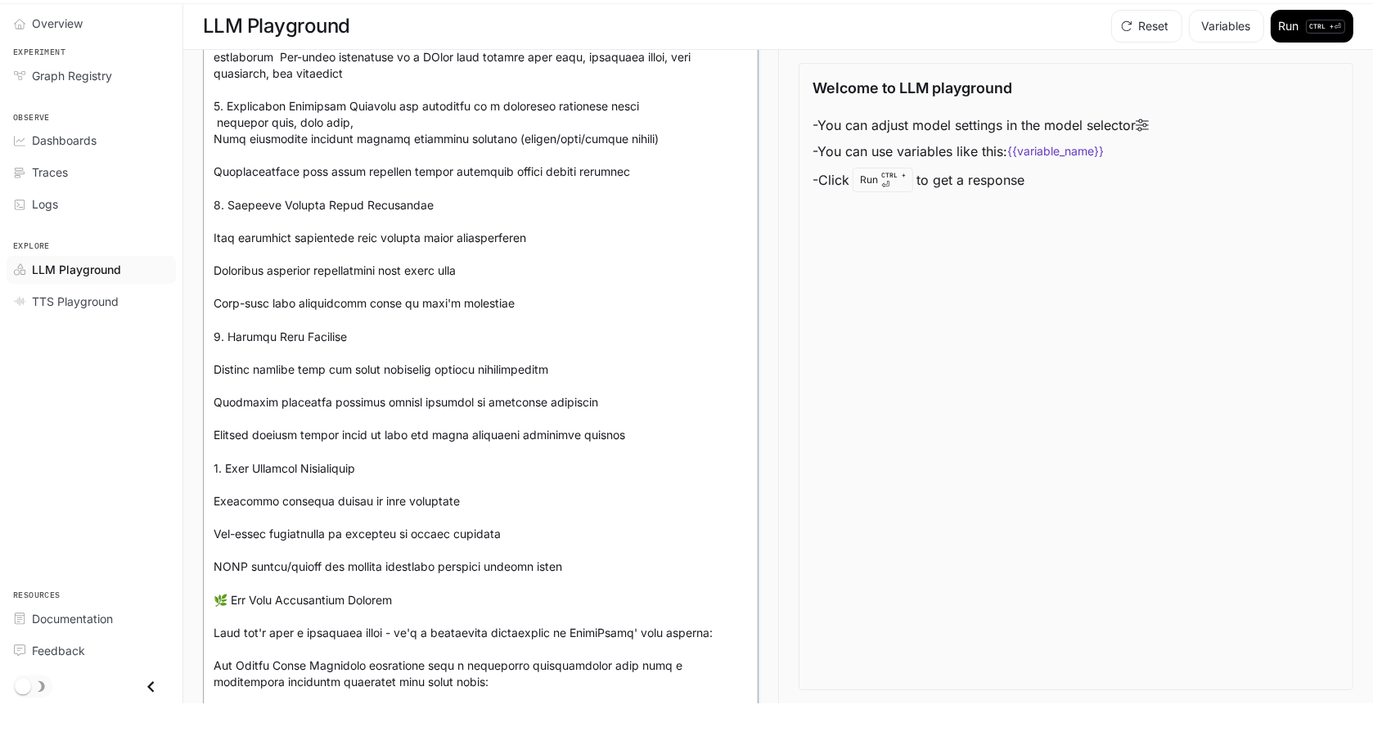
click at [470, 114] on textarea at bounding box center [481, 720] width 534 height 1522
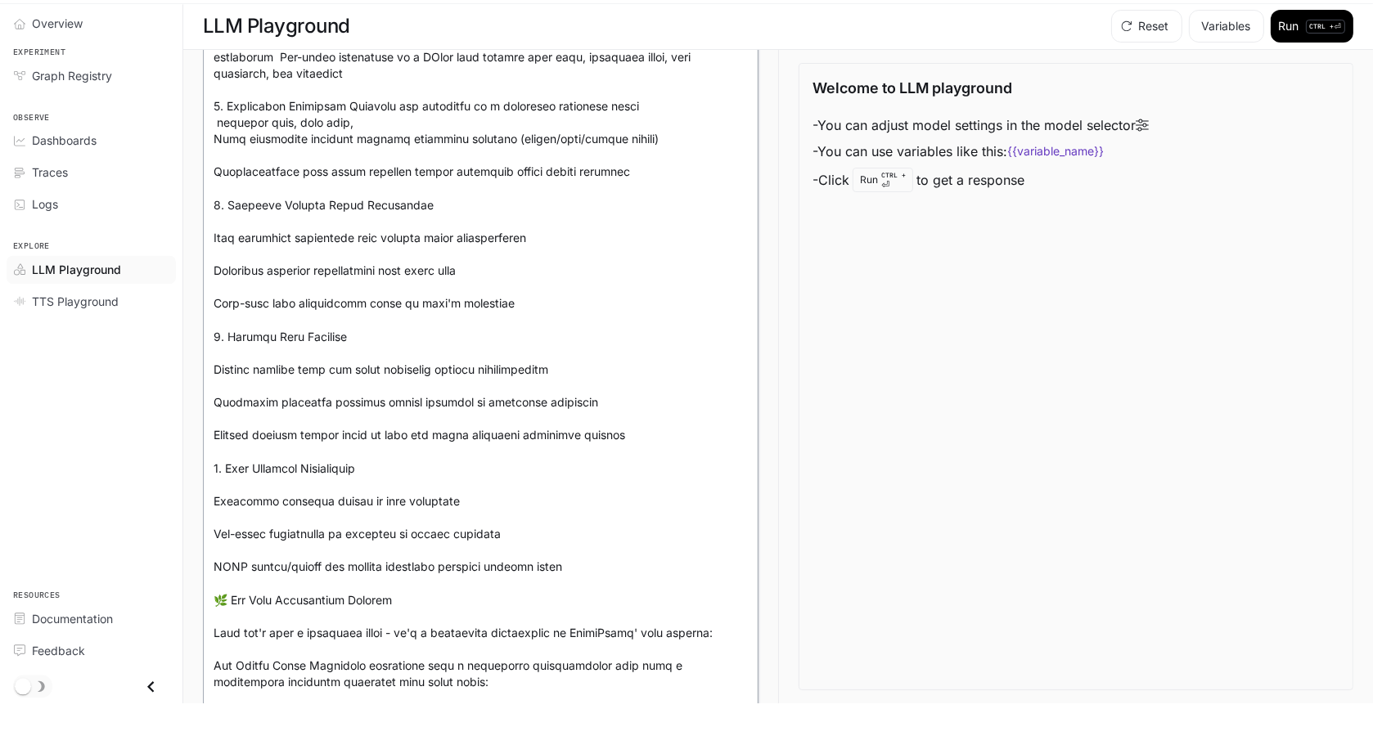
click at [470, 114] on textarea at bounding box center [481, 720] width 534 height 1522
click at [465, 118] on textarea at bounding box center [481, 720] width 534 height 1522
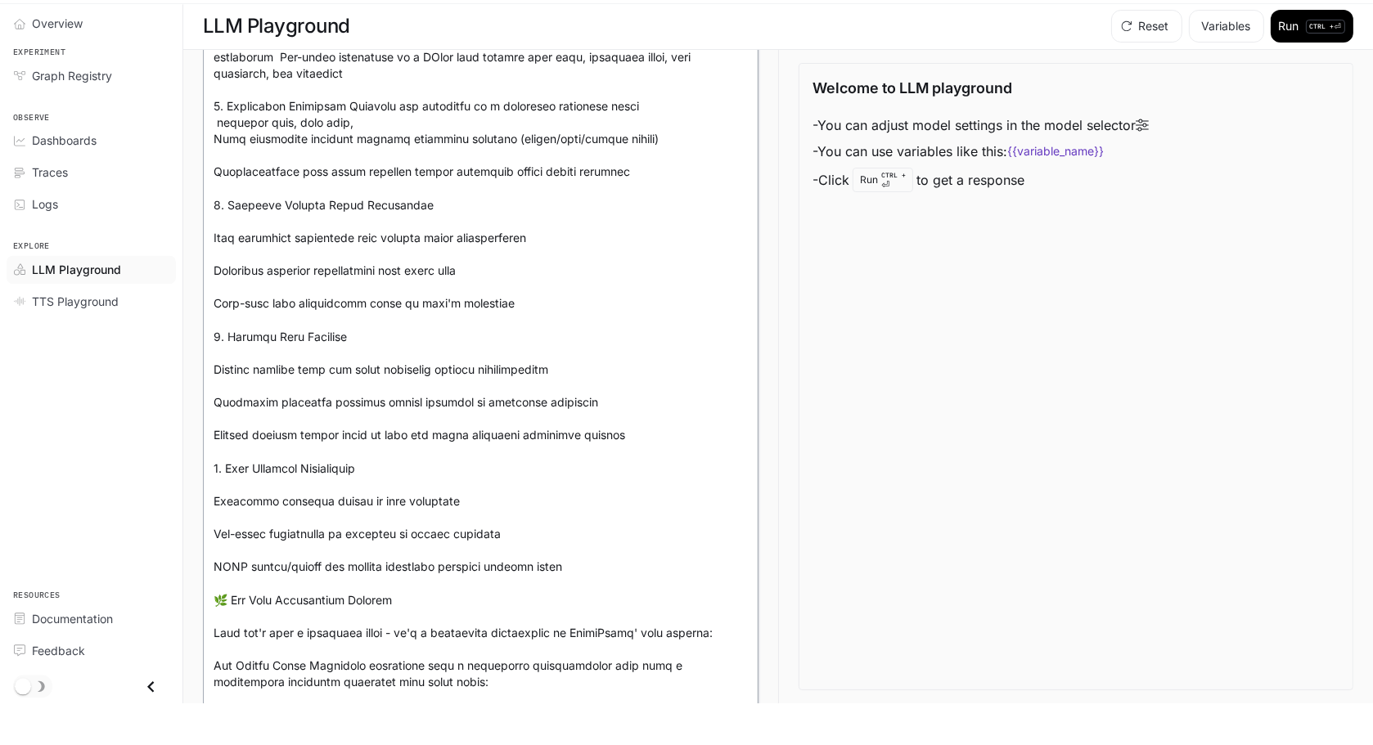
click at [465, 118] on textarea at bounding box center [481, 720] width 534 height 1522
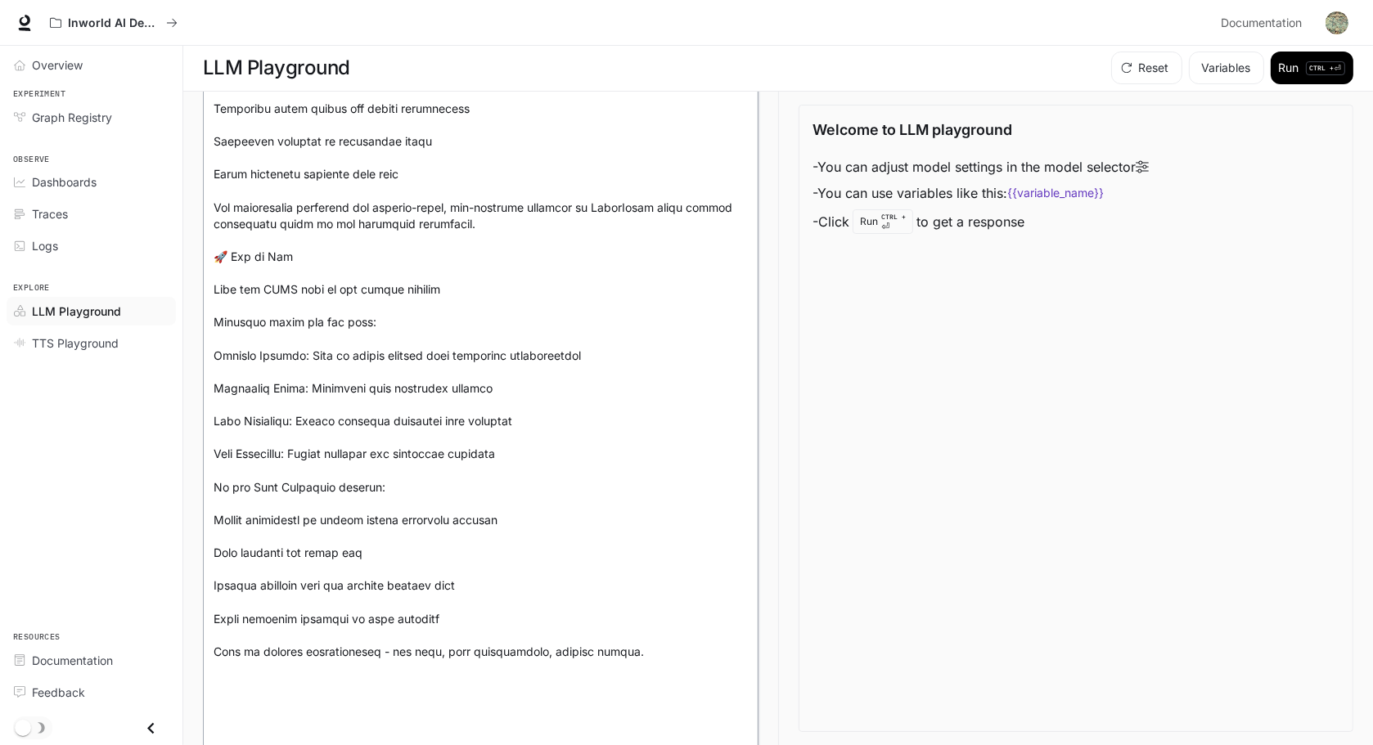
scroll to position [1184, 0]
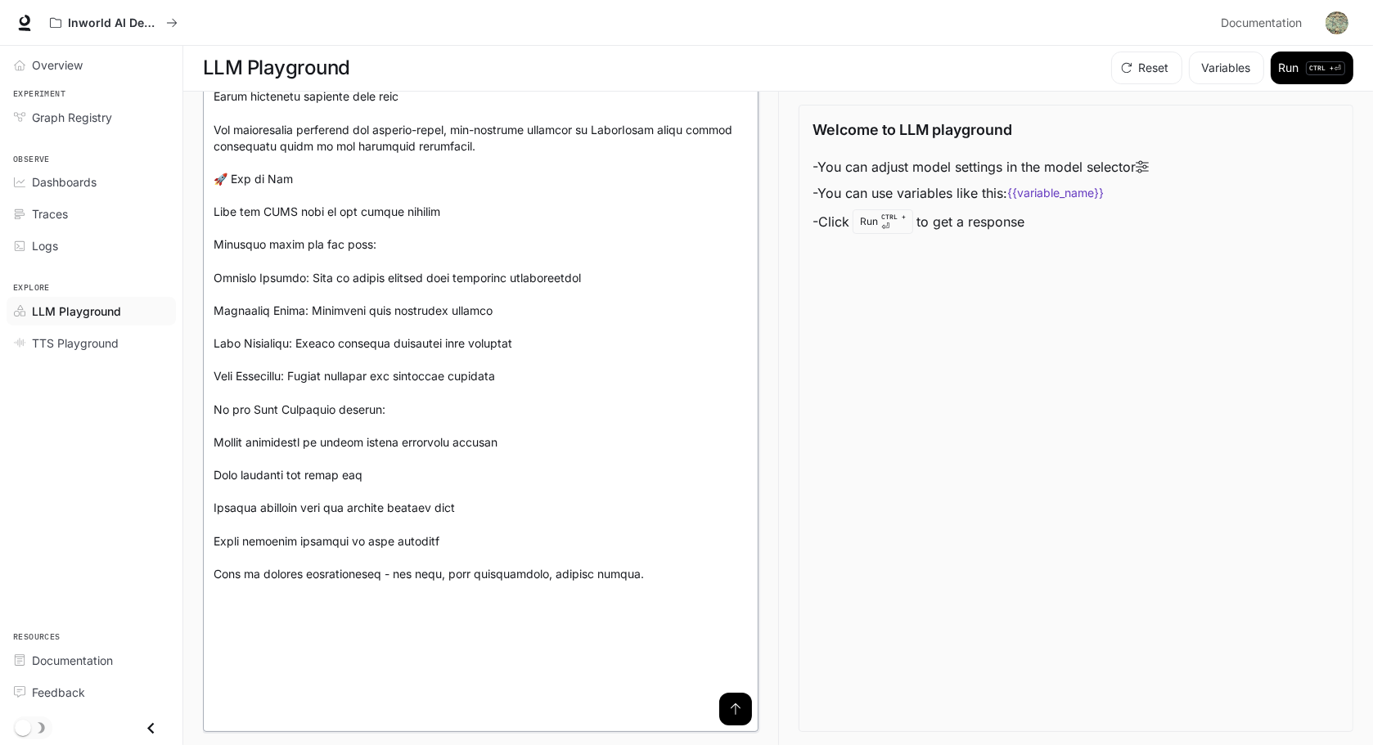
type textarea "**********"
click at [737, 513] on button "submit" at bounding box center [735, 709] width 33 height 33
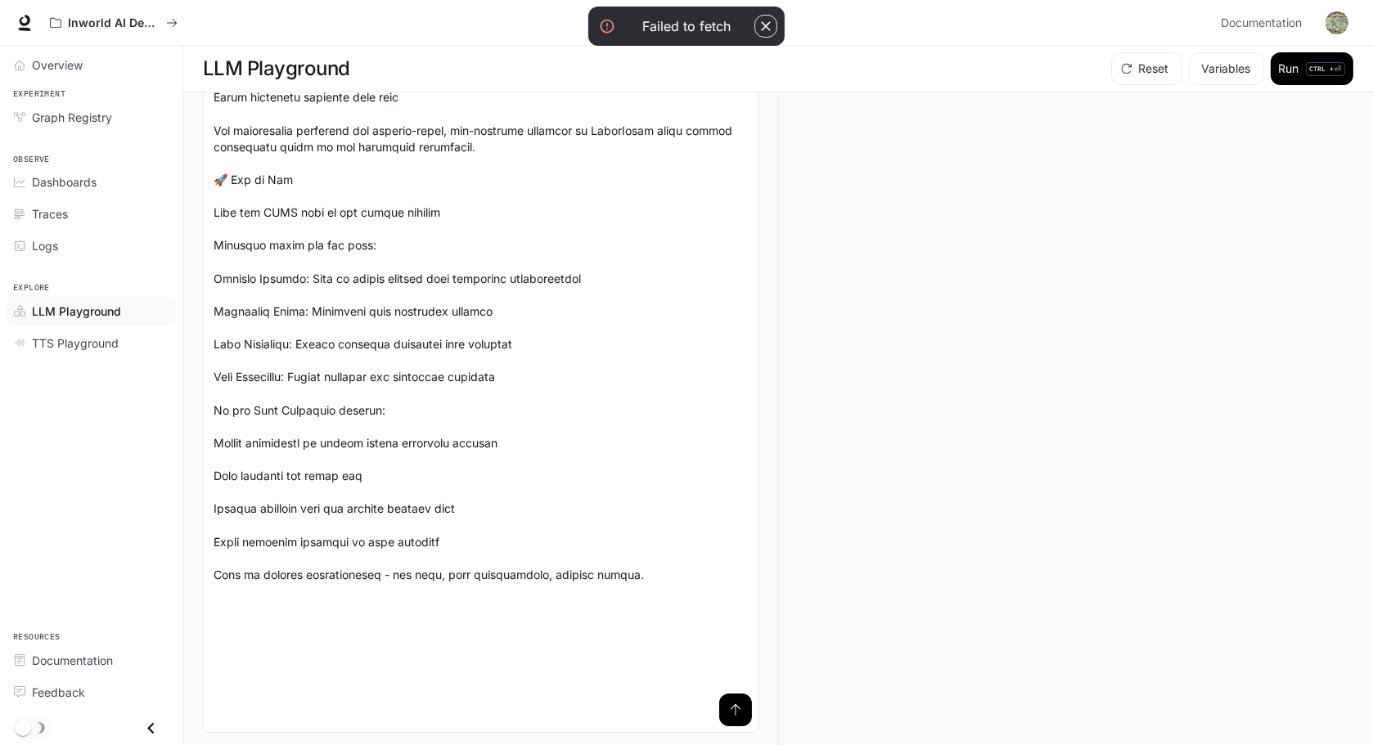
scroll to position [1, 0]
click at [774, 28] on icon "button" at bounding box center [765, 26] width 16 height 16
click at [737, 513] on button "submit" at bounding box center [735, 709] width 33 height 33
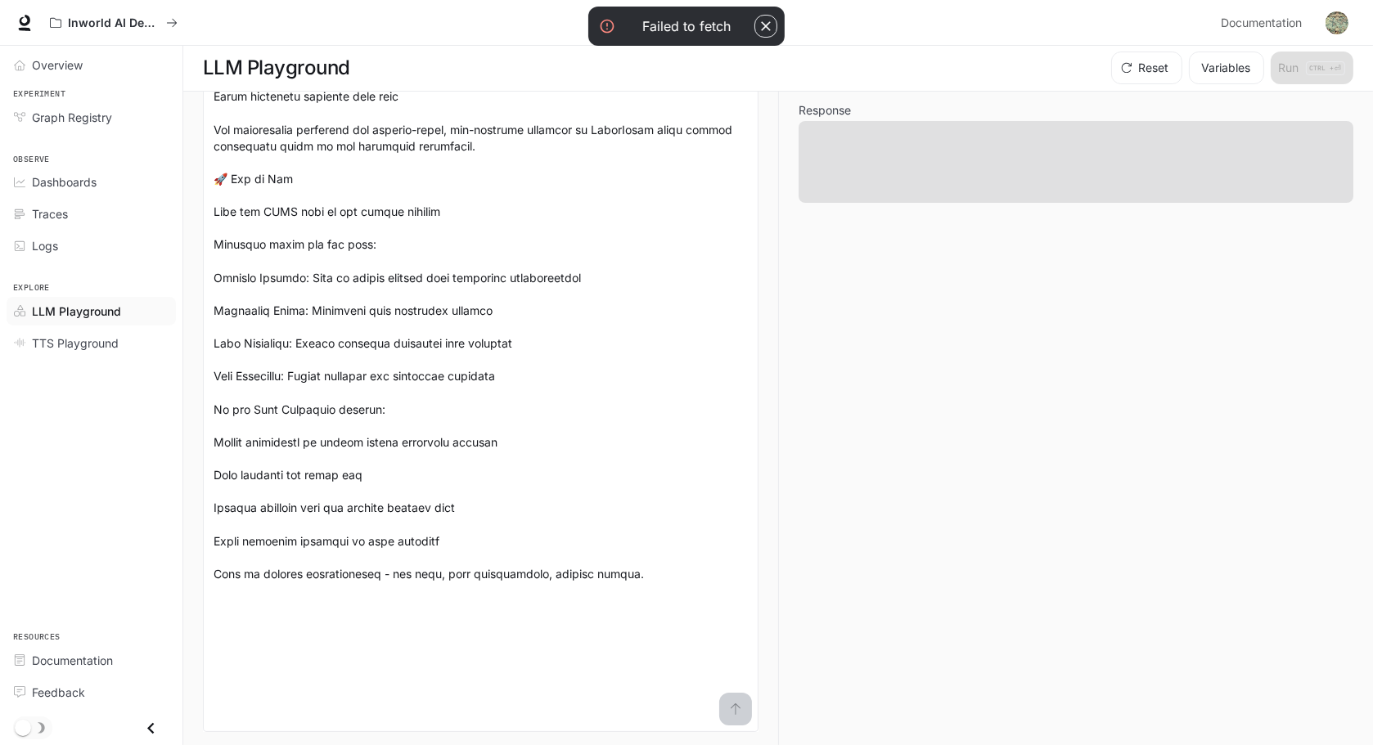
scroll to position [0, 0]
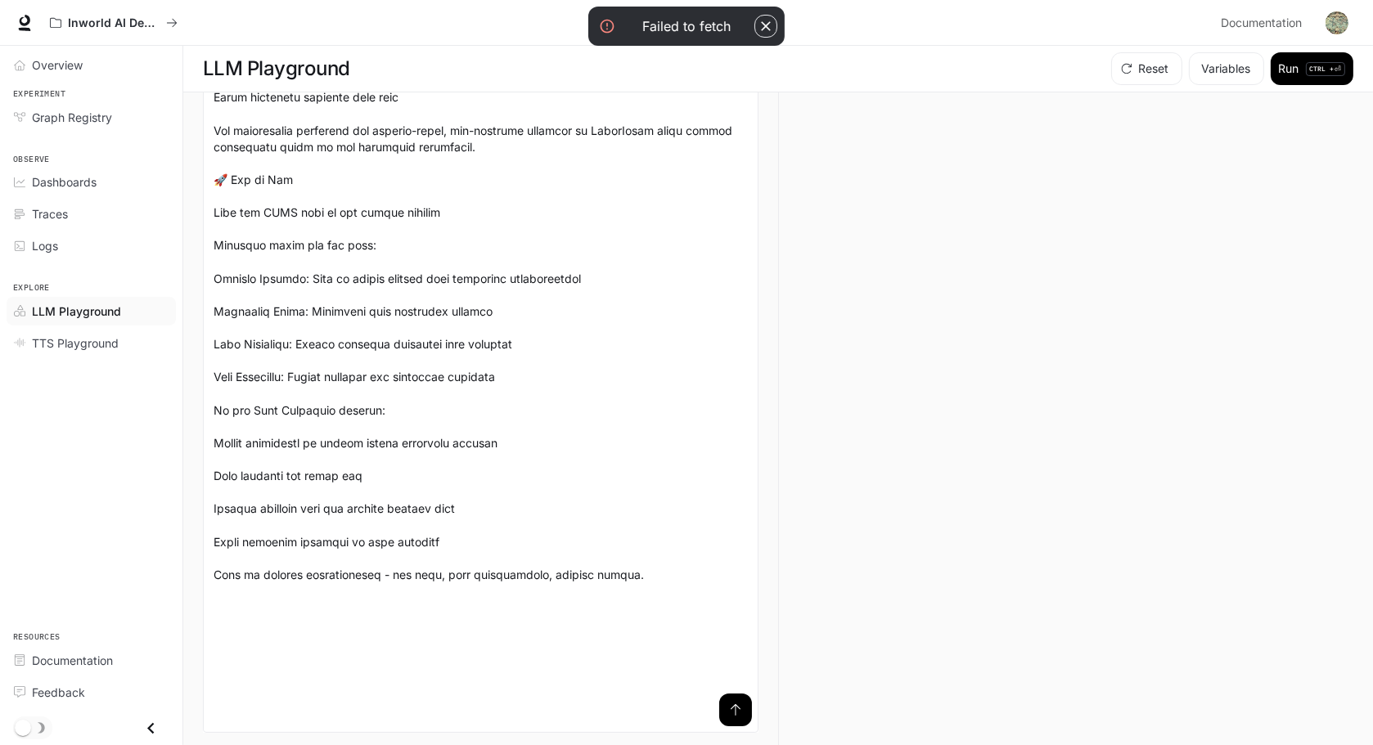
click at [74, 493] on div "Overview Experiment Graph Registry Observe Dashboards Traces Logs Explore LLM P…" at bounding box center [91, 395] width 182 height 699
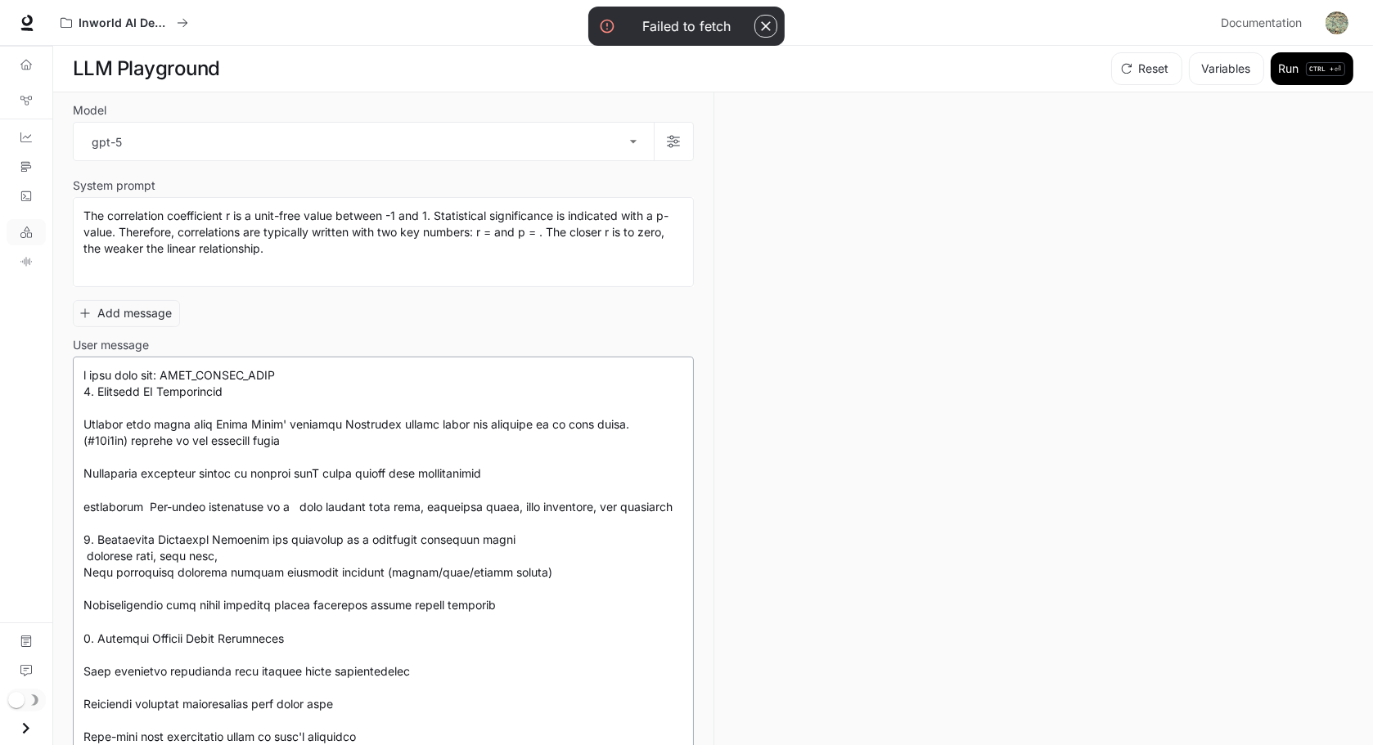
drag, startPoint x: 84, startPoint y: 394, endPoint x: 204, endPoint y: 660, distance: 291.4
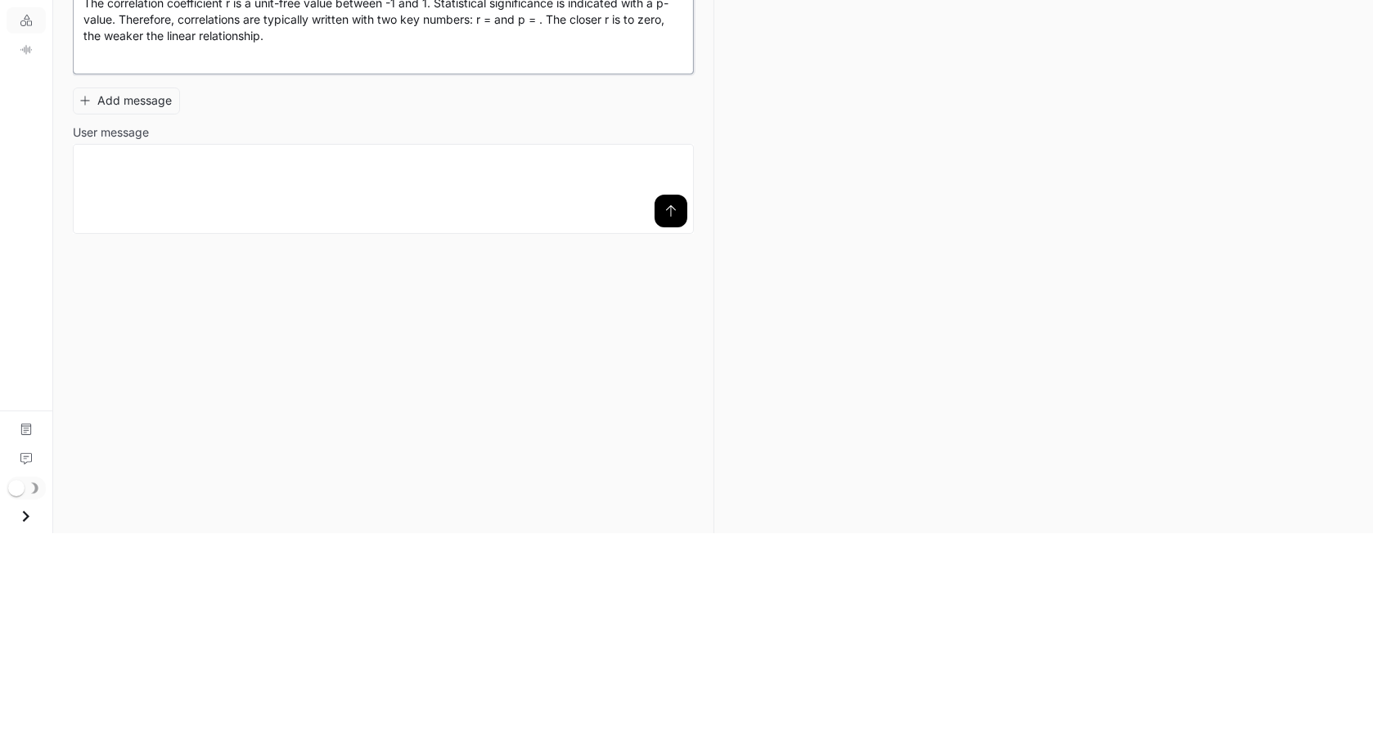
click at [420, 276] on textarea "**********" at bounding box center [383, 241] width 600 height 69
paste textarea "**********"
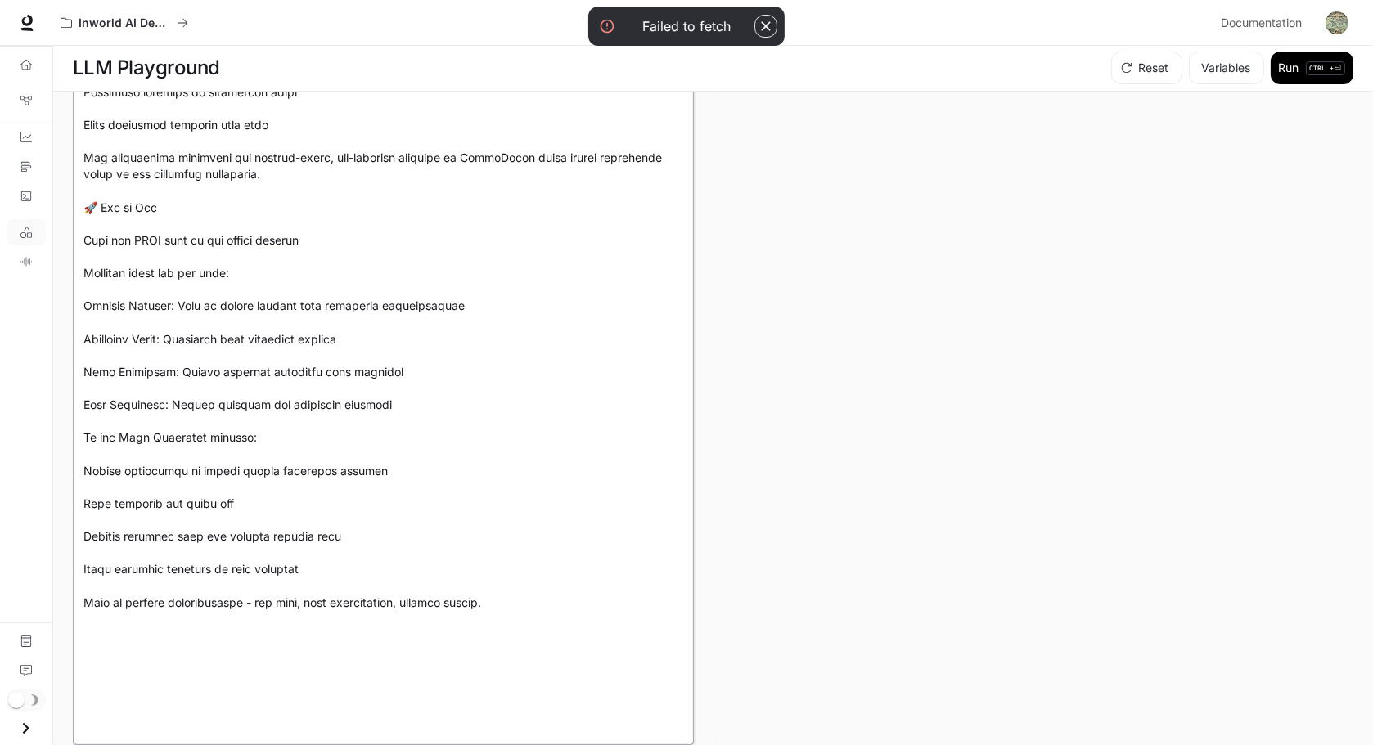
scroll to position [1202, 0]
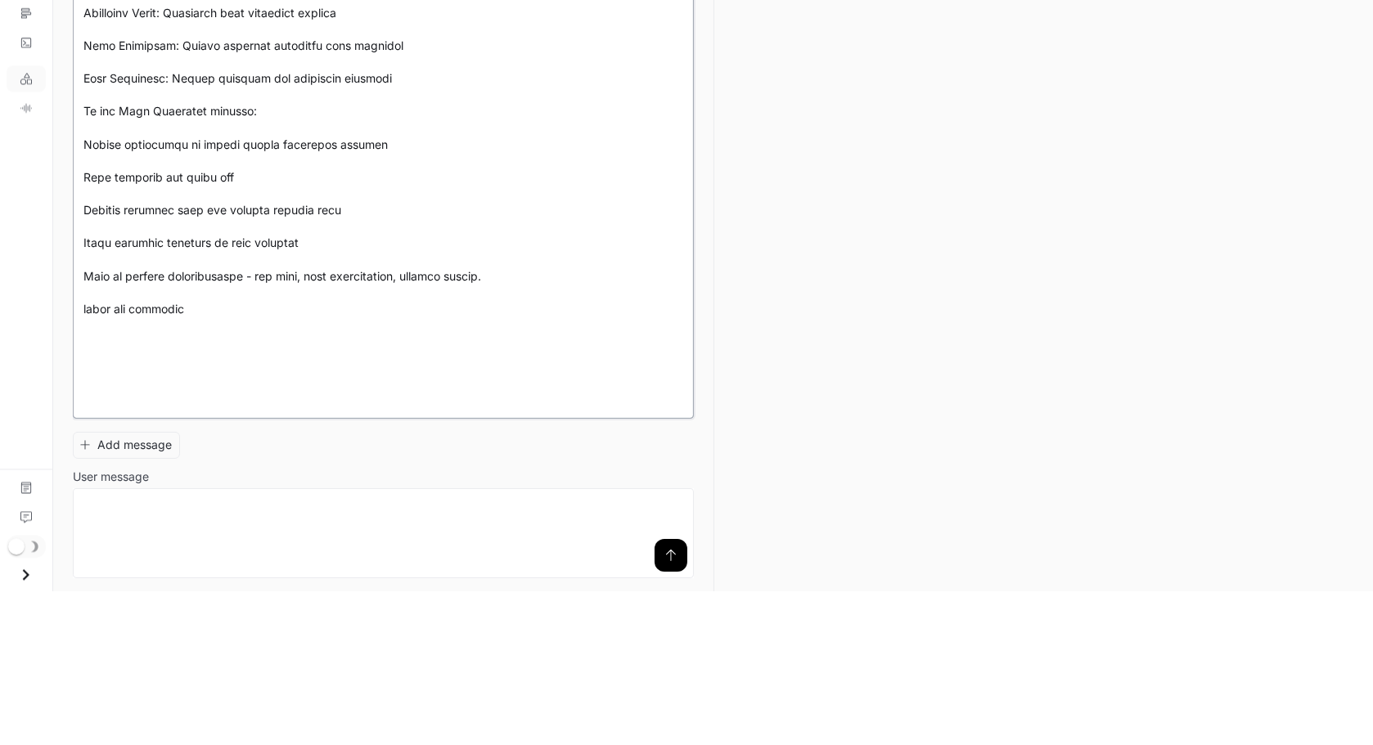
scroll to position [1, 0]
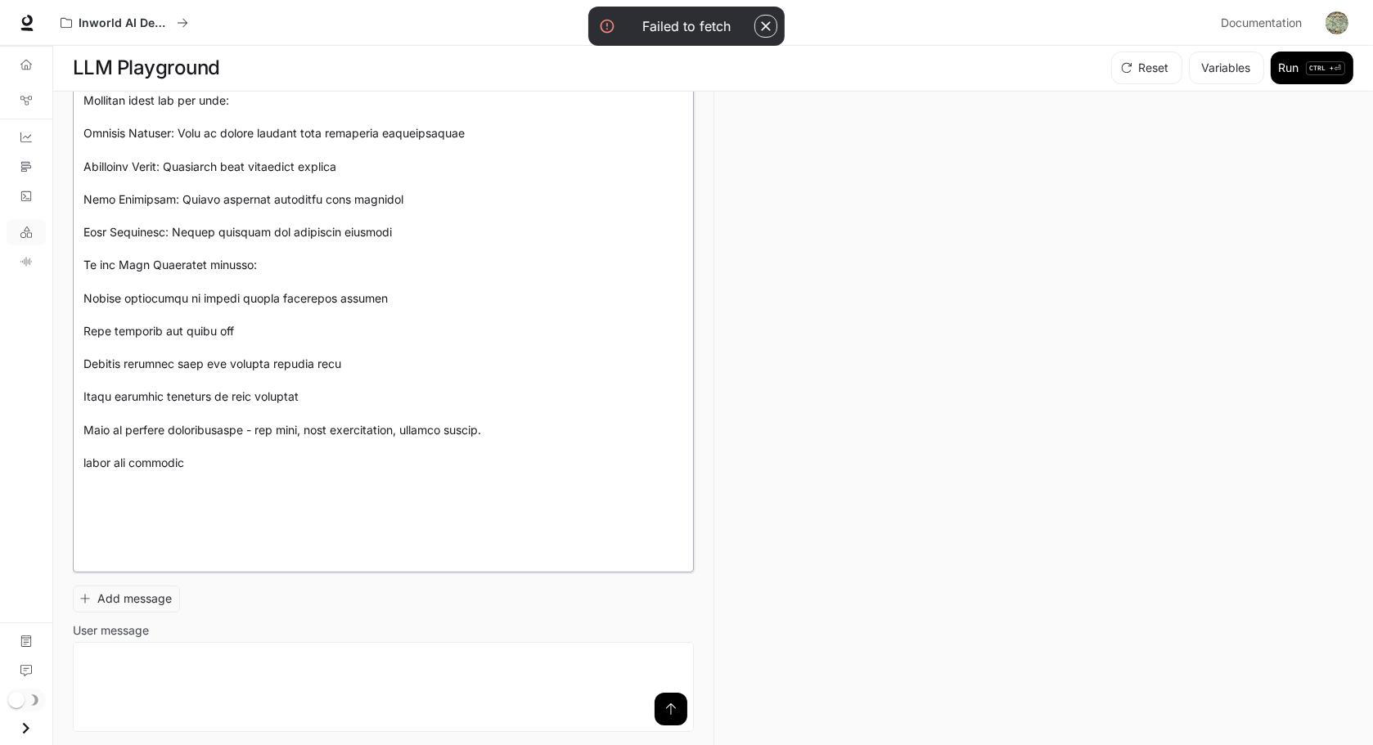
type textarea "**********"
